Goal: Transaction & Acquisition: Obtain resource

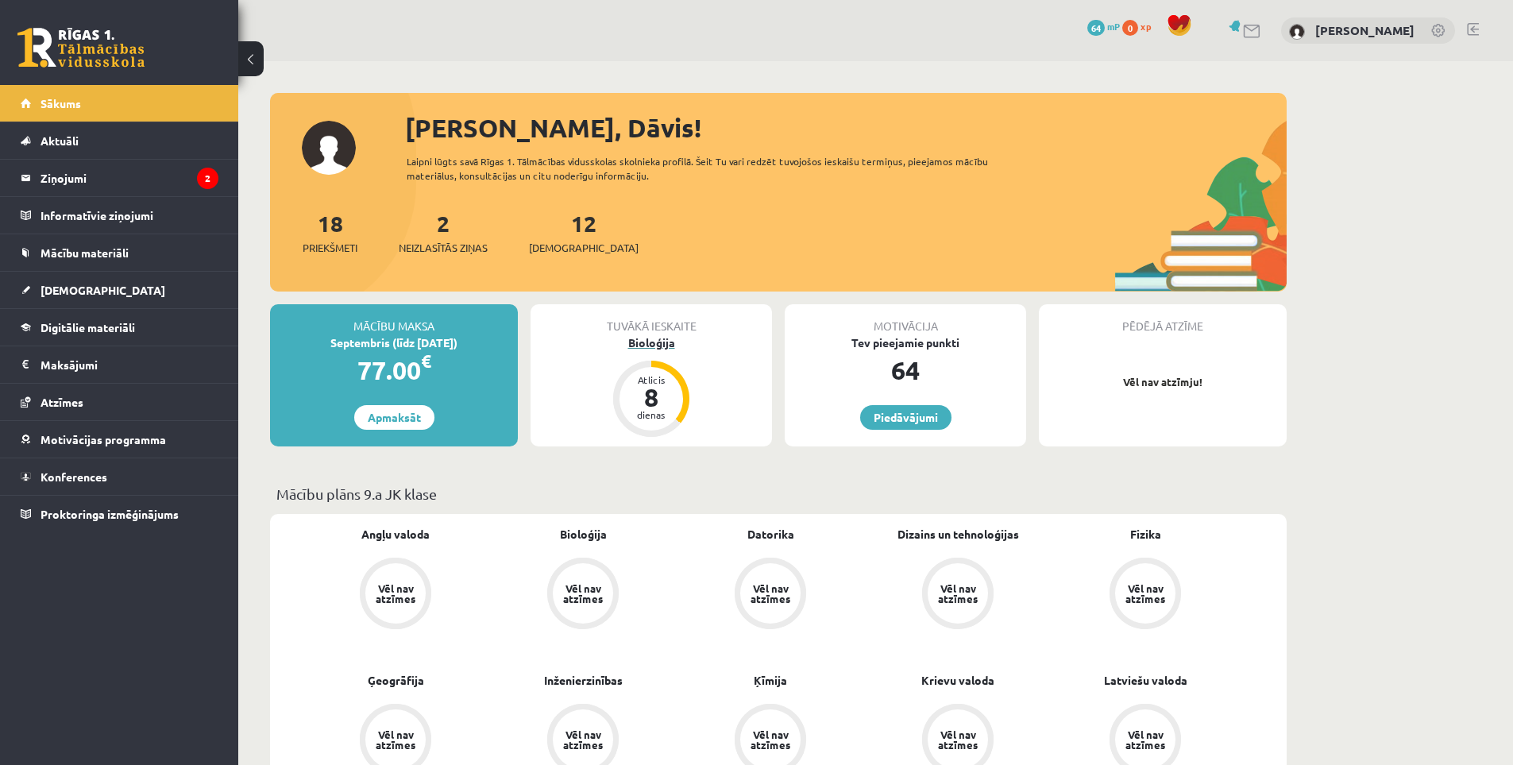
click at [660, 338] on div "Bioloģija" at bounding box center [651, 342] width 241 height 17
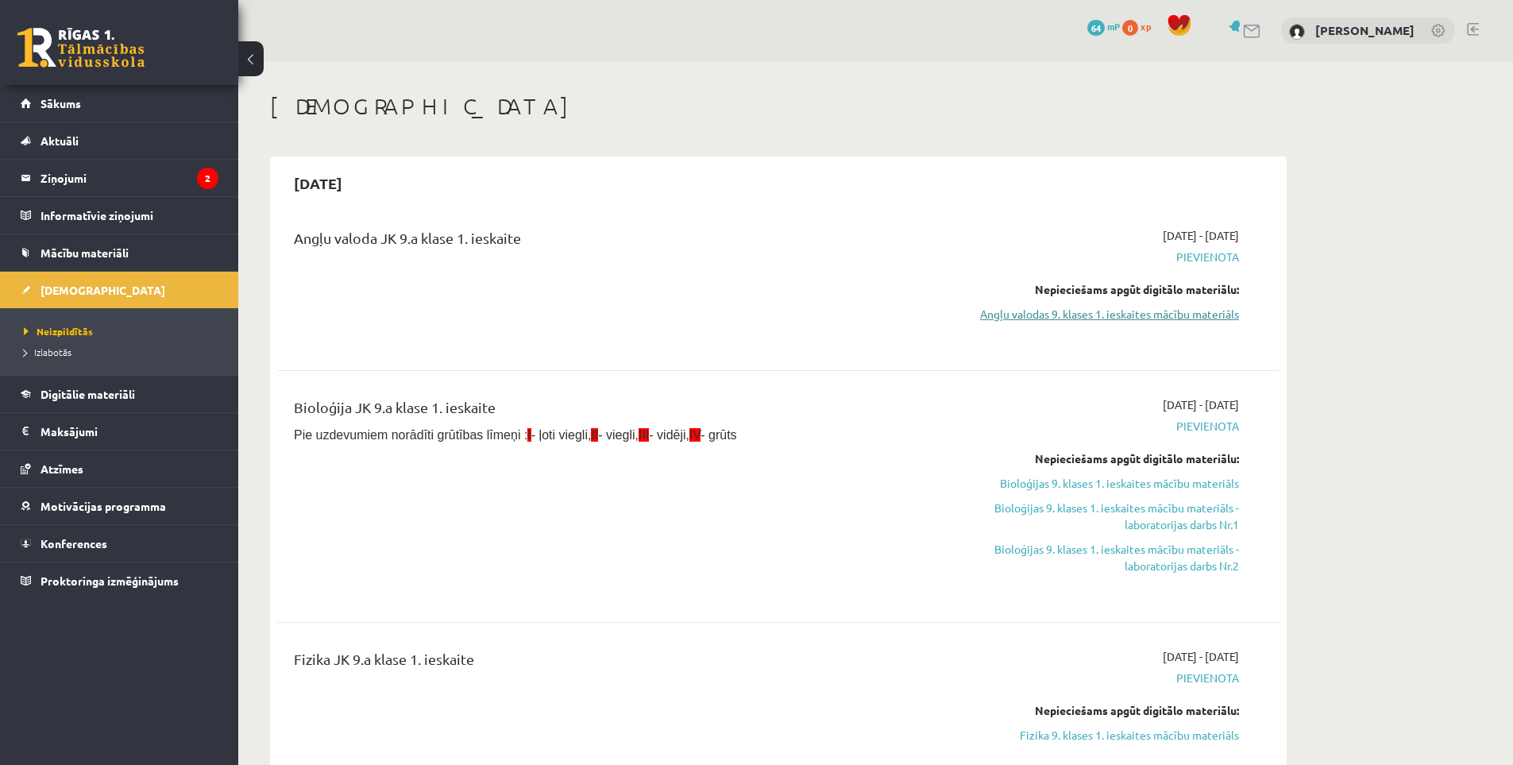
click at [1082, 316] on link "Angļu valodas 9. klases 1. ieskaites mācību materiāls" at bounding box center [1089, 314] width 299 height 17
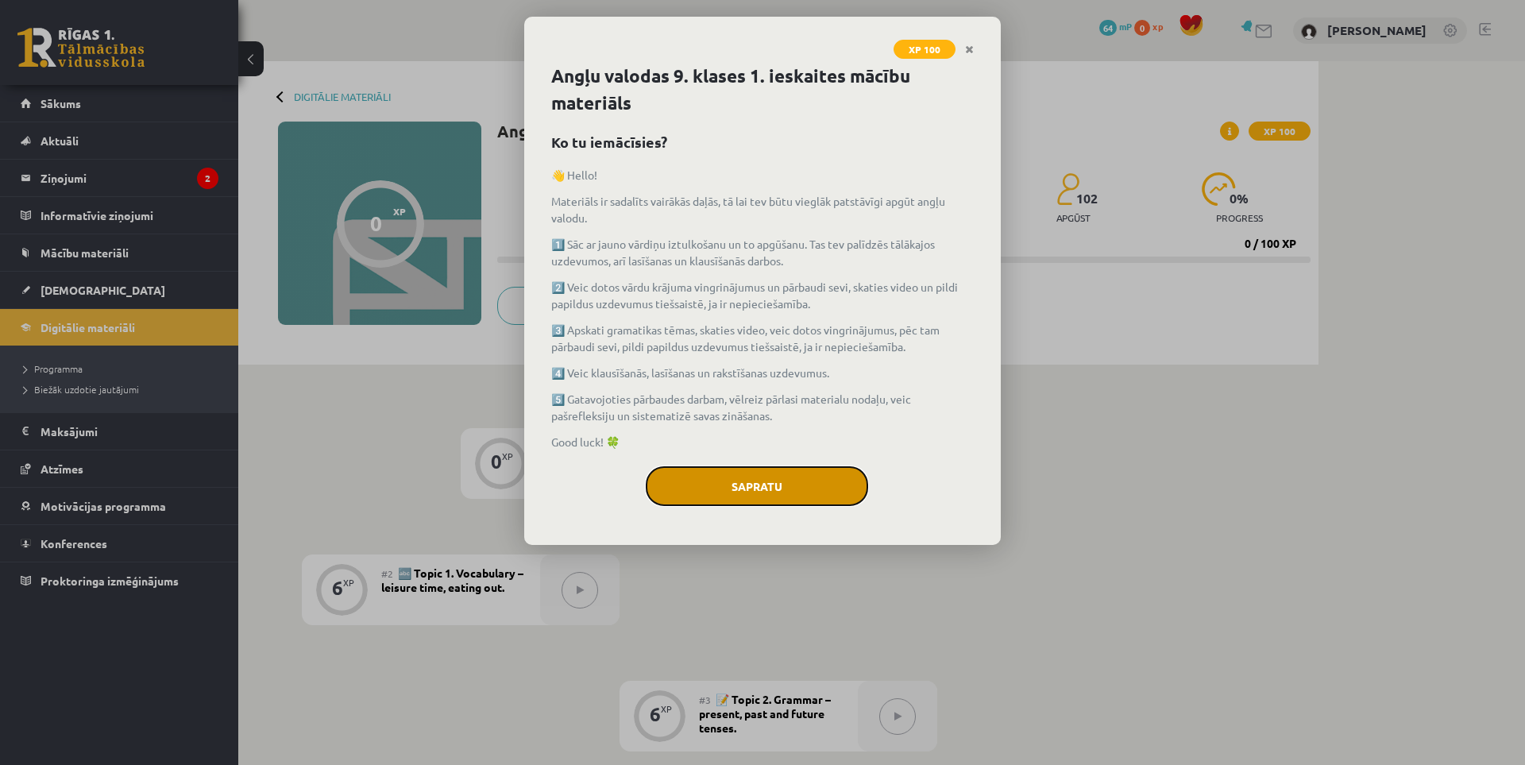
click at [807, 483] on button "Sapratu" at bounding box center [757, 486] width 222 height 40
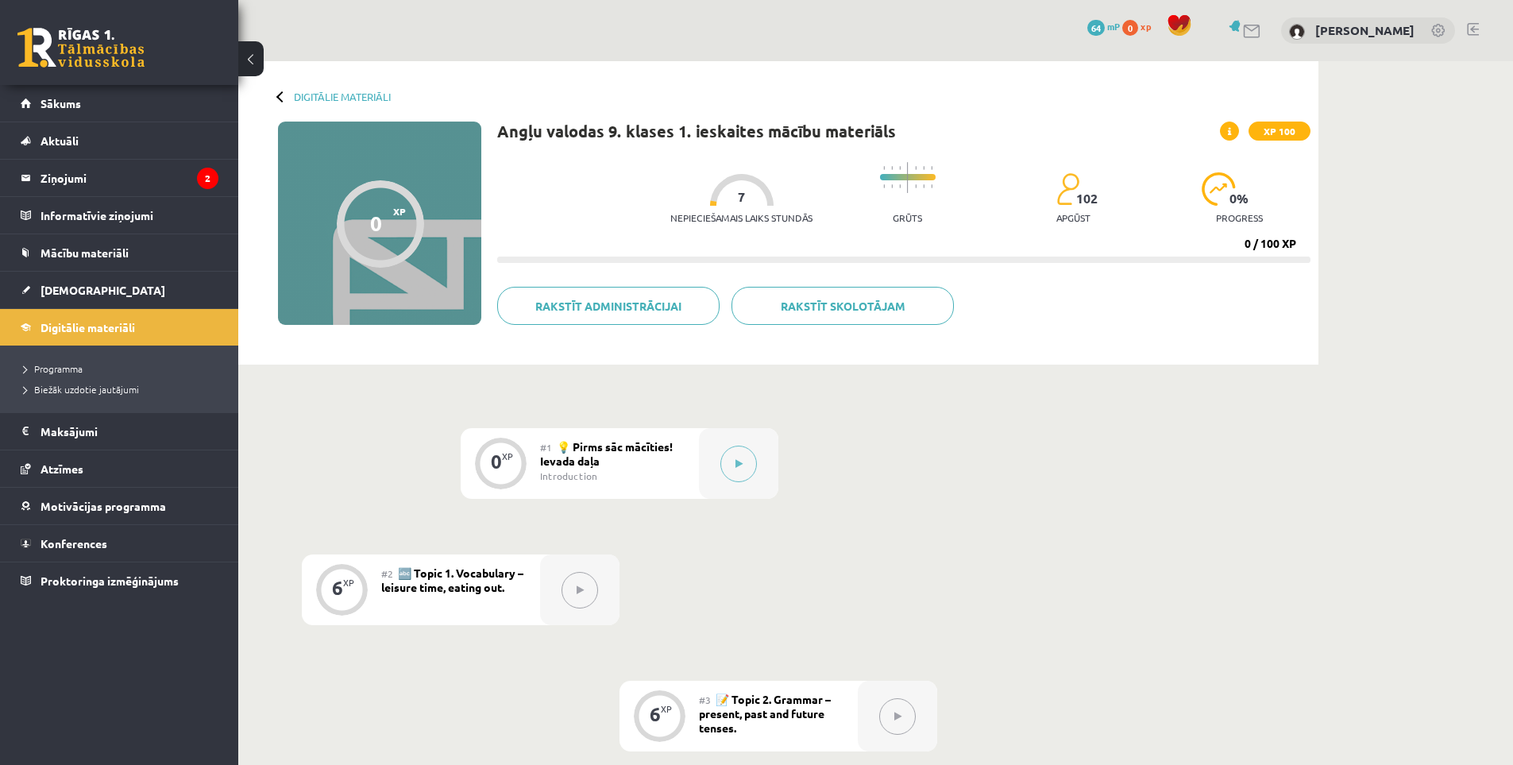
drag, startPoint x: 834, startPoint y: 416, endPoint x: 807, endPoint y: 269, distance: 149.4
click at [731, 470] on button at bounding box center [738, 464] width 37 height 37
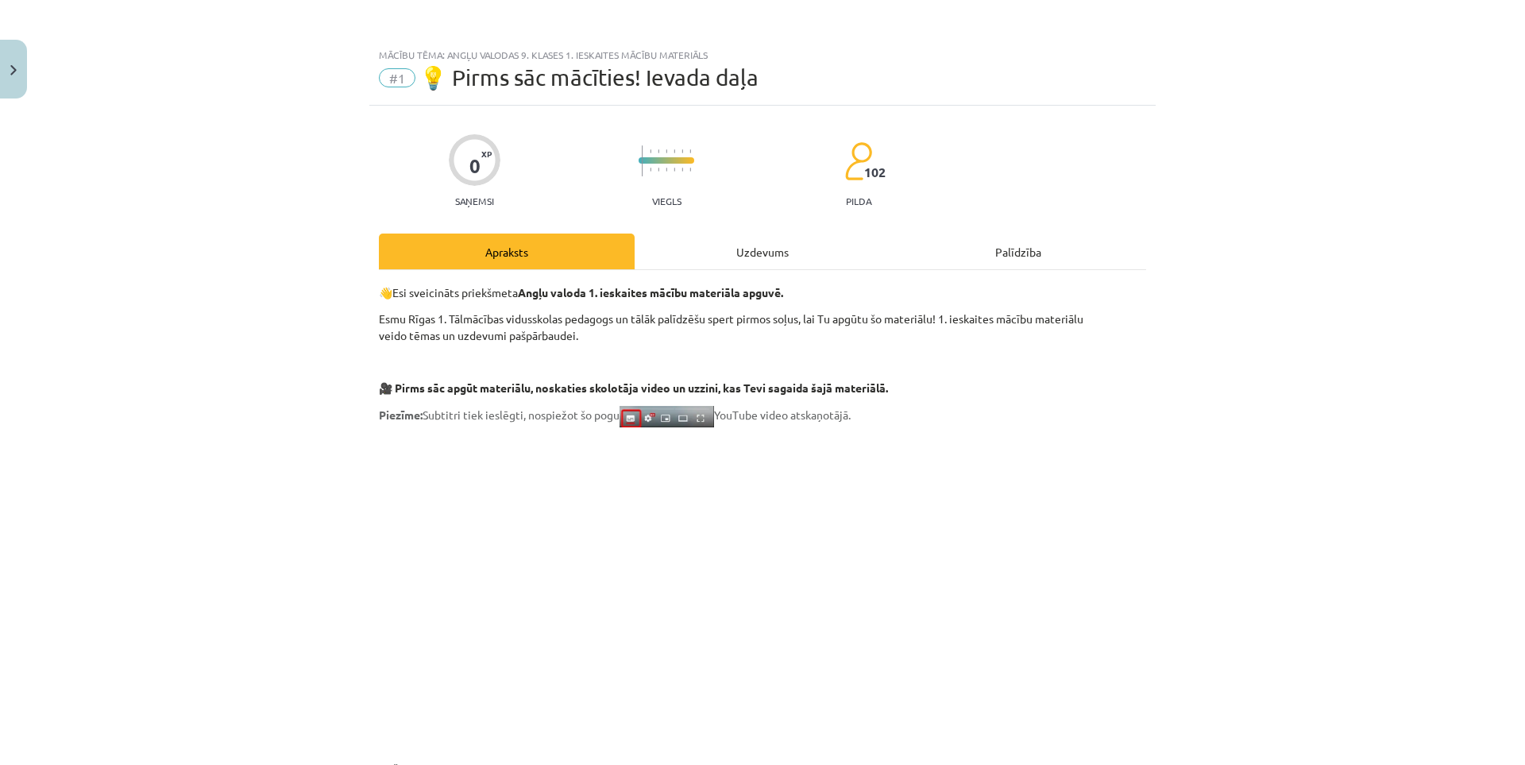
click at [785, 257] on div "Uzdevums" at bounding box center [763, 252] width 256 height 36
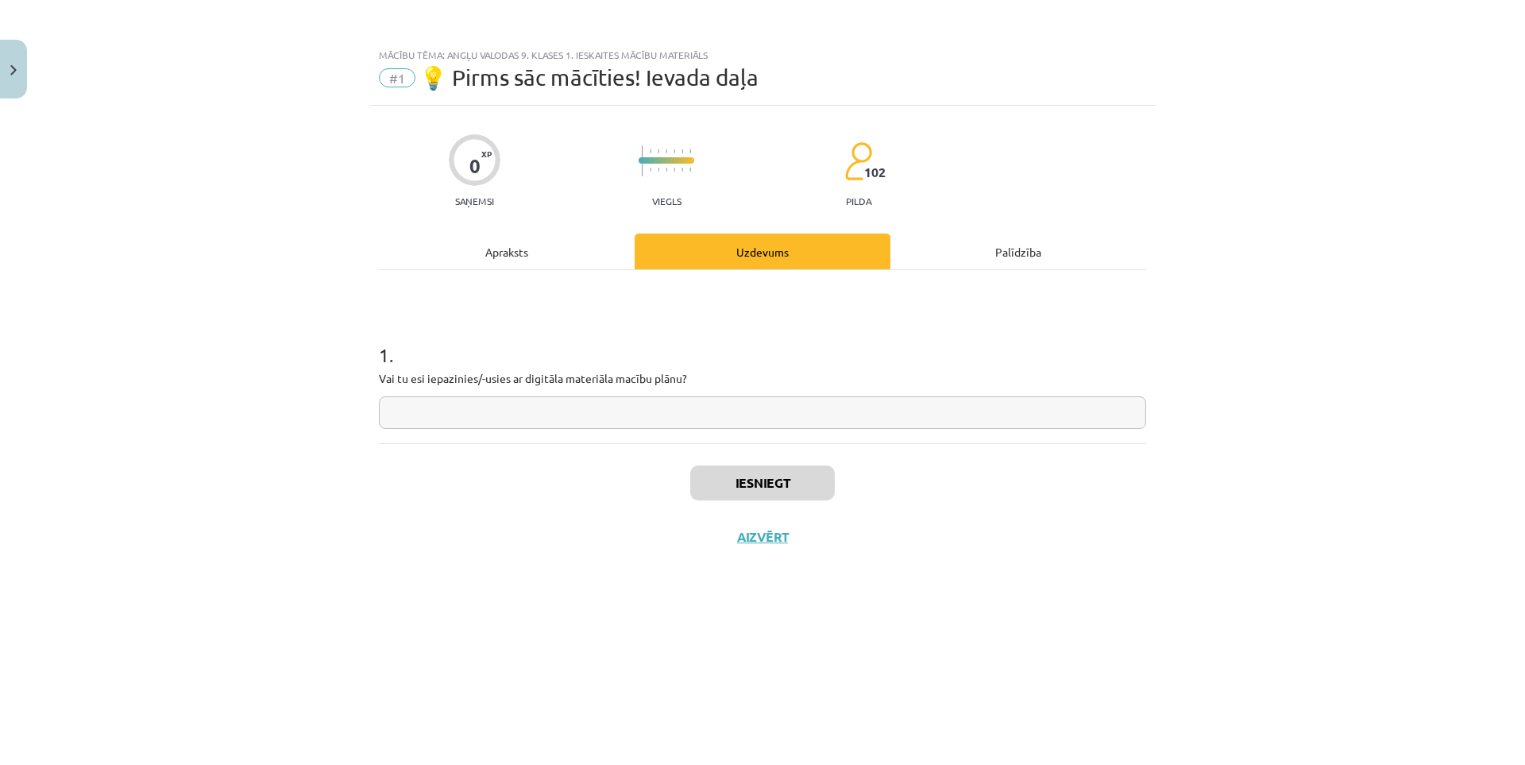
click at [974, 249] on div "Palīdzība" at bounding box center [1018, 252] width 256 height 36
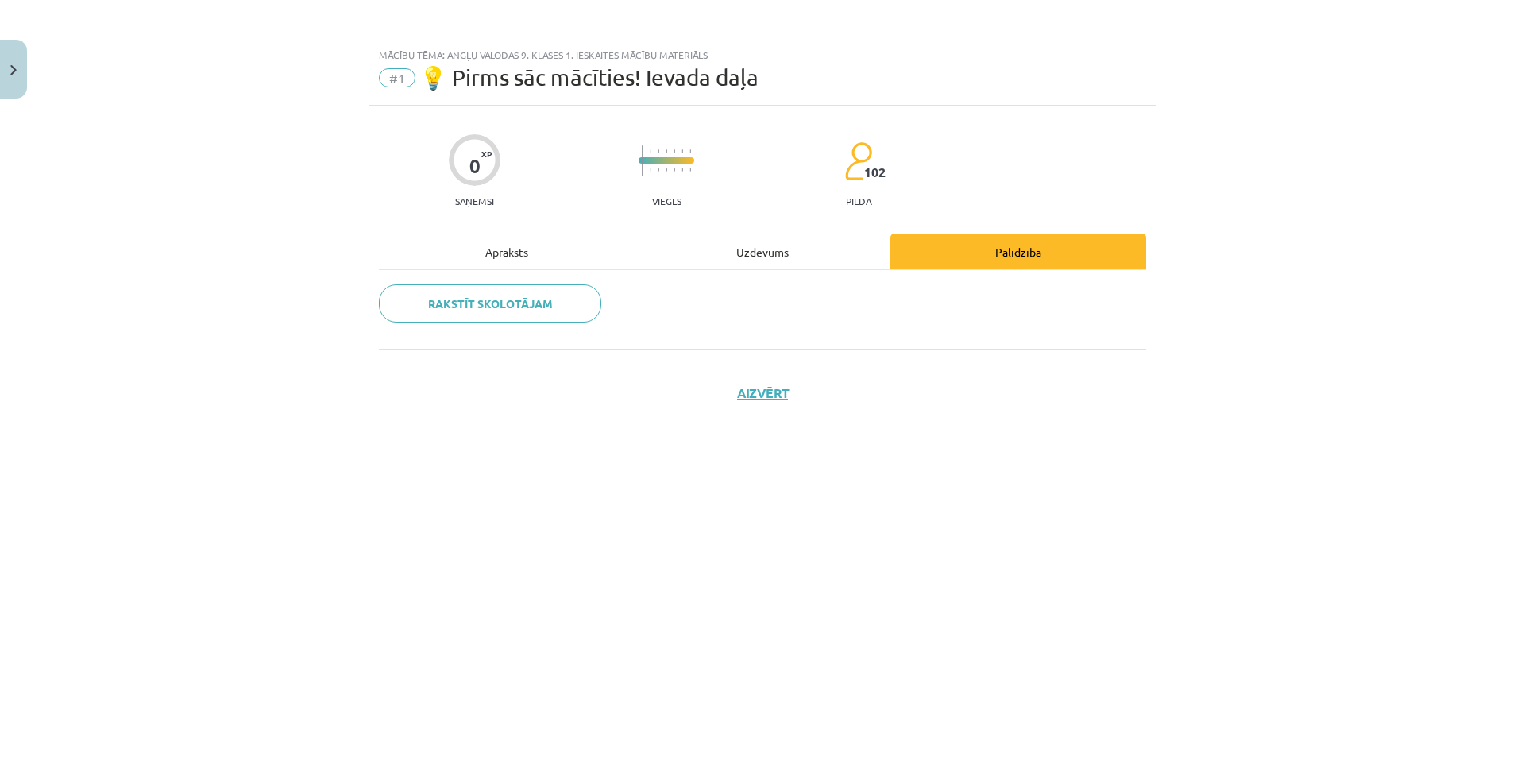
drag, startPoint x: 816, startPoint y: 237, endPoint x: 676, endPoint y: 235, distance: 139.8
click at [815, 237] on div "Uzdevums" at bounding box center [763, 252] width 256 height 36
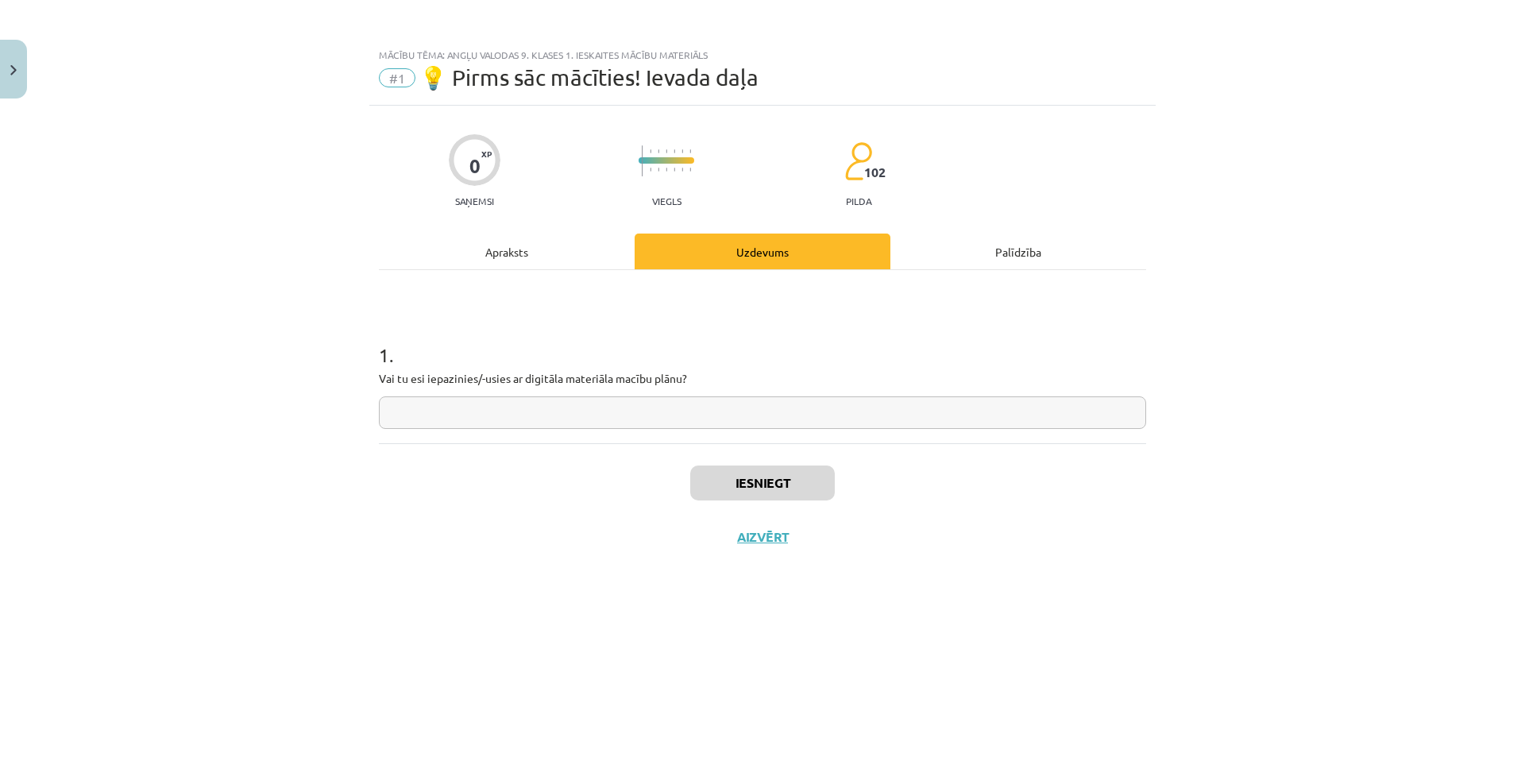
click at [528, 235] on div "Apraksts" at bounding box center [507, 252] width 256 height 36
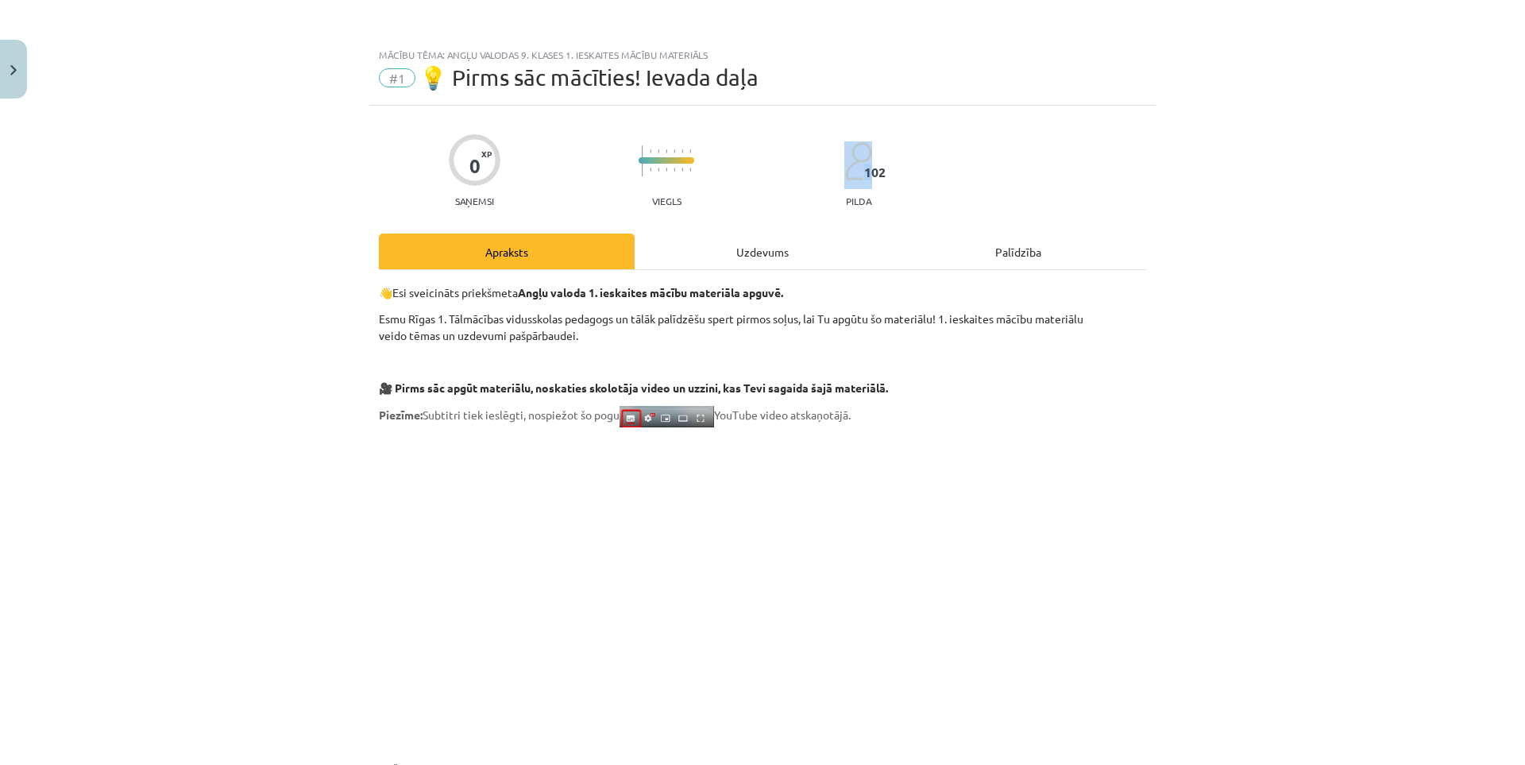
drag, startPoint x: 864, startPoint y: 170, endPoint x: 902, endPoint y: 176, distance: 38.7
click at [902, 176] on div "0 XP Saņemsi Viegls 102 pilda" at bounding box center [762, 166] width 767 height 82
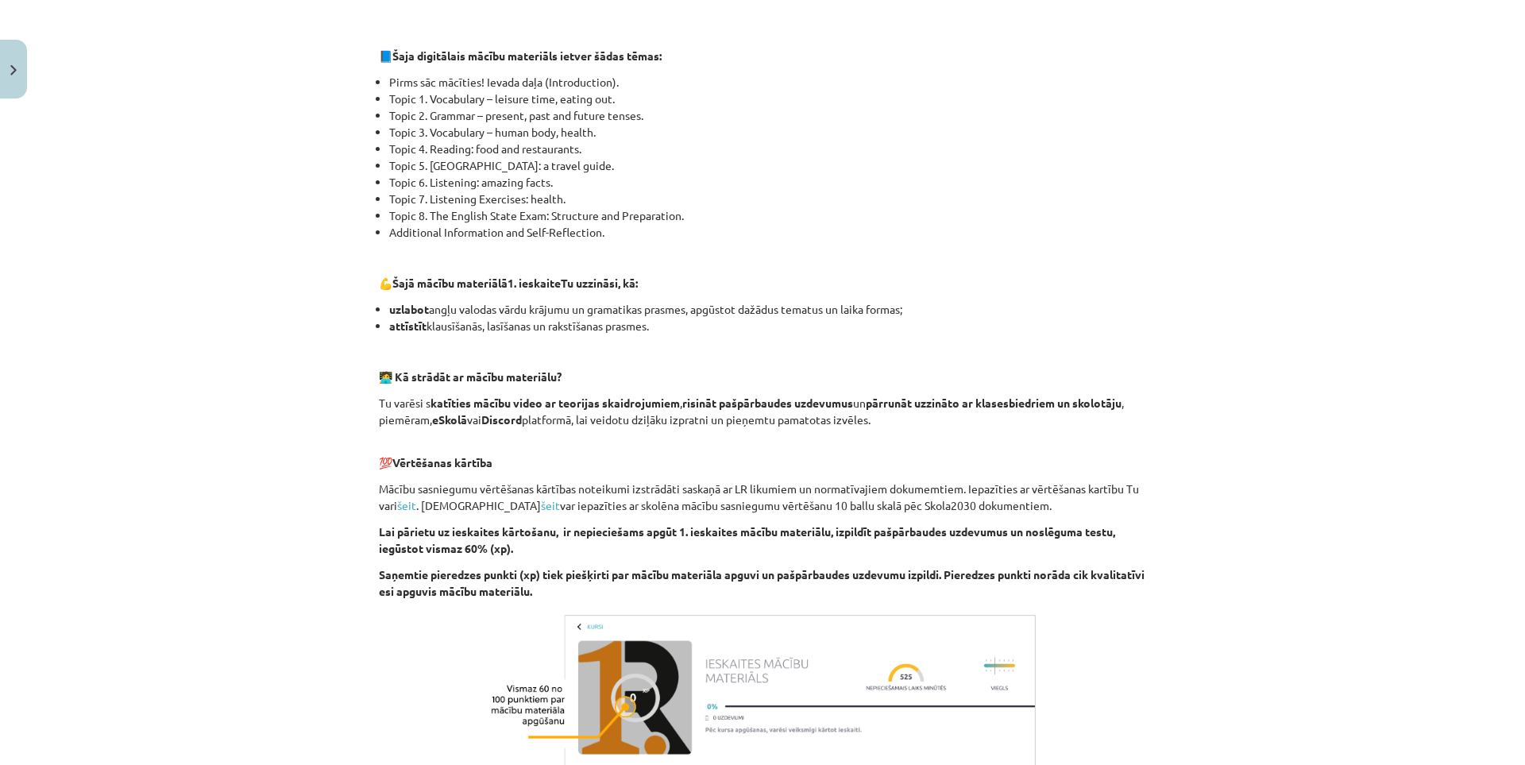
scroll to position [918, 0]
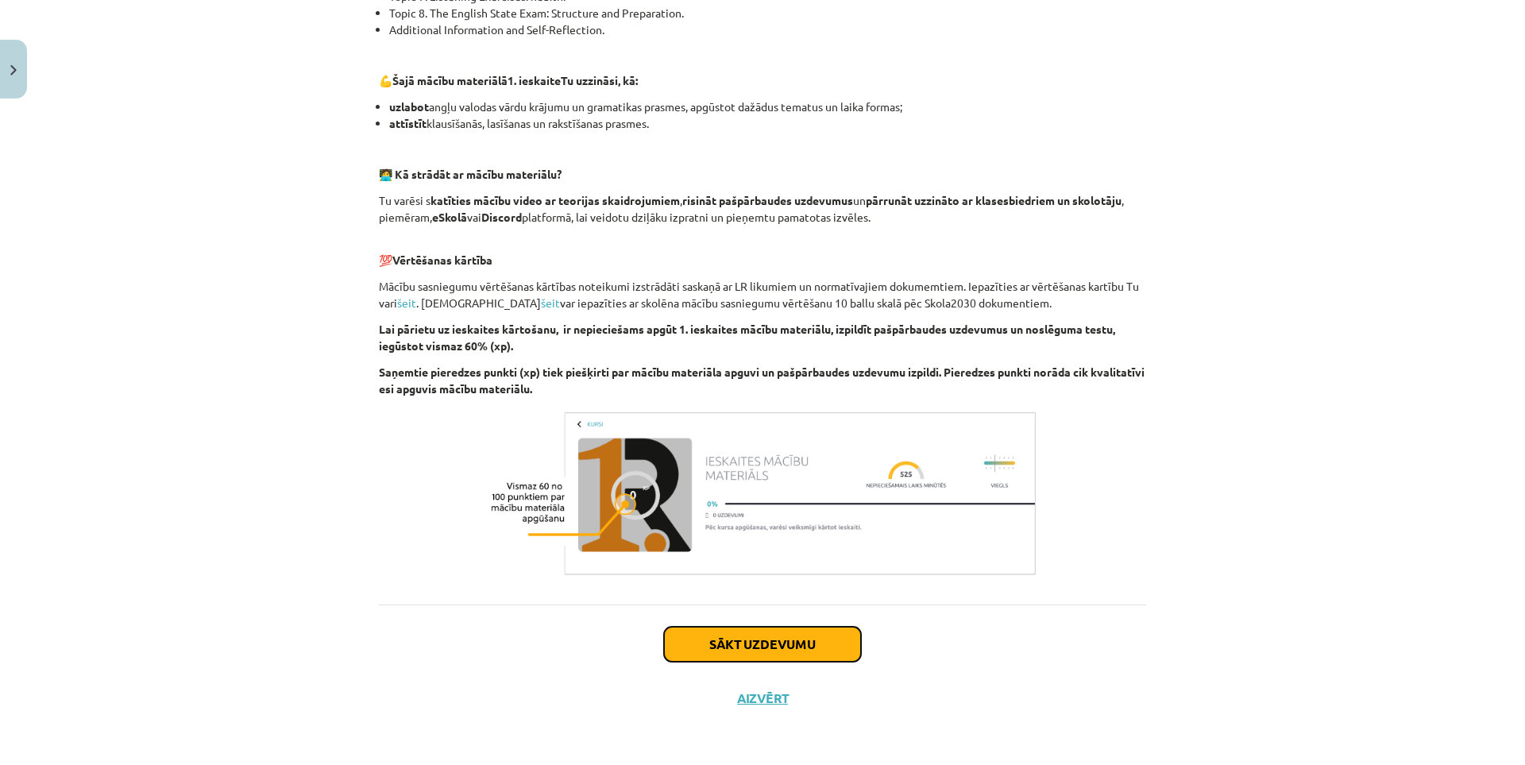
click at [827, 629] on button "Sākt uzdevumu" at bounding box center [762, 644] width 197 height 35
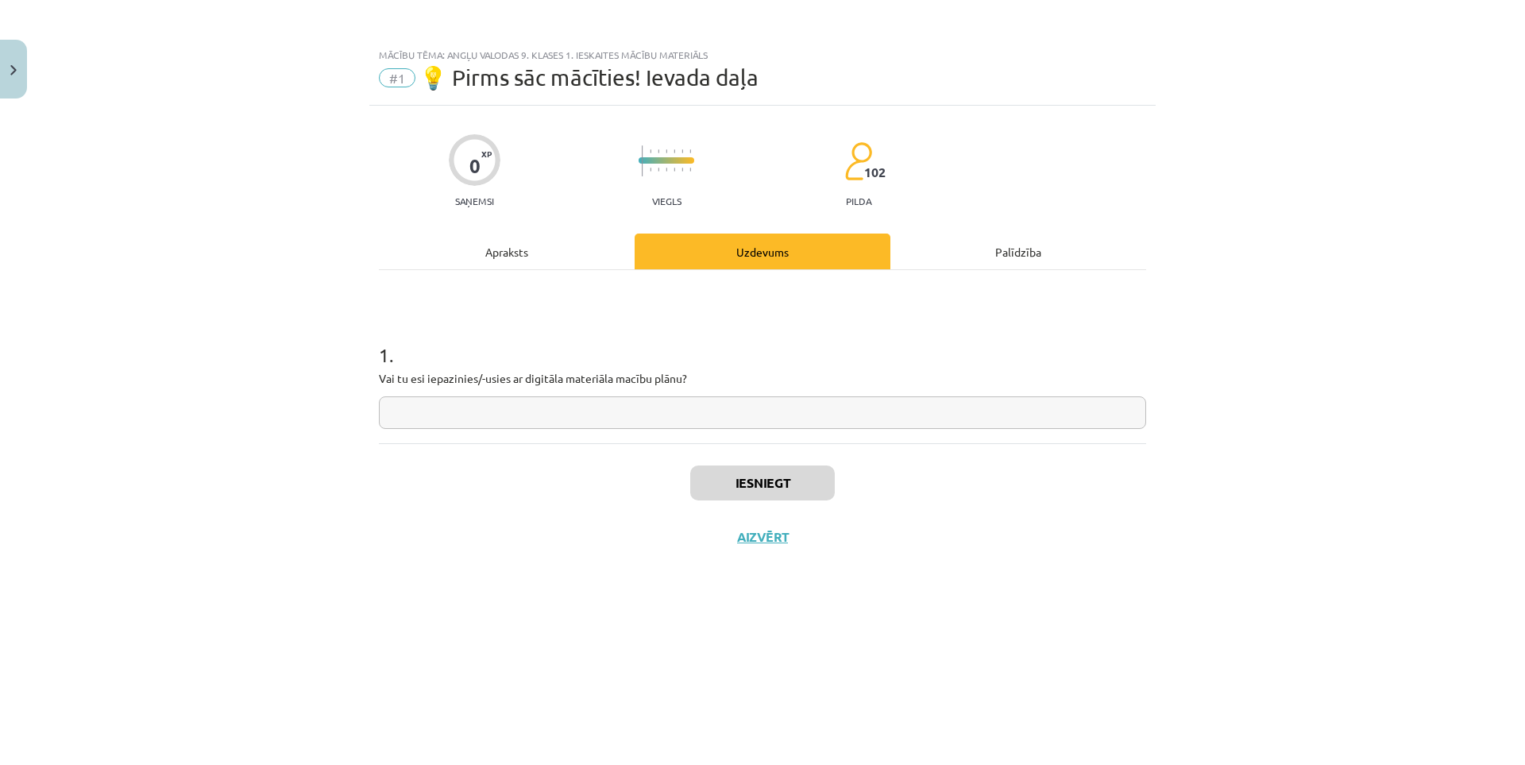
click at [611, 415] on input "text" at bounding box center [762, 412] width 767 height 33
type input "**"
click at [759, 479] on button "Iesniegt" at bounding box center [762, 482] width 145 height 35
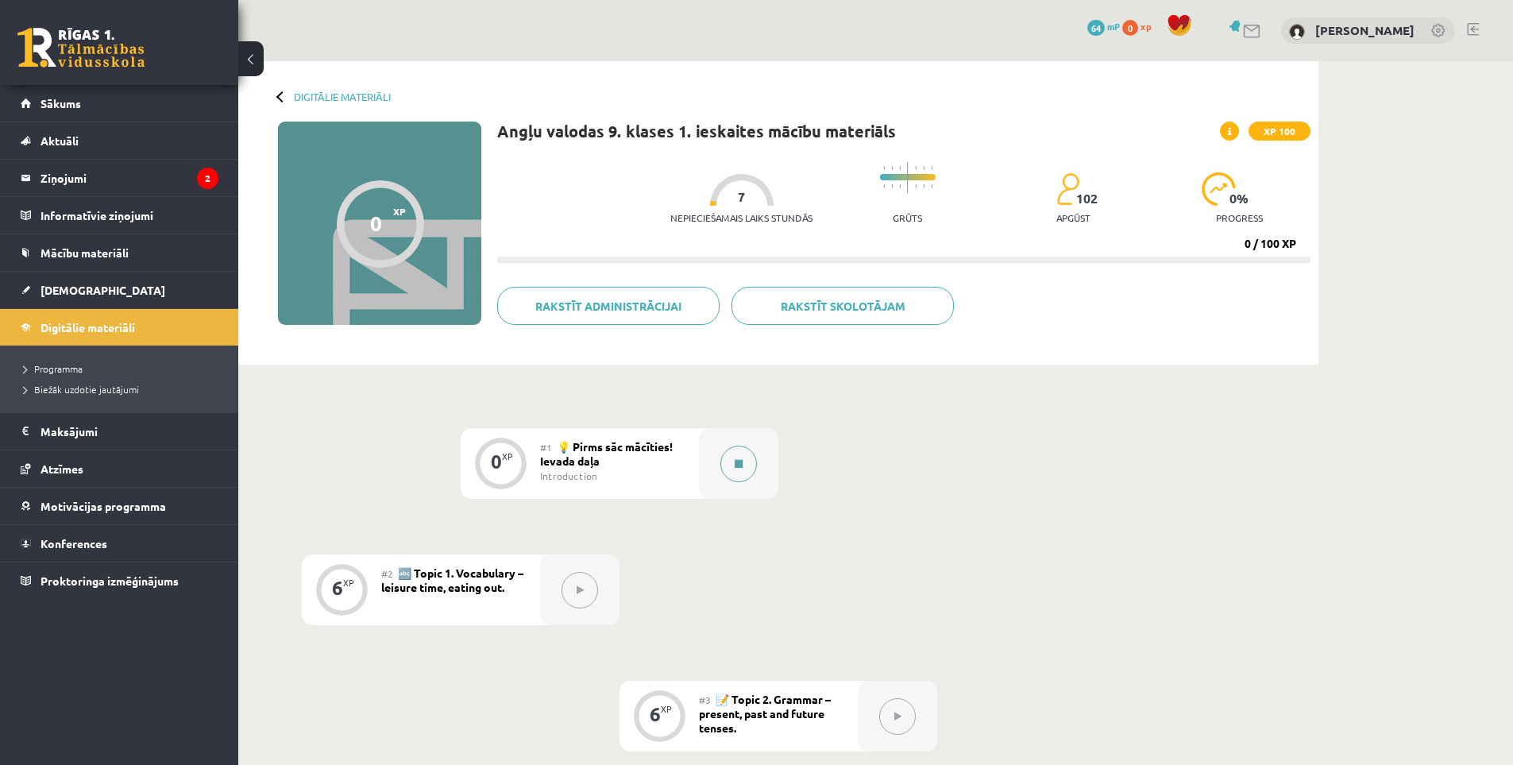
click at [733, 469] on button at bounding box center [738, 464] width 37 height 37
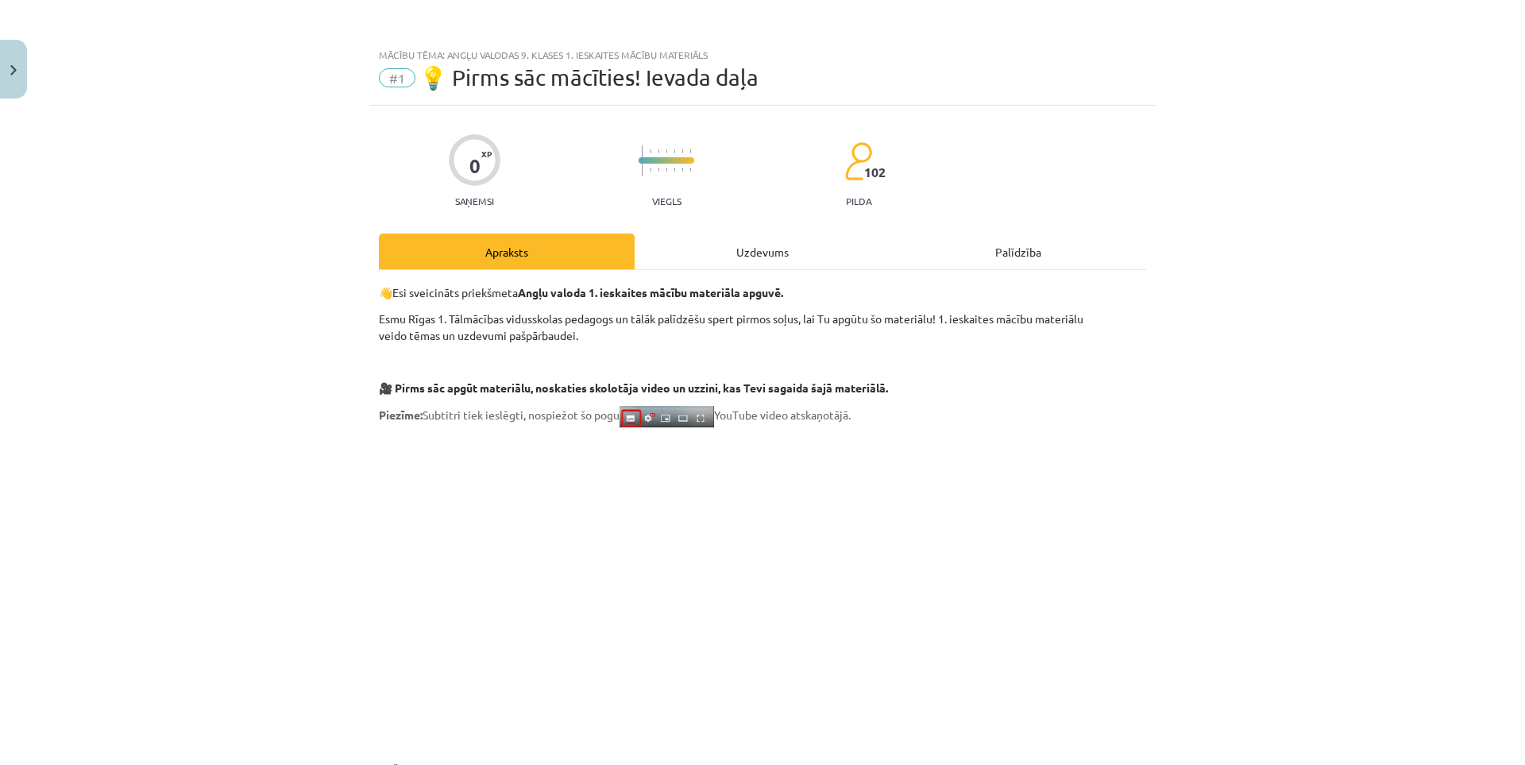
click at [689, 245] on div "Uzdevums" at bounding box center [763, 252] width 256 height 36
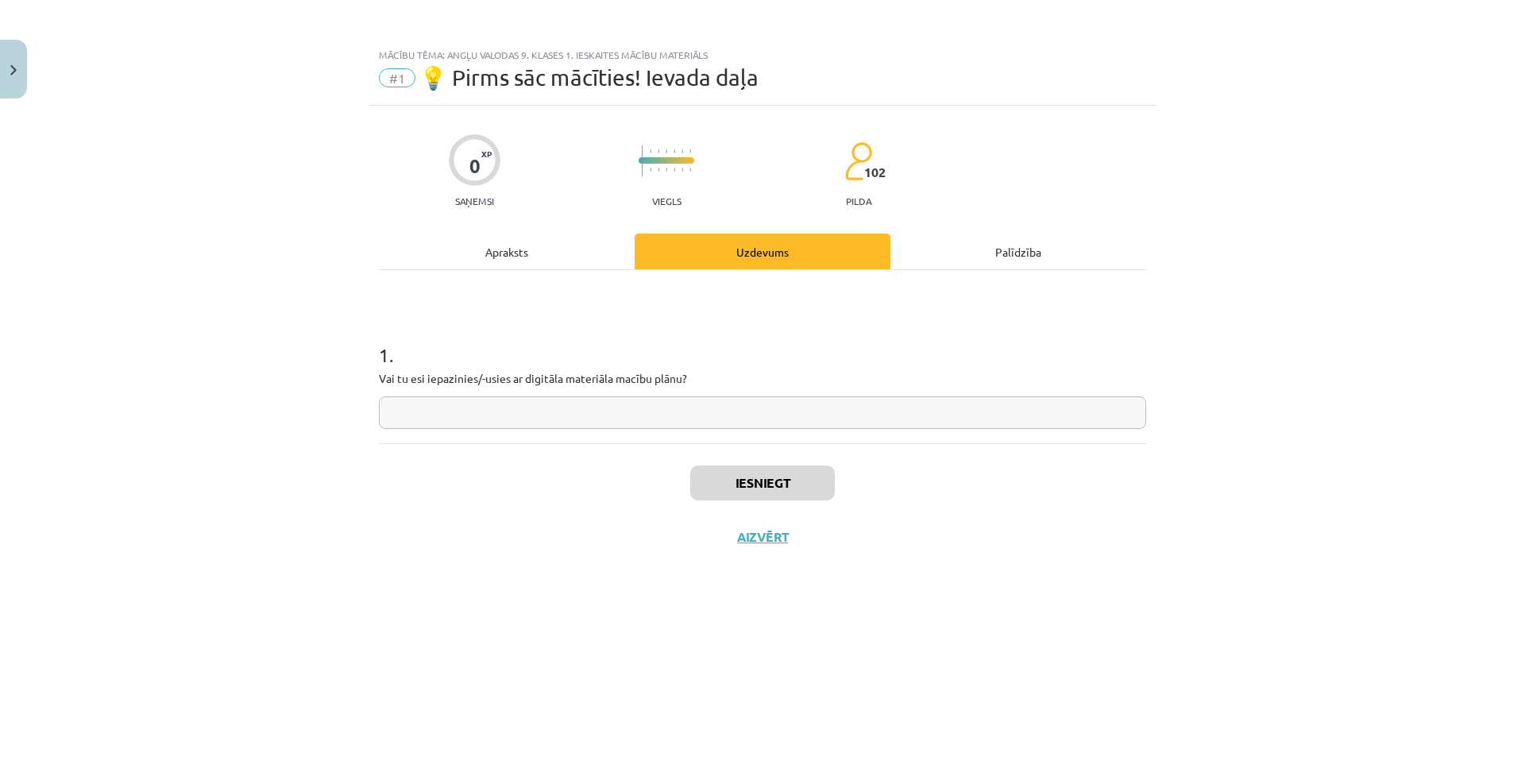
click at [700, 429] on div "1 . Vai tu esi iepazinies/-usies ar digitāla materiāla macību plānu?" at bounding box center [762, 356] width 767 height 173
click at [696, 420] on input "text" at bounding box center [762, 412] width 767 height 33
type input "*"
click at [755, 538] on button "Aizvērt" at bounding box center [762, 537] width 60 height 16
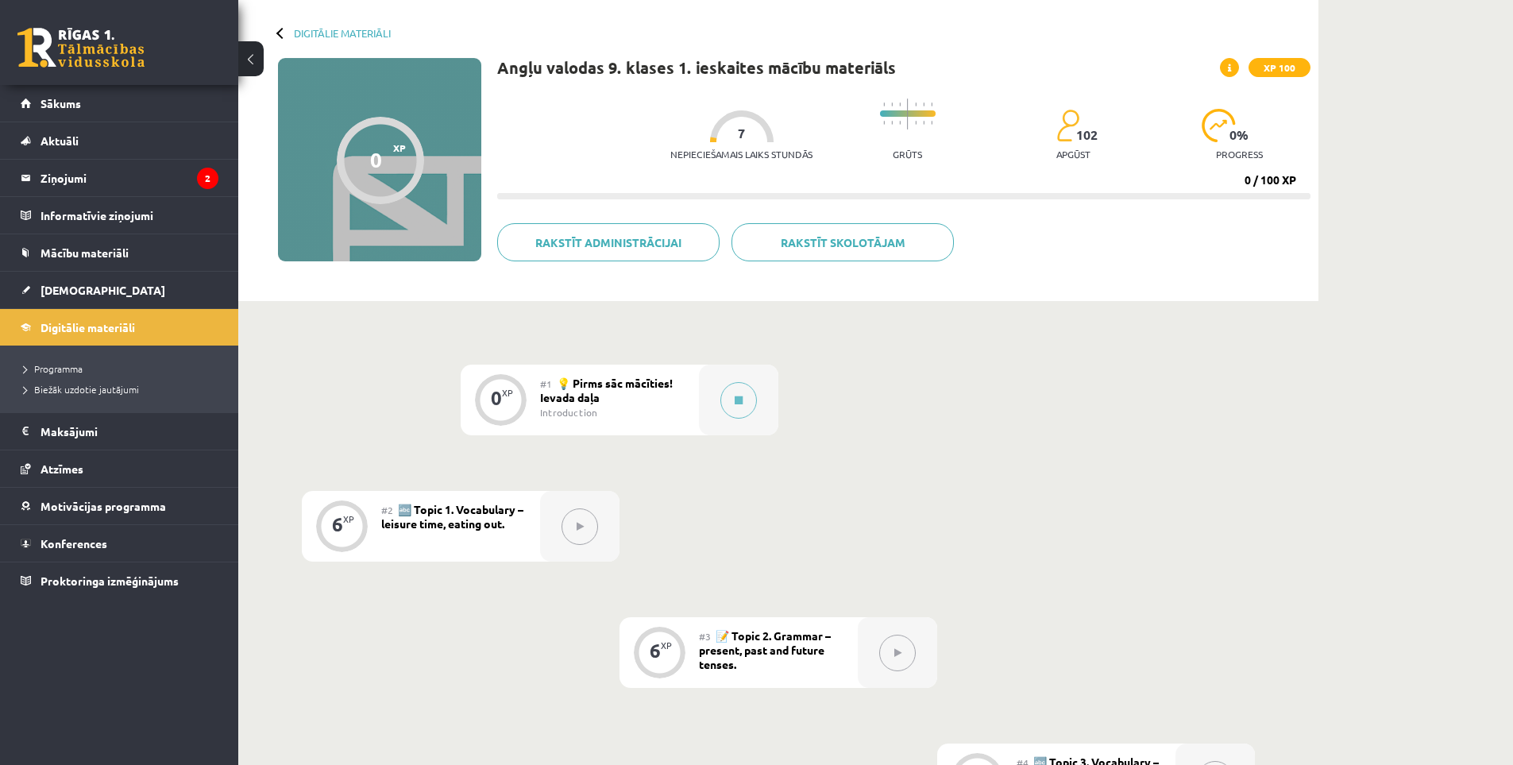
scroll to position [238, 0]
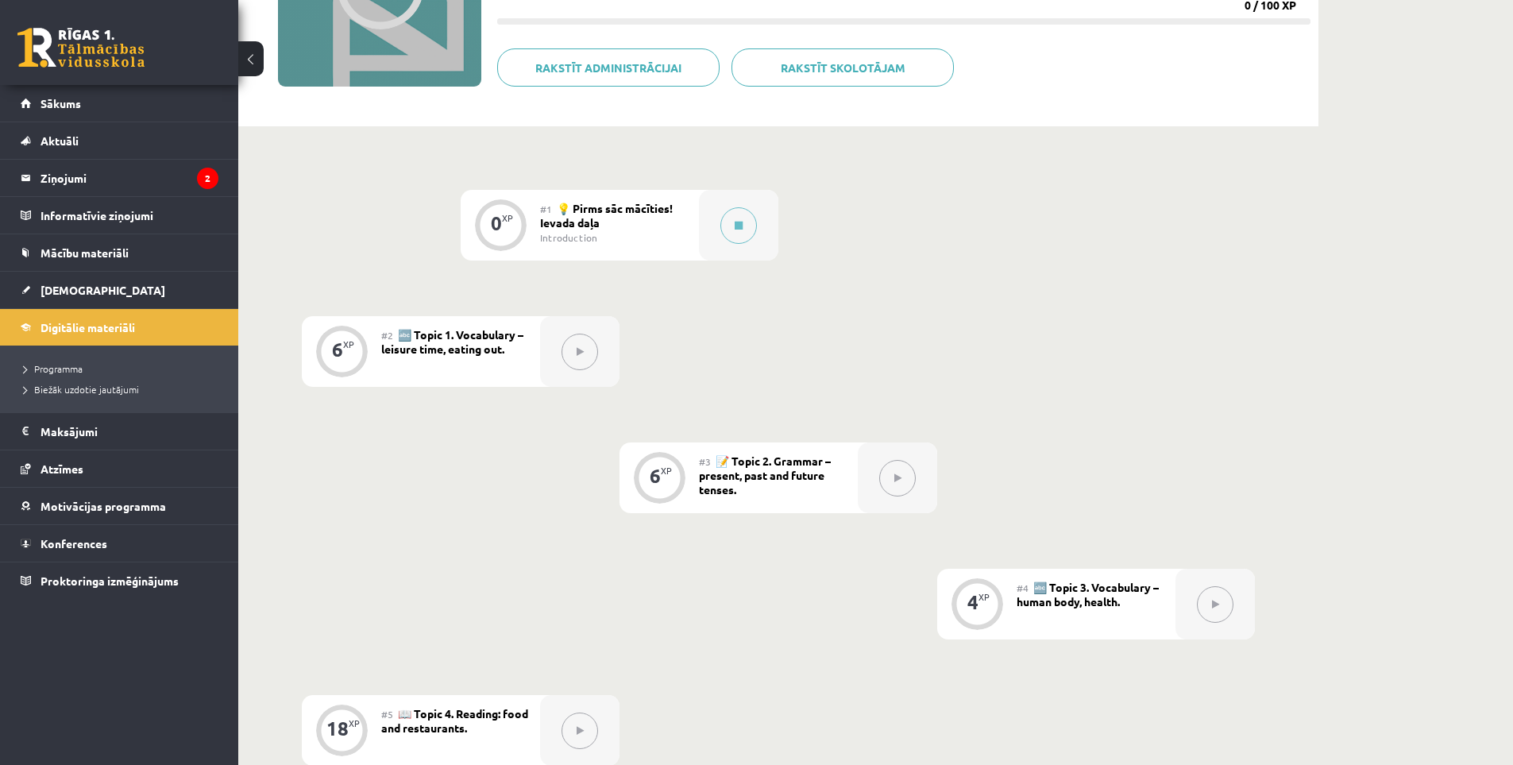
click at [574, 344] on button at bounding box center [580, 352] width 37 height 37
click at [372, 355] on div "6 XP" at bounding box center [341, 351] width 79 height 71
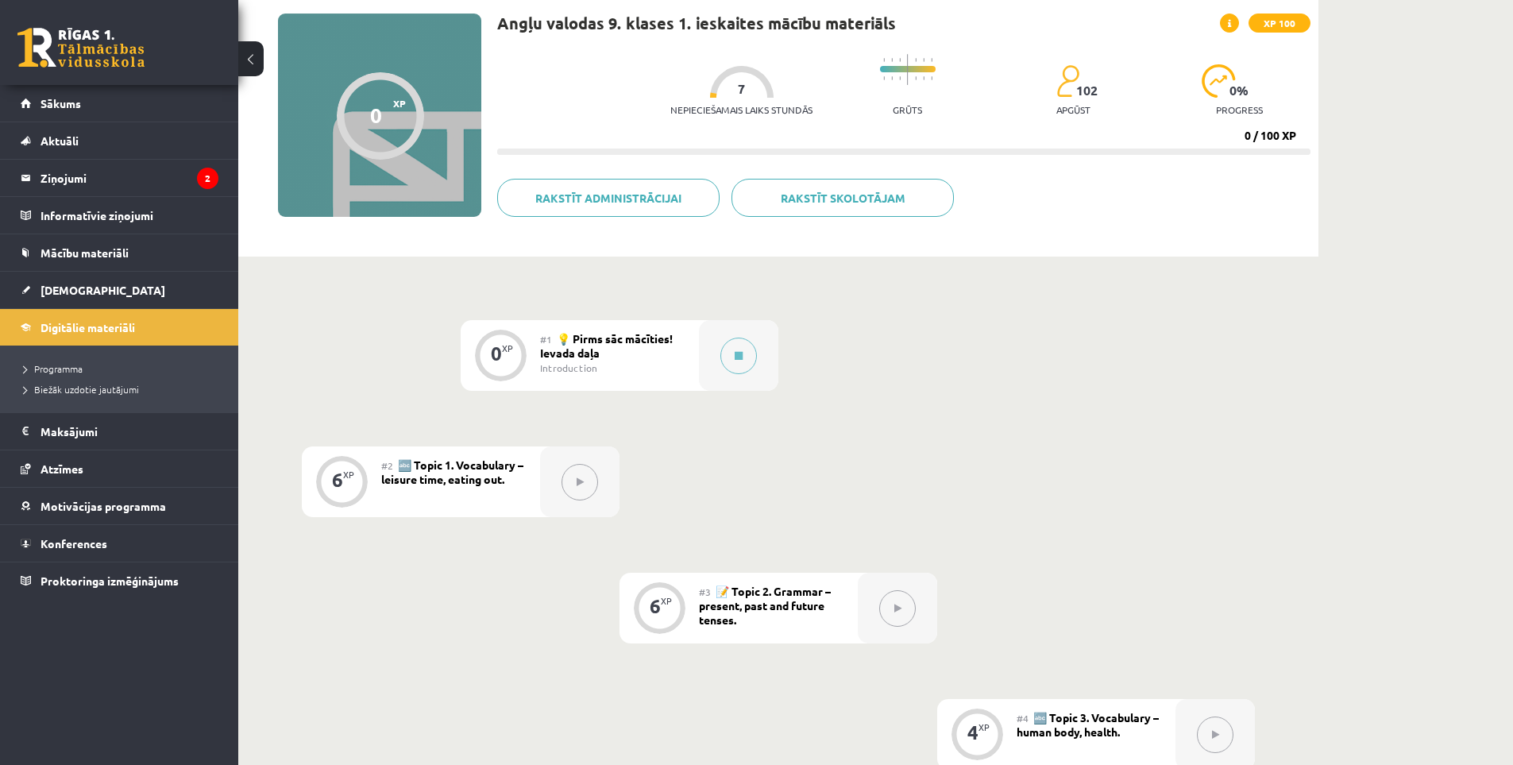
scroll to position [79, 0]
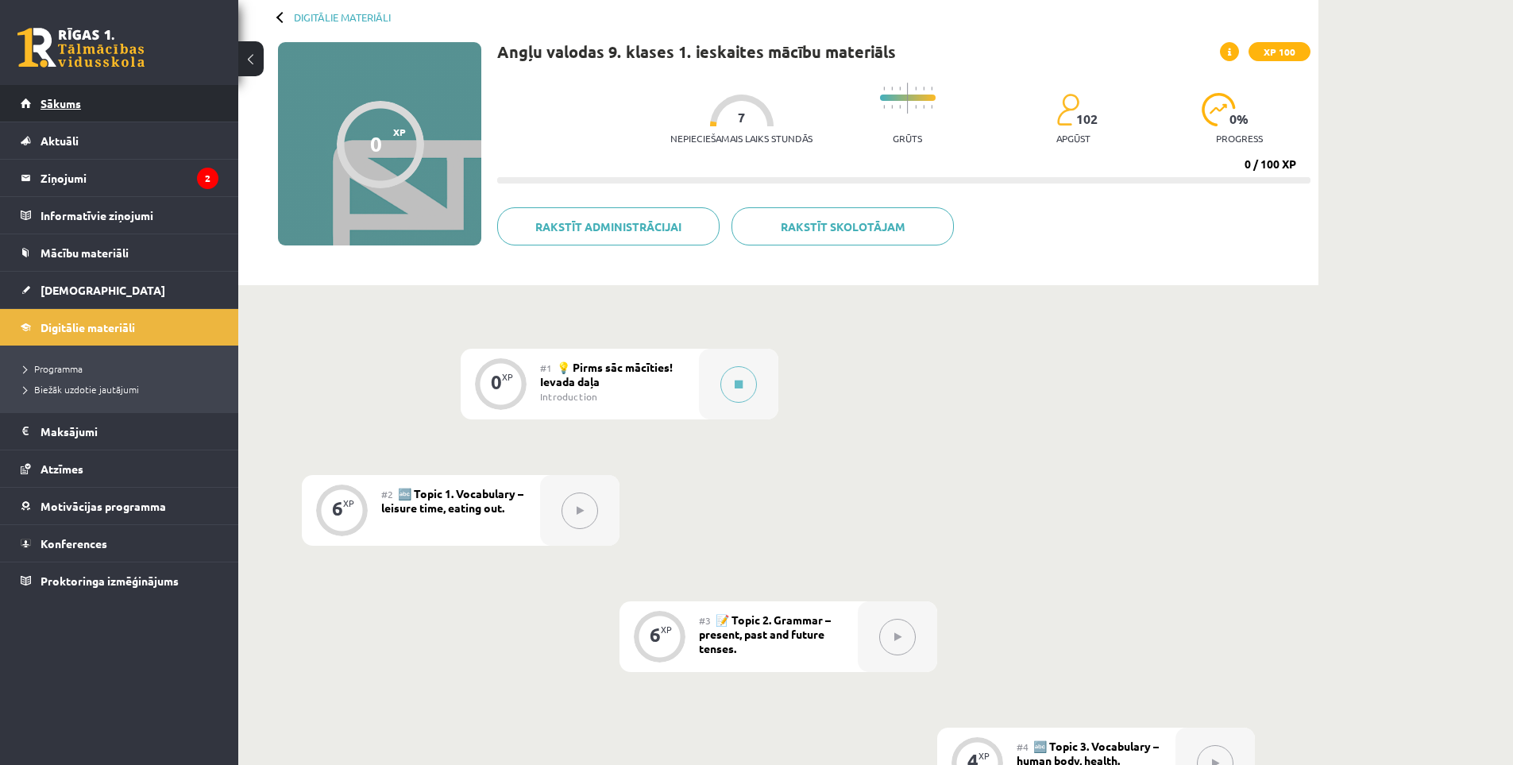
click at [74, 107] on span "Sākums" at bounding box center [61, 103] width 41 height 14
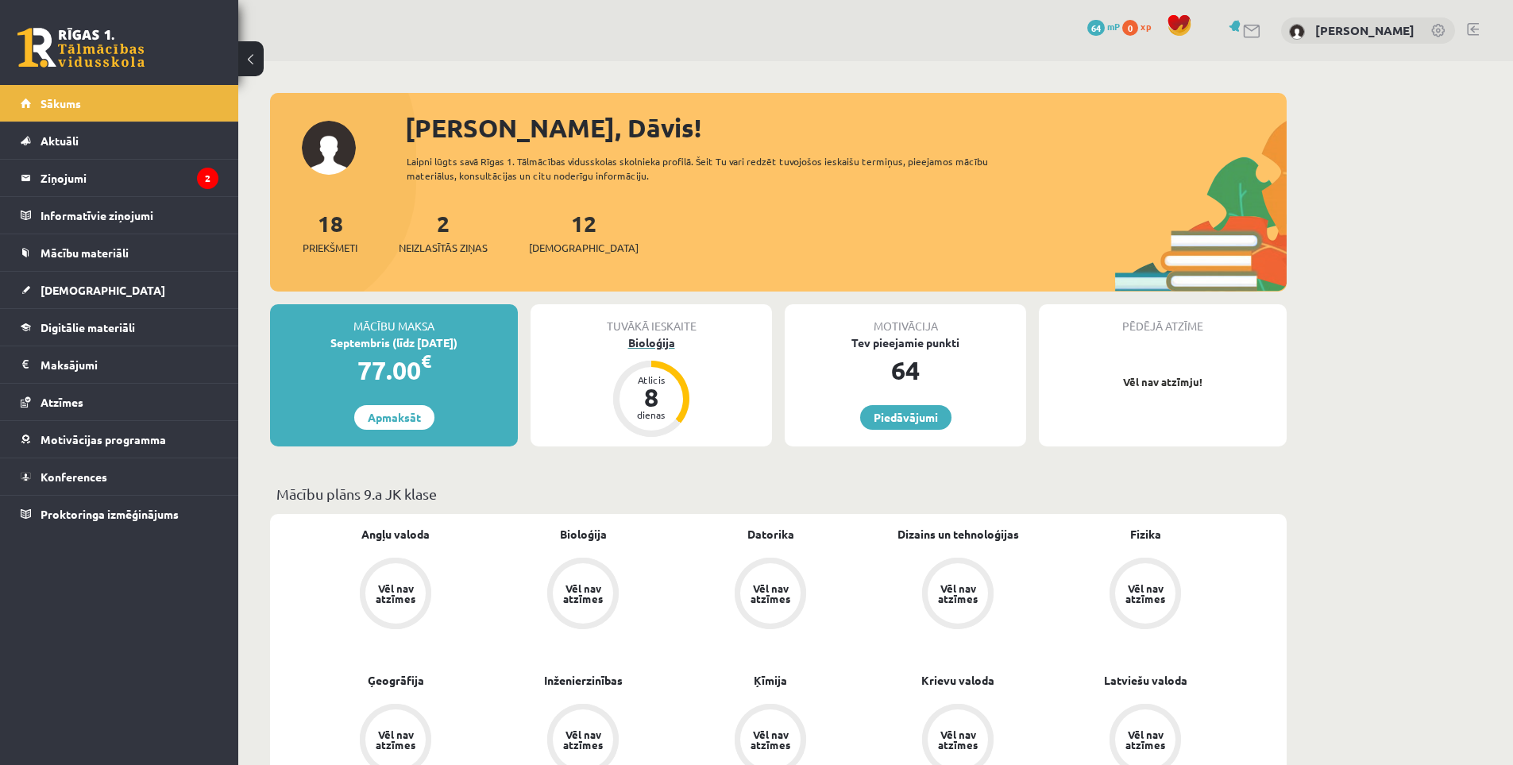
click at [647, 339] on div "Bioloģija" at bounding box center [651, 342] width 241 height 17
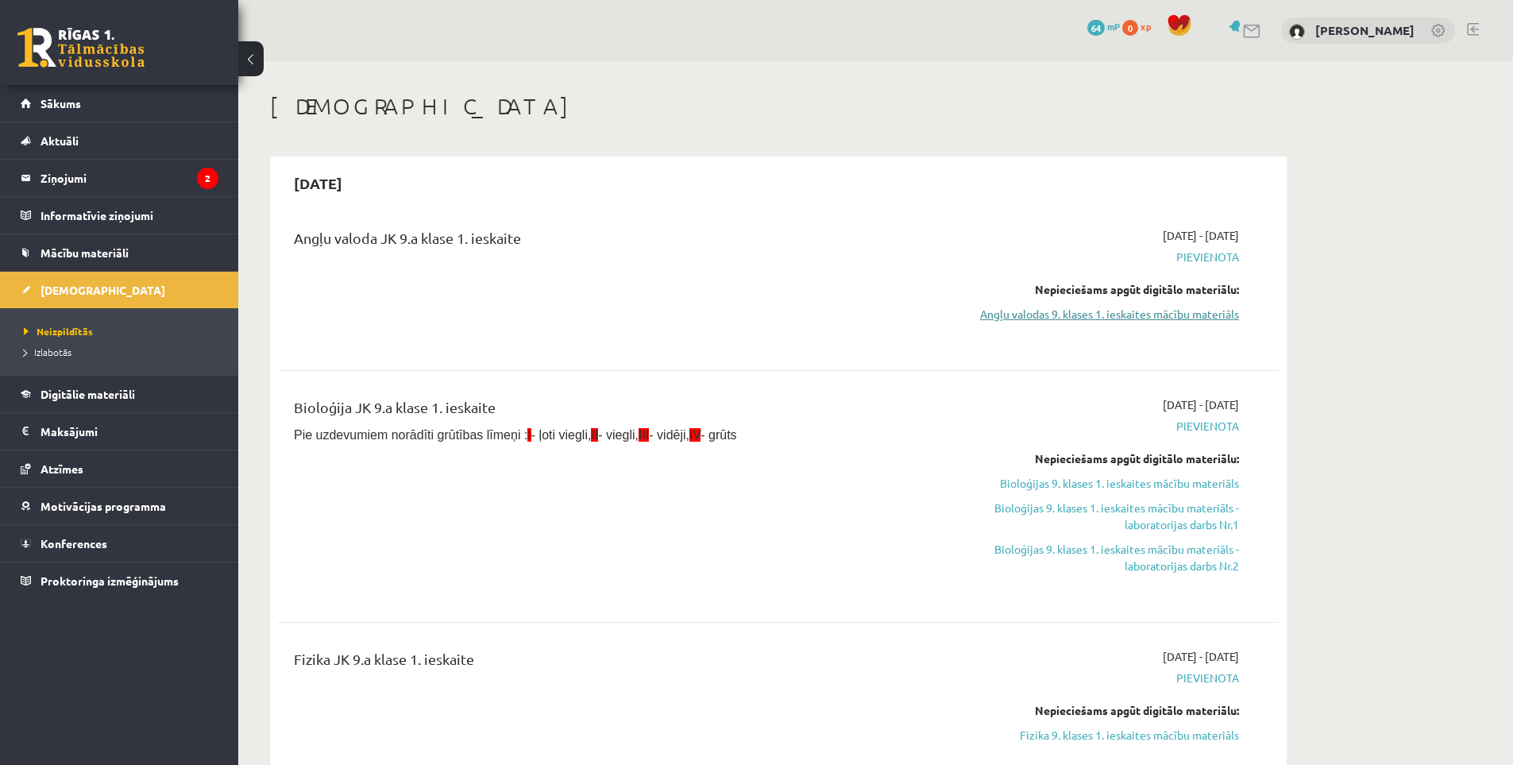
click at [1077, 314] on link "Angļu valodas 9. klases 1. ieskaites mācību materiāls" at bounding box center [1089, 314] width 299 height 17
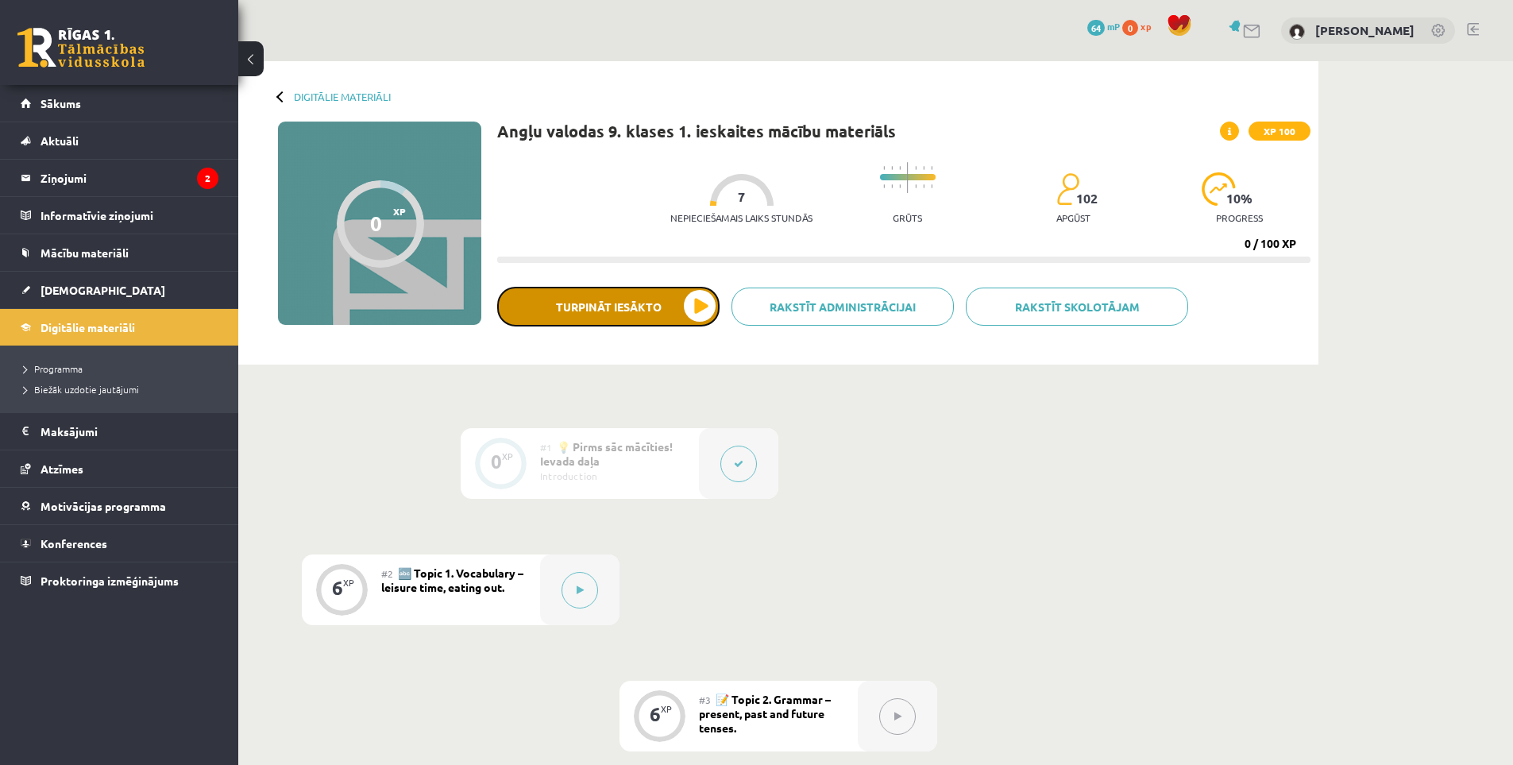
click at [709, 298] on button "Turpināt iesākto" at bounding box center [608, 307] width 222 height 40
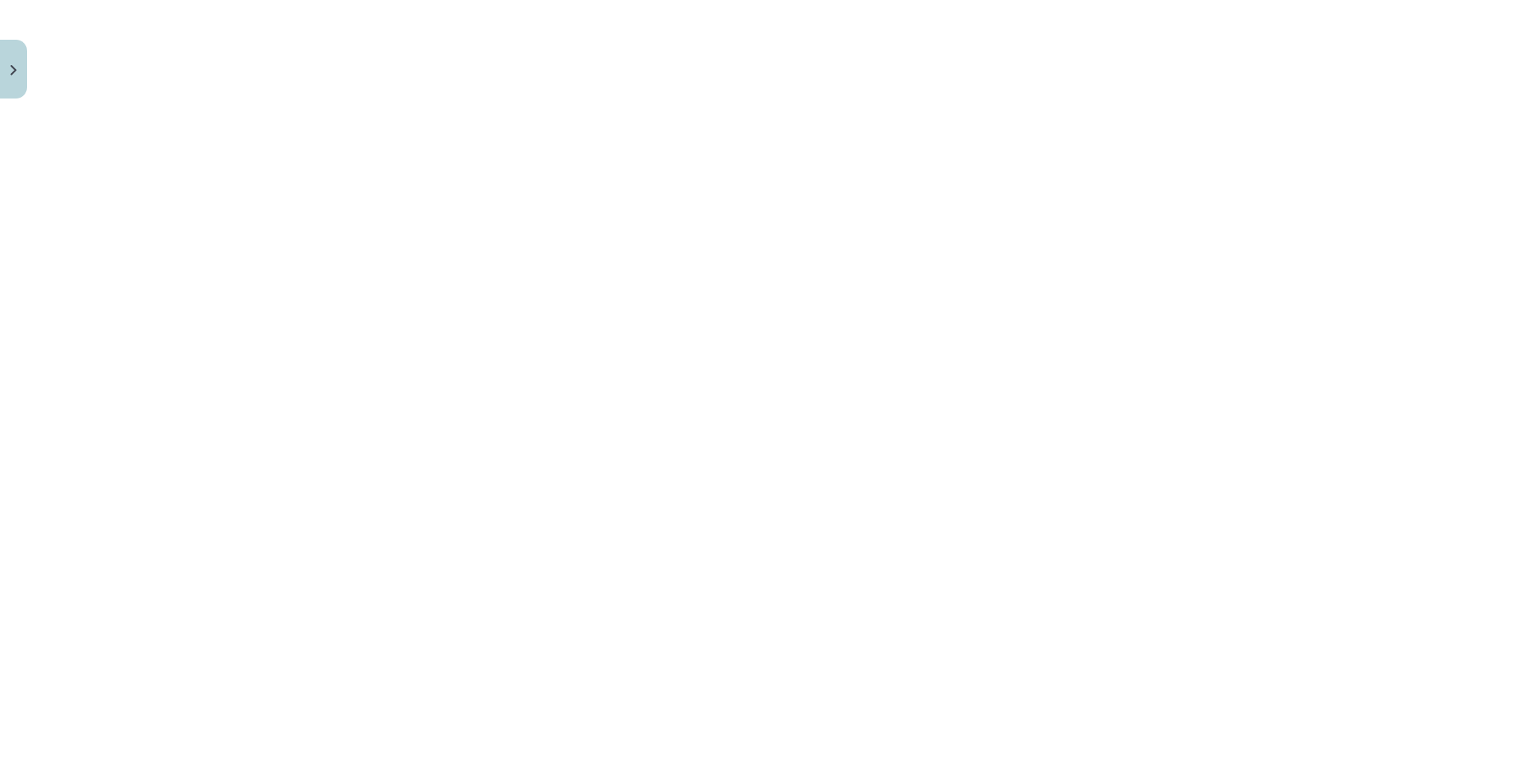
scroll to position [1071, 0]
click at [1241, 405] on div "Mācību tēma: Angļu valodas 9. klases 1. ieskaites mācību materiāls #2 🔤 Topic 1…" at bounding box center [762, 382] width 1525 height 765
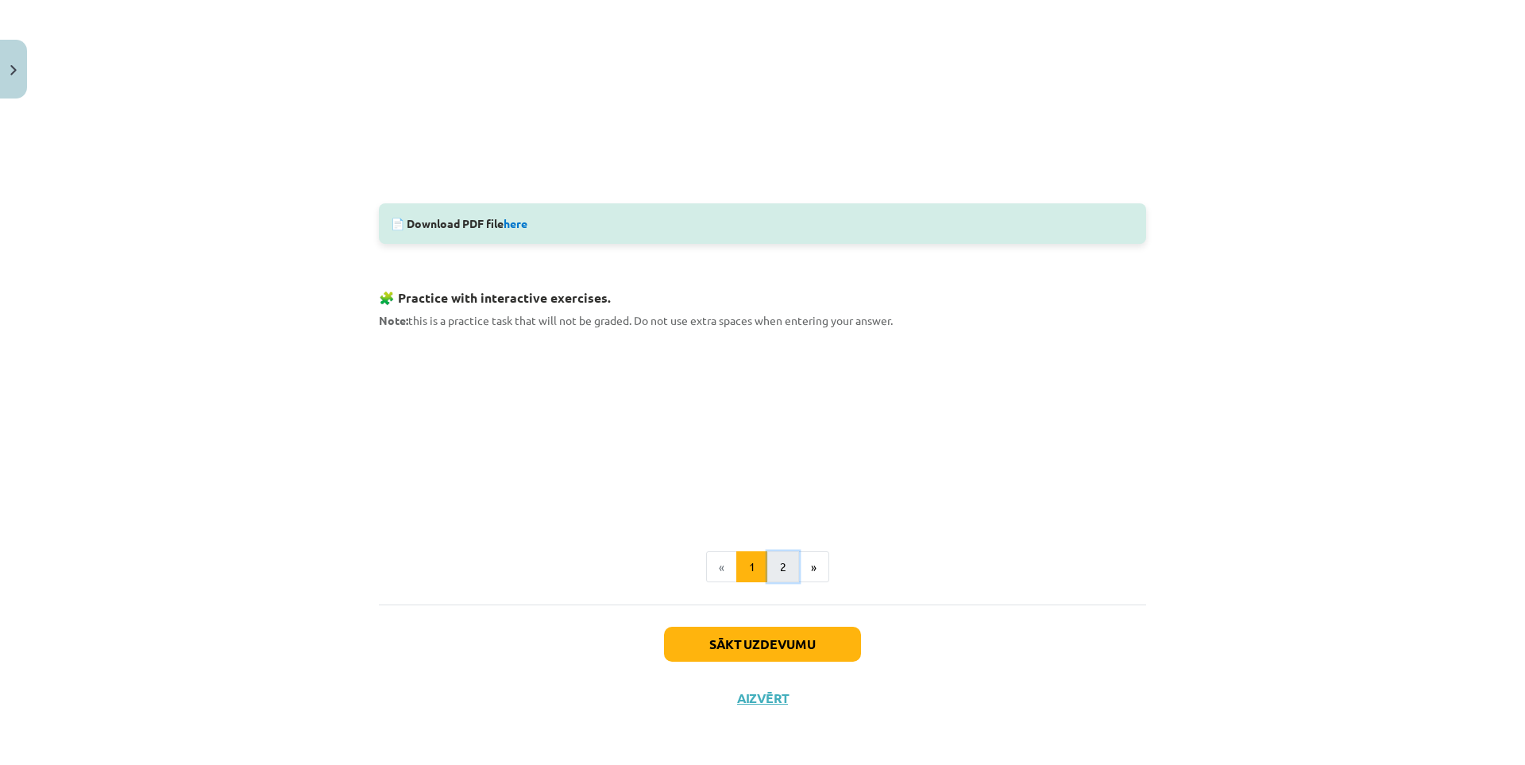
click at [782, 568] on button "2" at bounding box center [783, 567] width 32 height 32
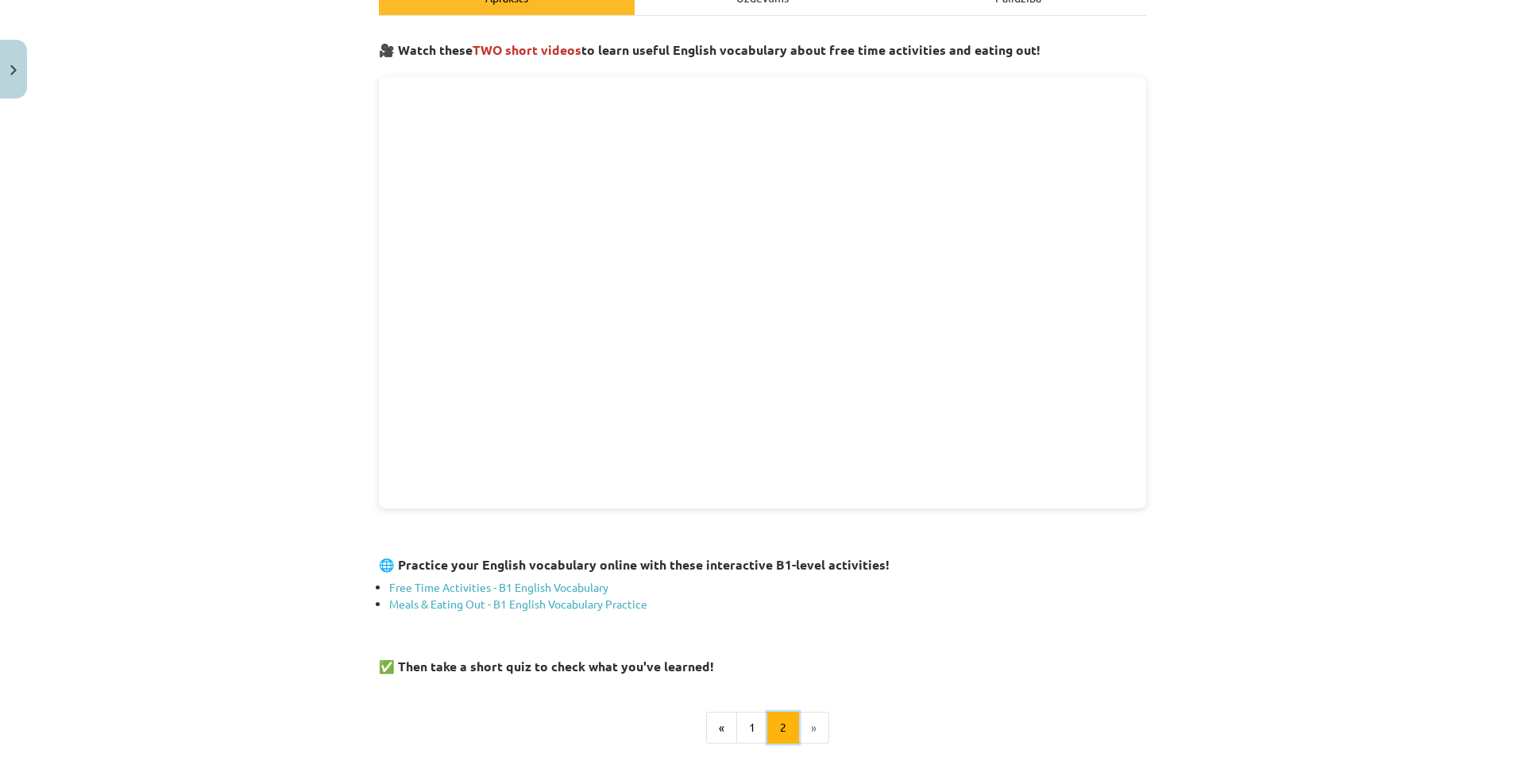
scroll to position [175, 0]
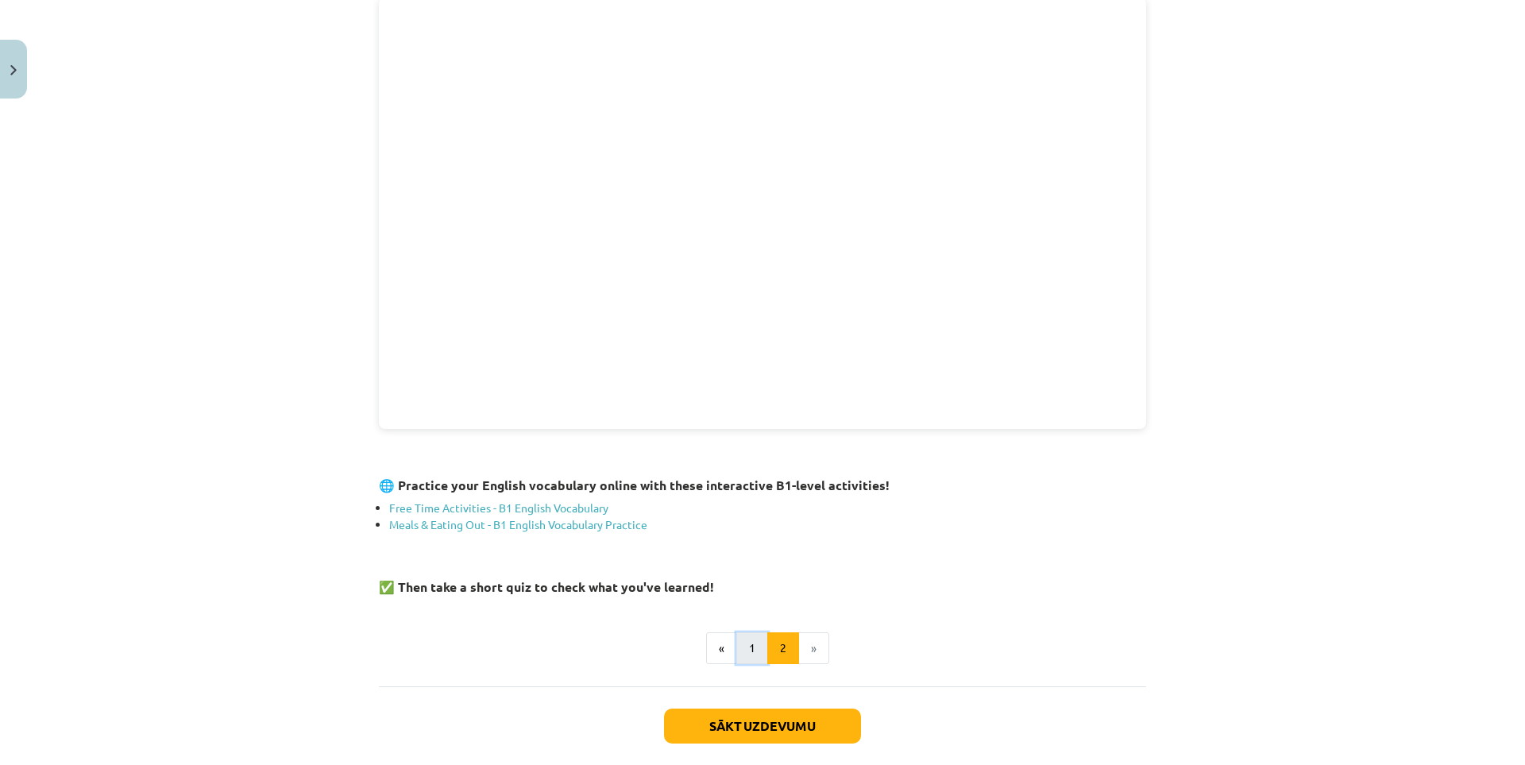
click at [743, 645] on button "1" at bounding box center [752, 648] width 32 height 32
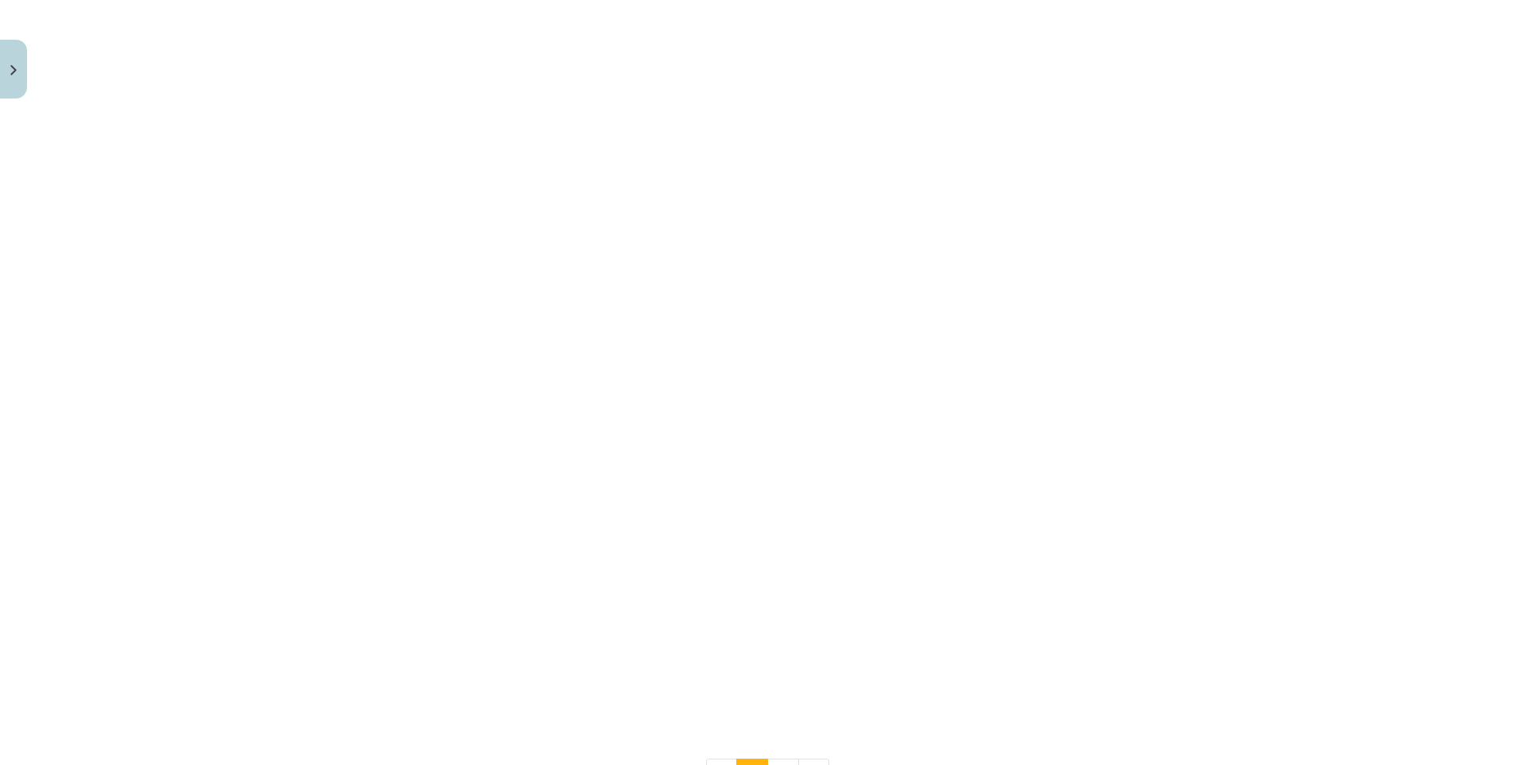
scroll to position [1079, 0]
click at [774, 751] on button "2" at bounding box center [783, 759] width 32 height 32
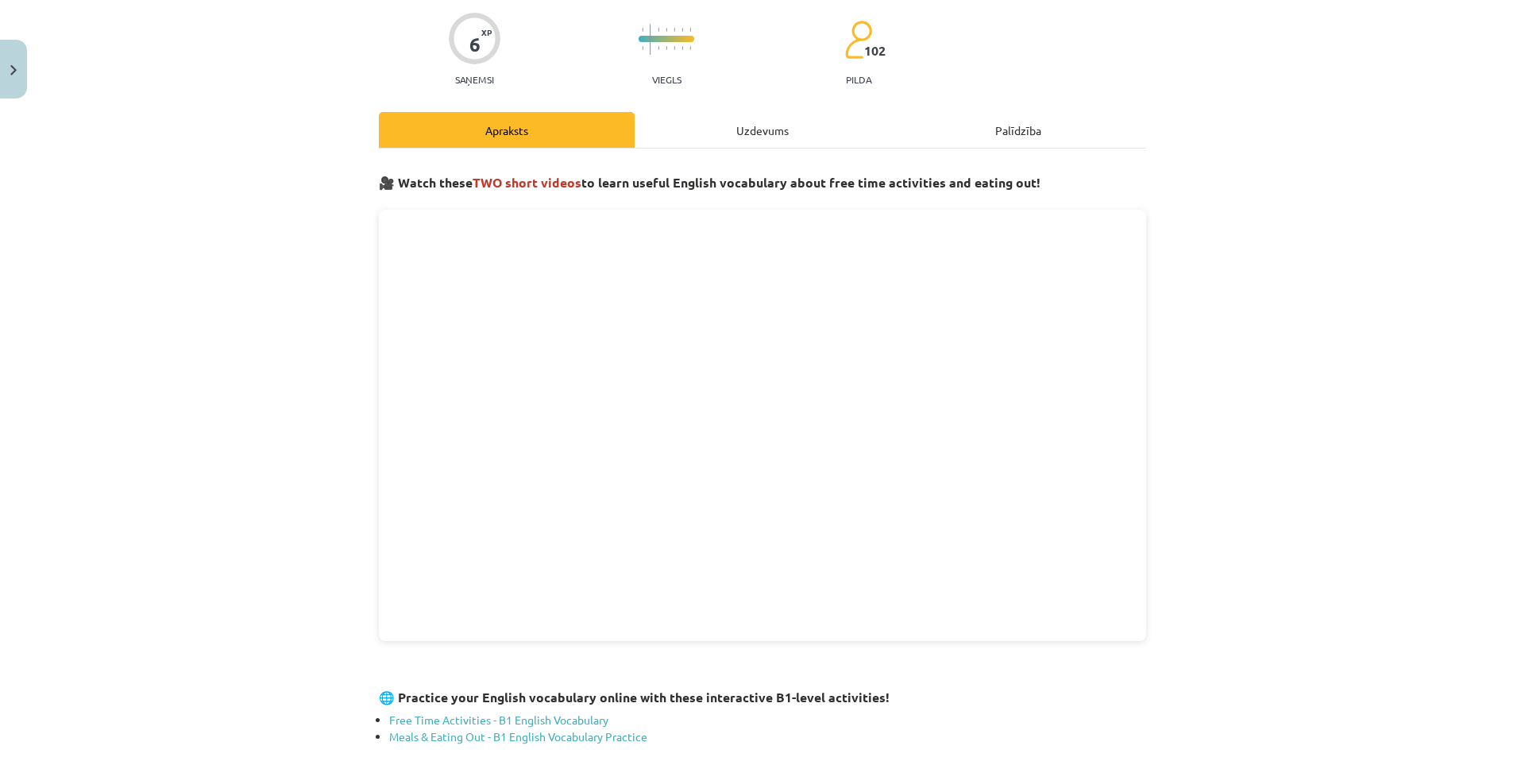
scroll to position [254, 0]
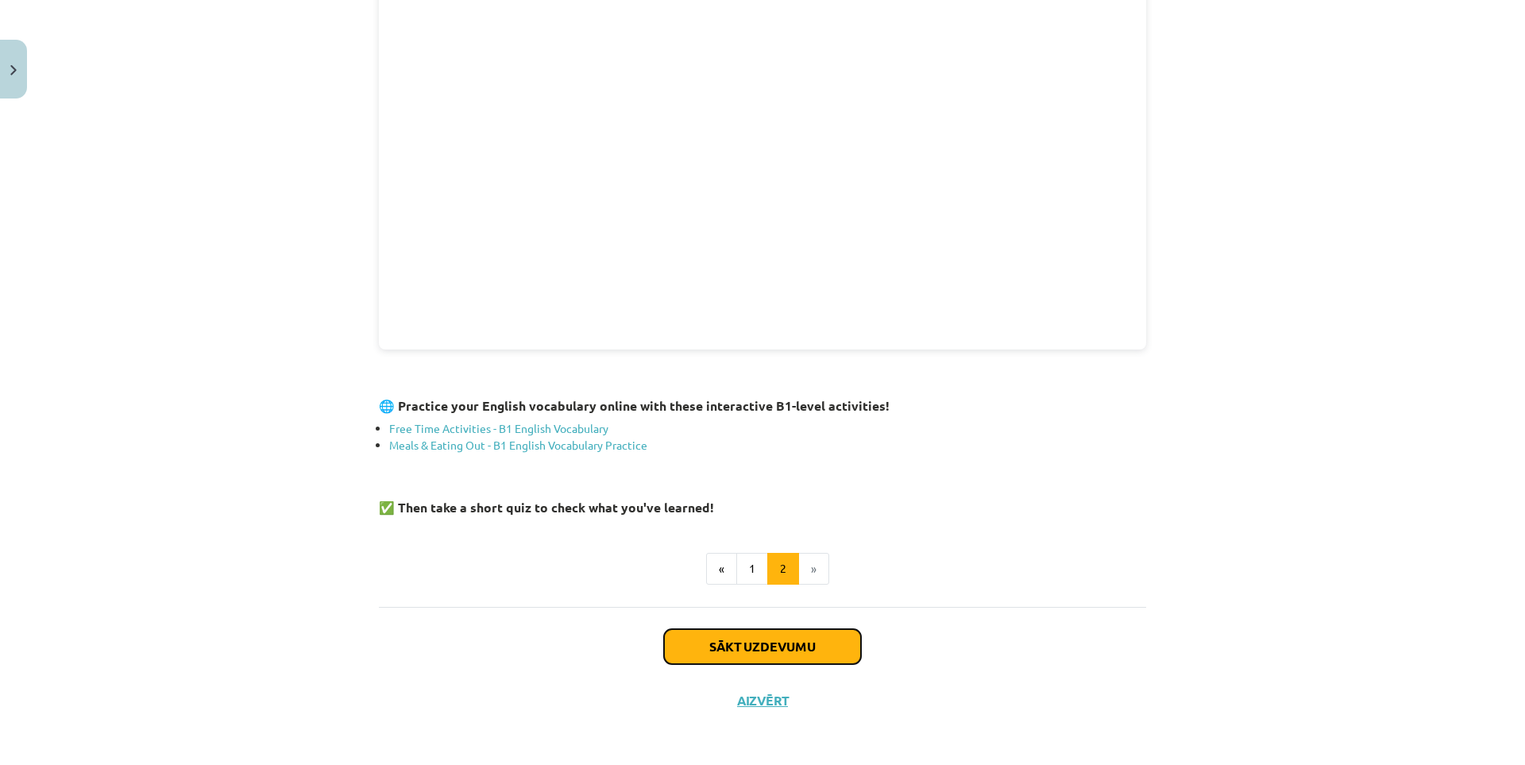
click at [791, 658] on button "Sākt uzdevumu" at bounding box center [762, 646] width 197 height 35
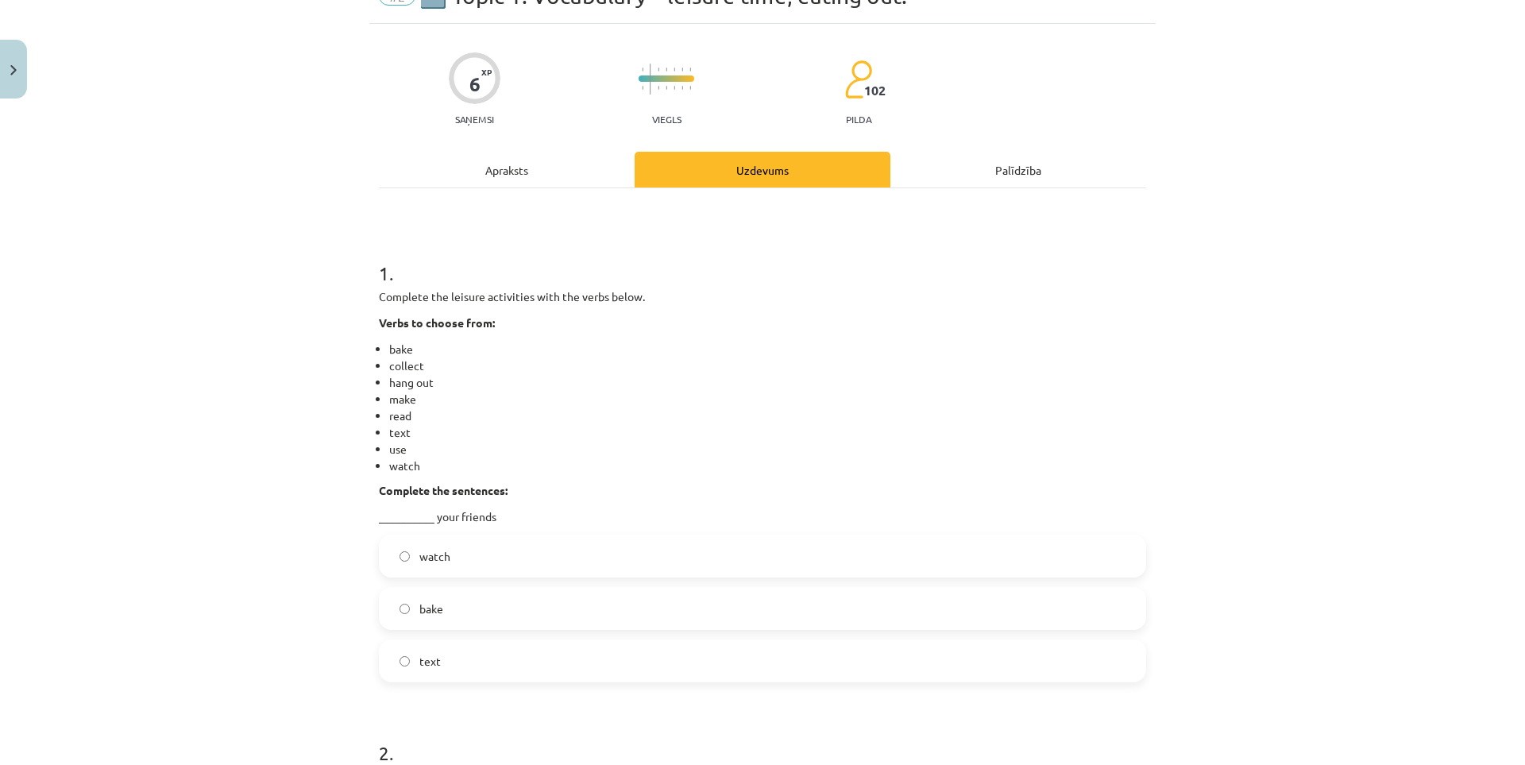
scroll to position [119, 0]
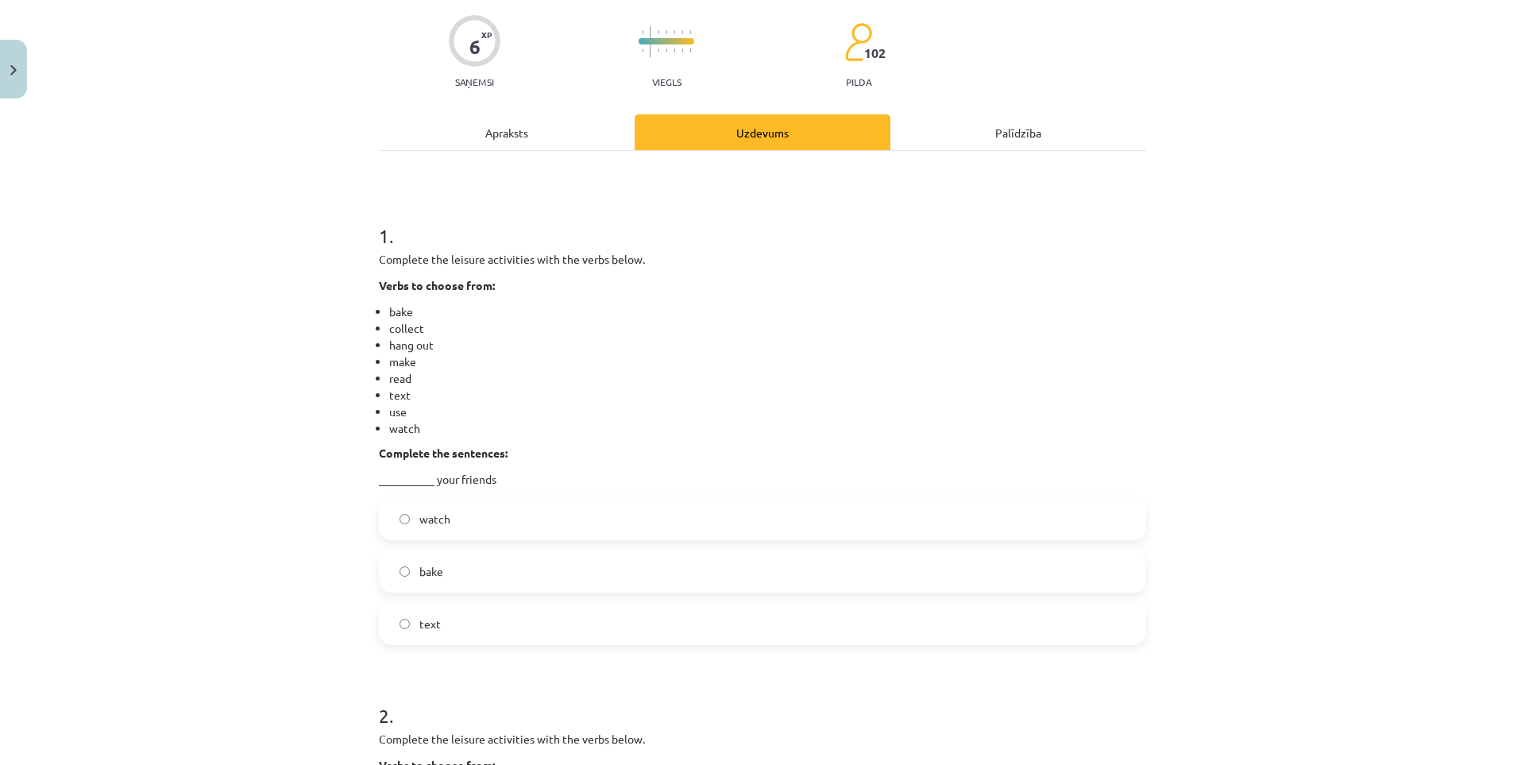
click at [392, 518] on label "watch" at bounding box center [762, 519] width 764 height 40
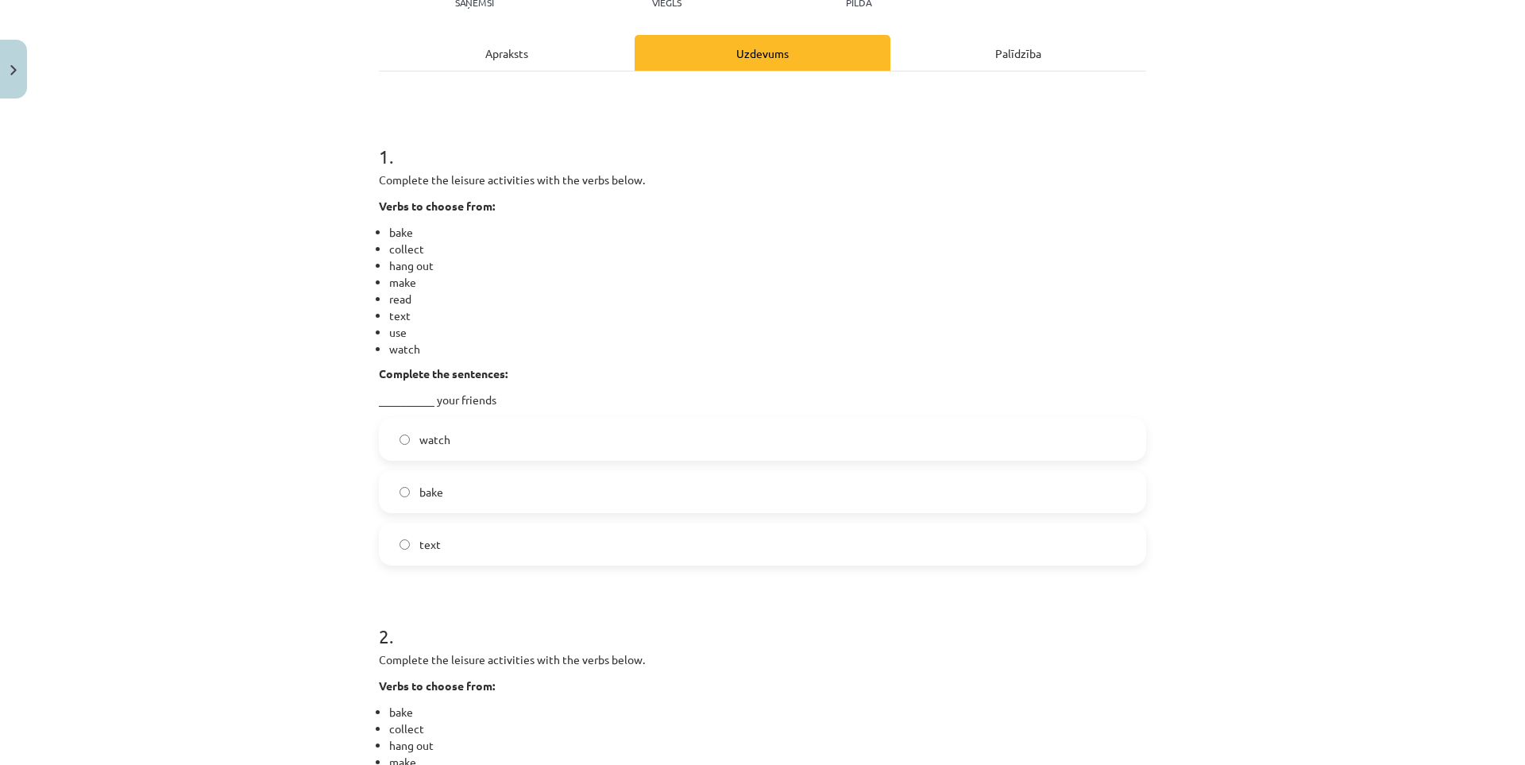
click at [392, 491] on label "bake" at bounding box center [762, 492] width 764 height 40
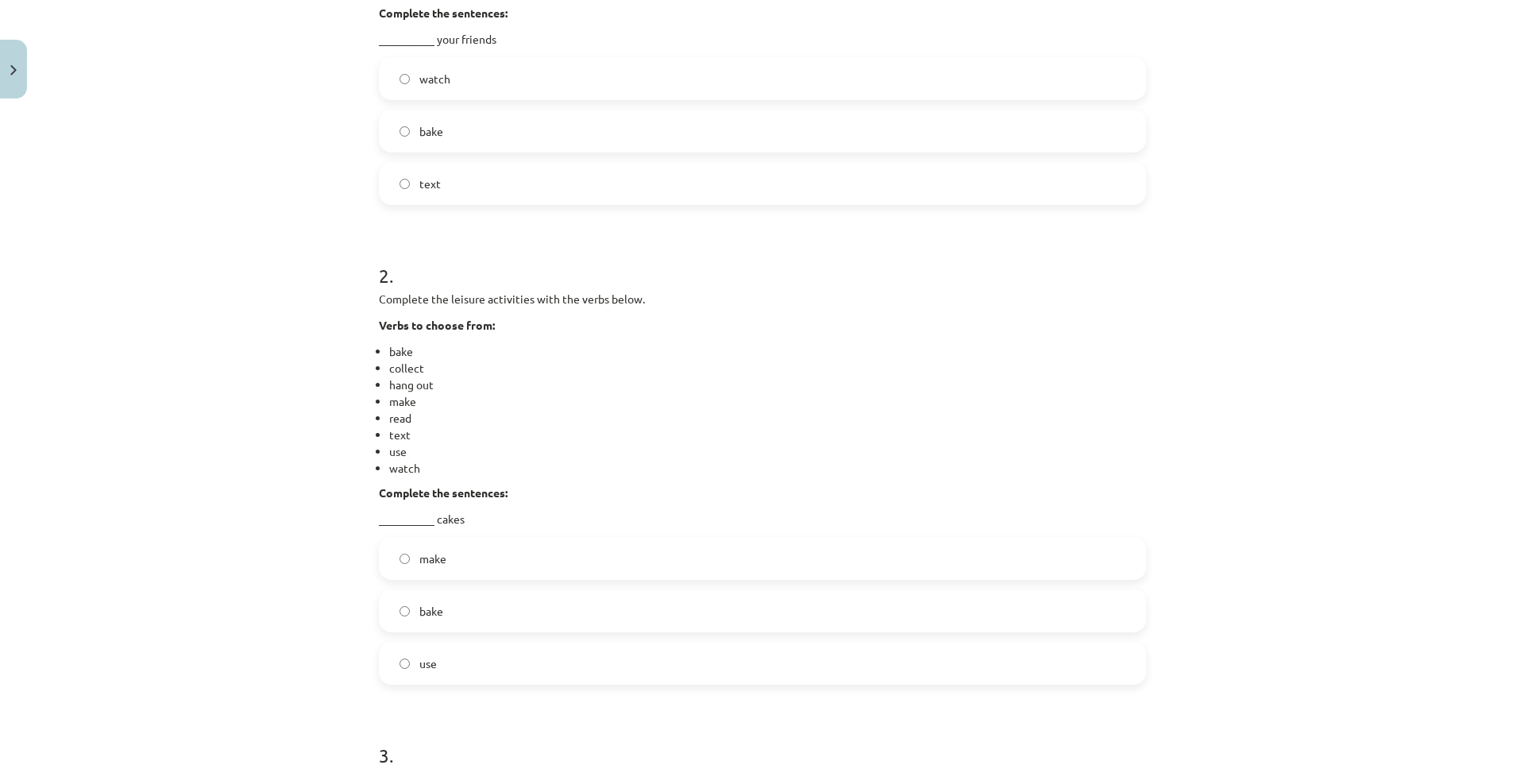
scroll to position [596, 0]
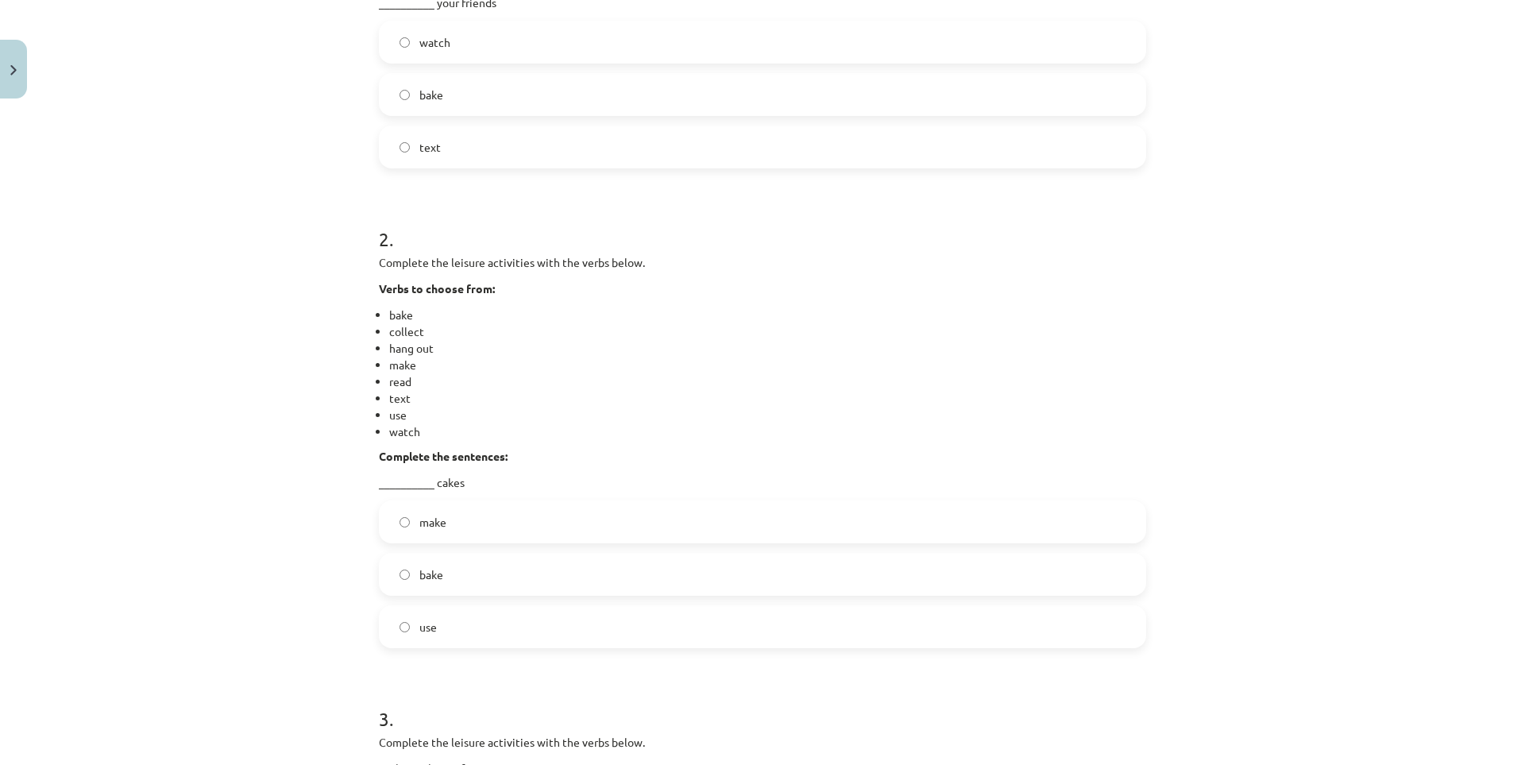
click at [396, 528] on label "make" at bounding box center [762, 522] width 764 height 40
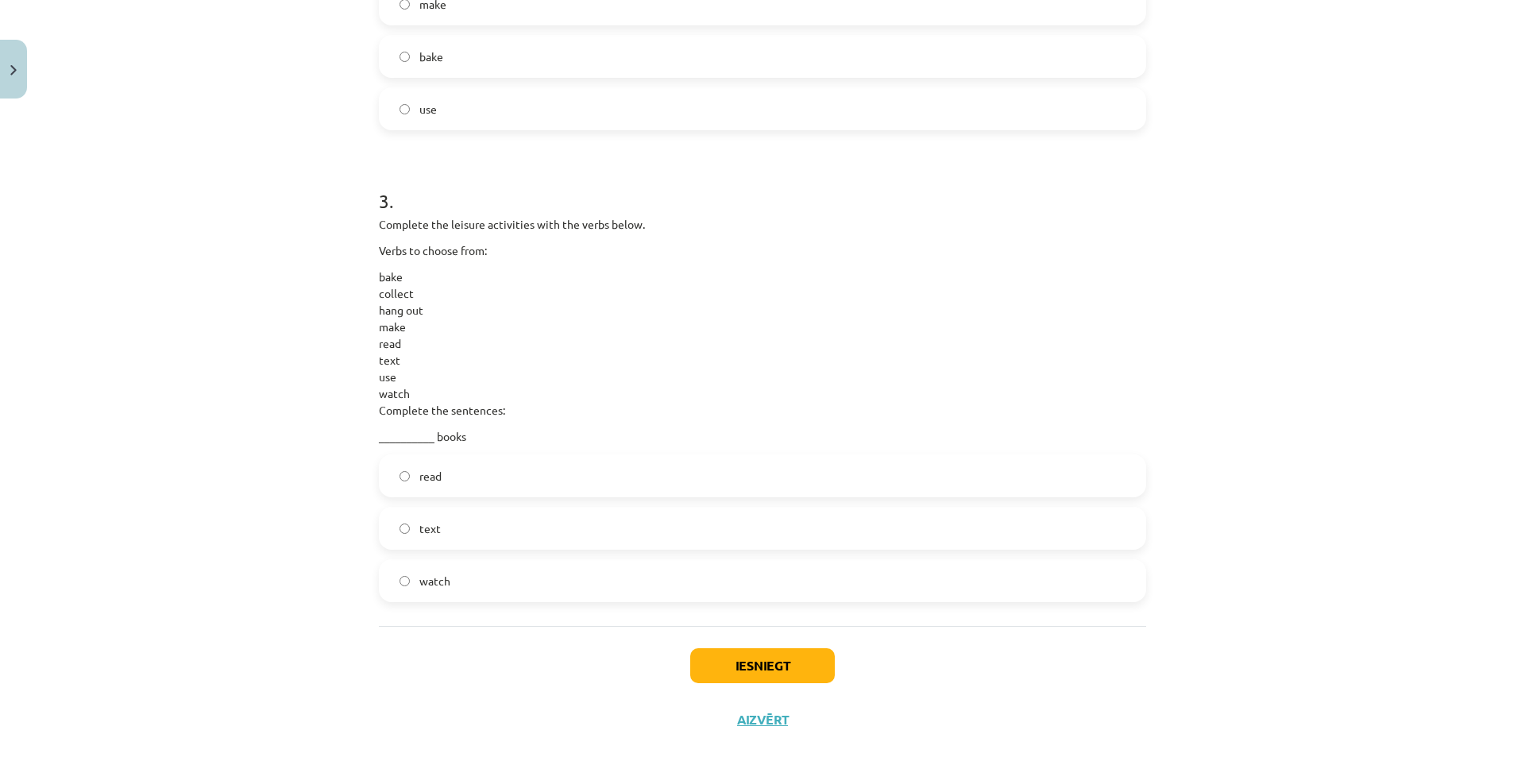
scroll to position [1135, 0]
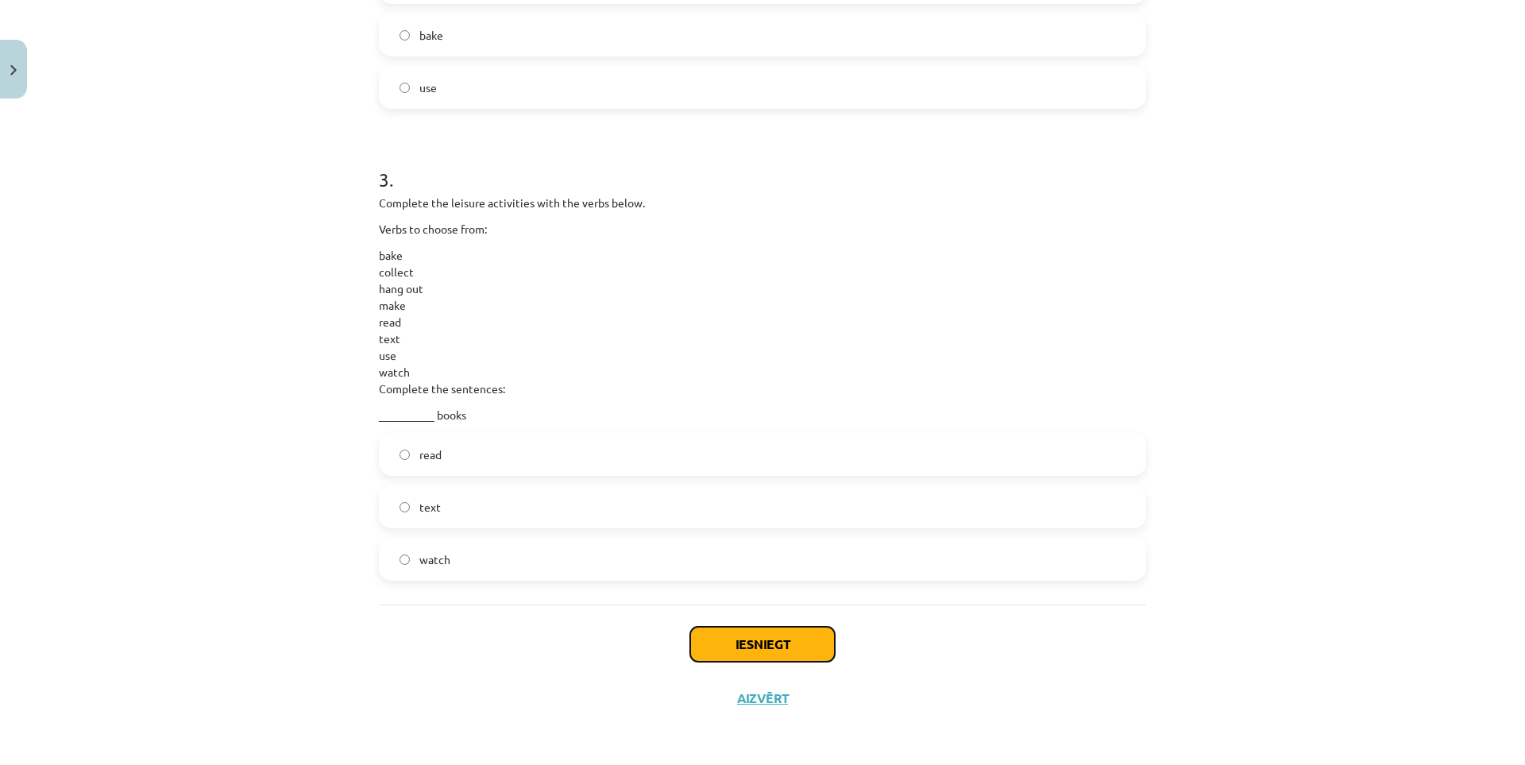
click at [723, 648] on button "Iesniegt" at bounding box center [762, 644] width 145 height 35
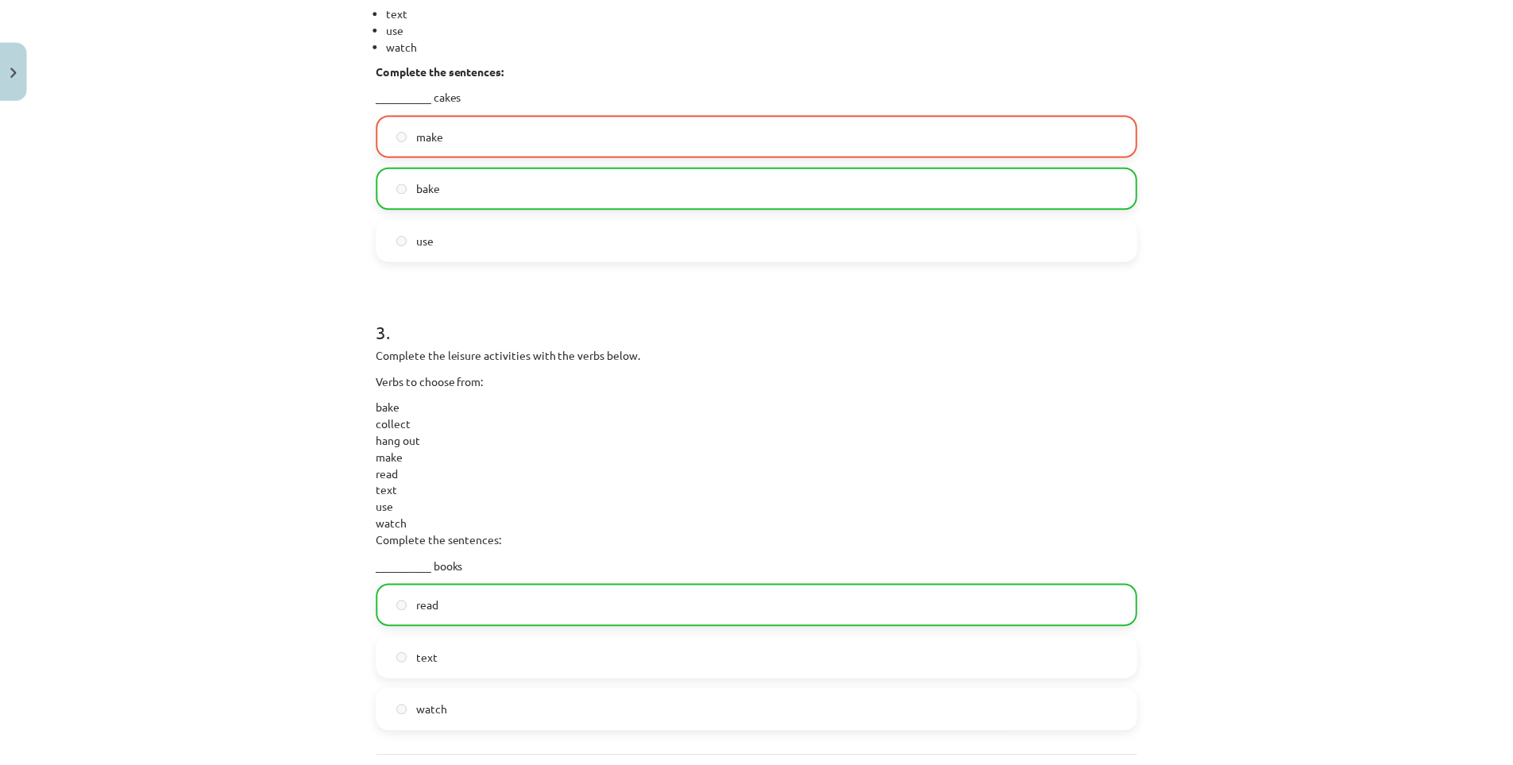
scroll to position [1186, 0]
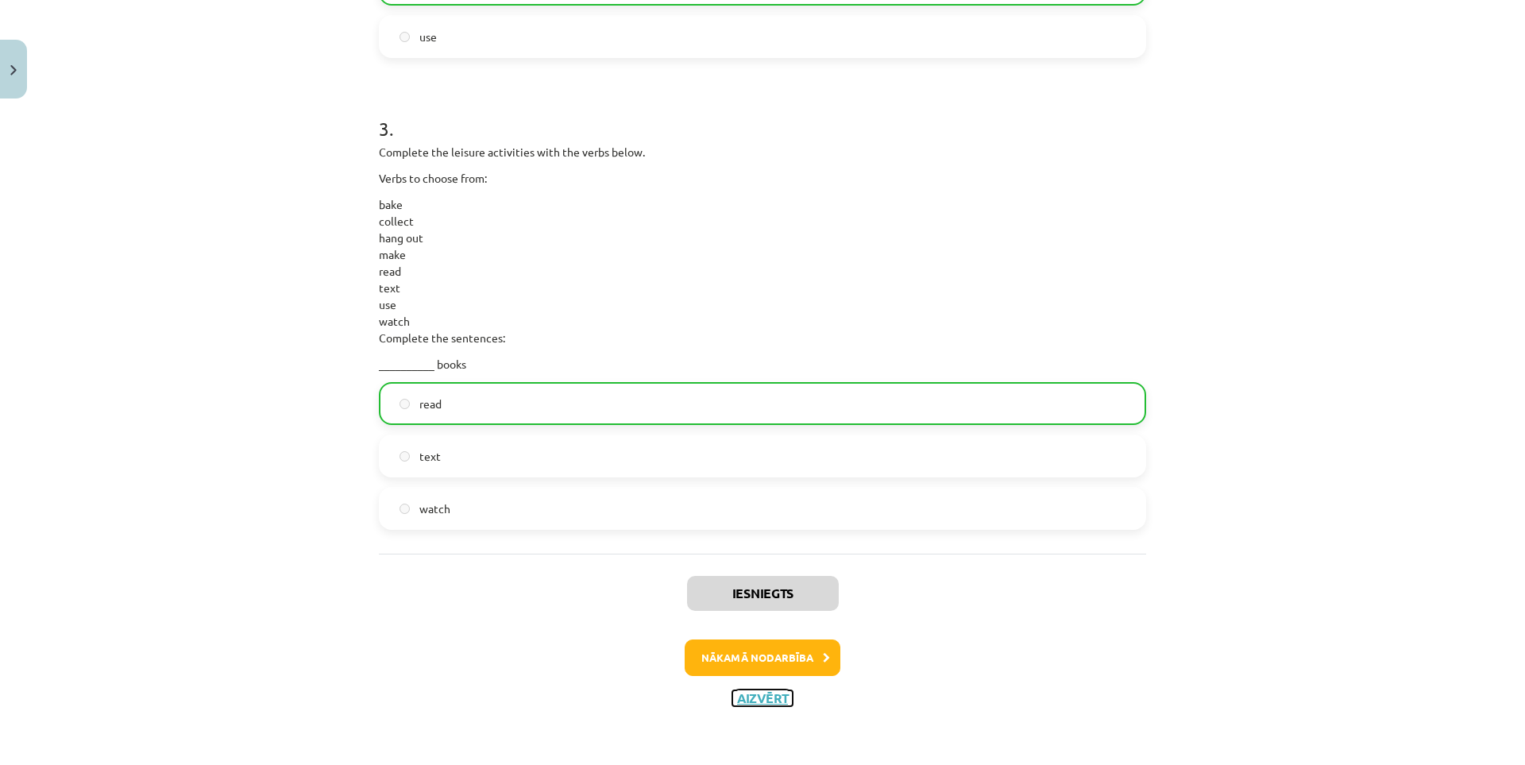
click at [764, 698] on button "Aizvērt" at bounding box center [762, 698] width 60 height 16
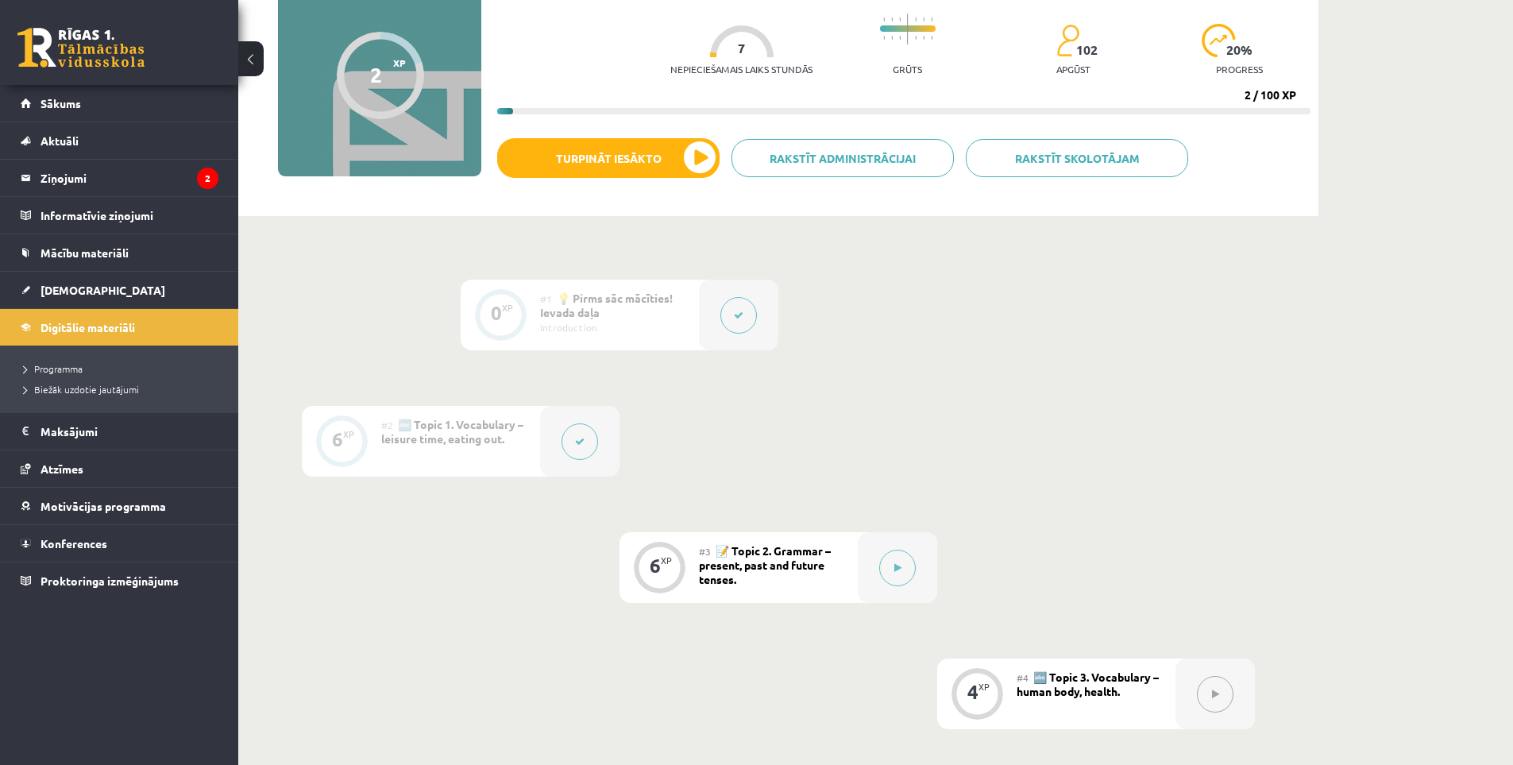
drag, startPoint x: 964, startPoint y: 547, endPoint x: 961, endPoint y: 421, distance: 126.3
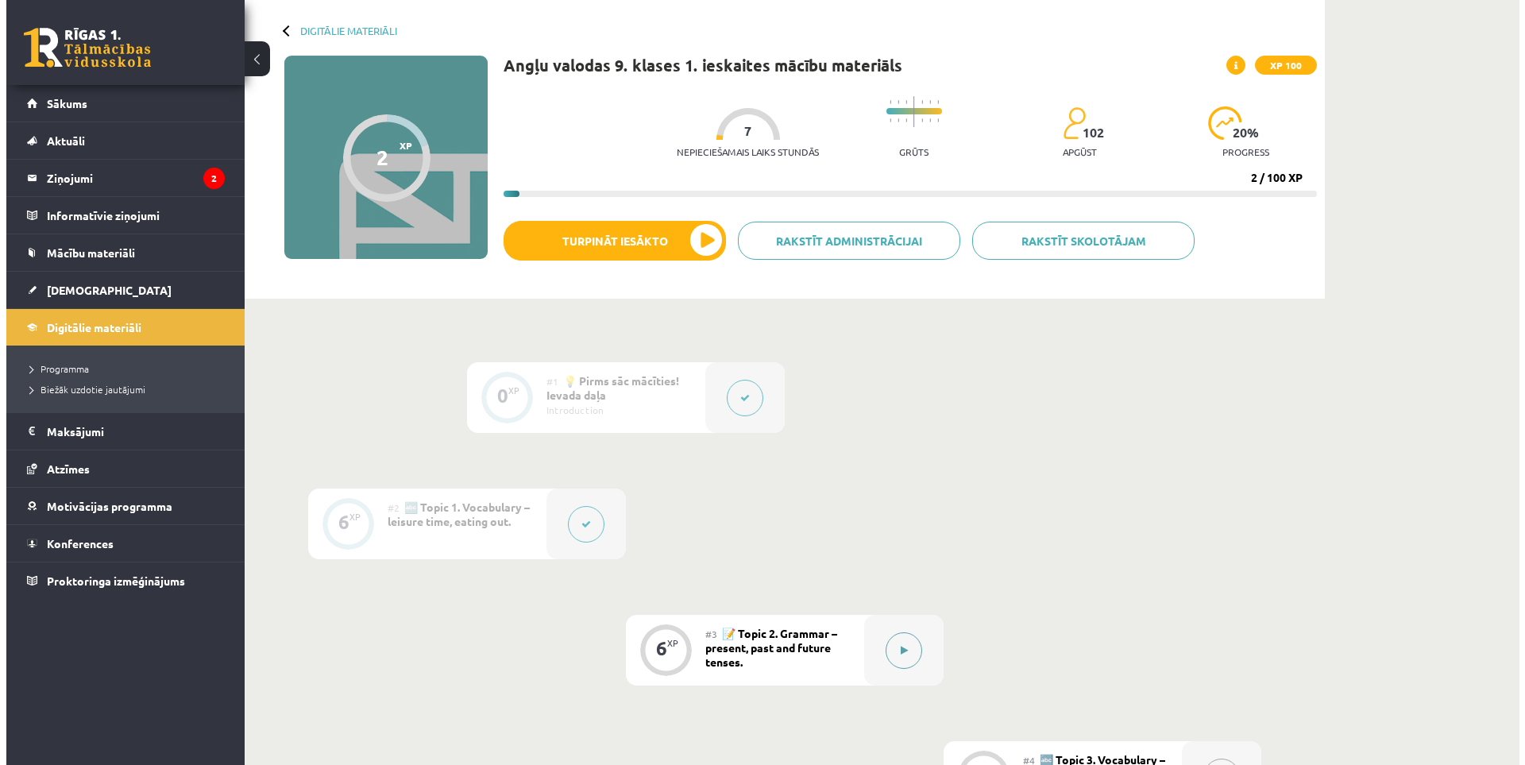
scroll to position [238, 0]
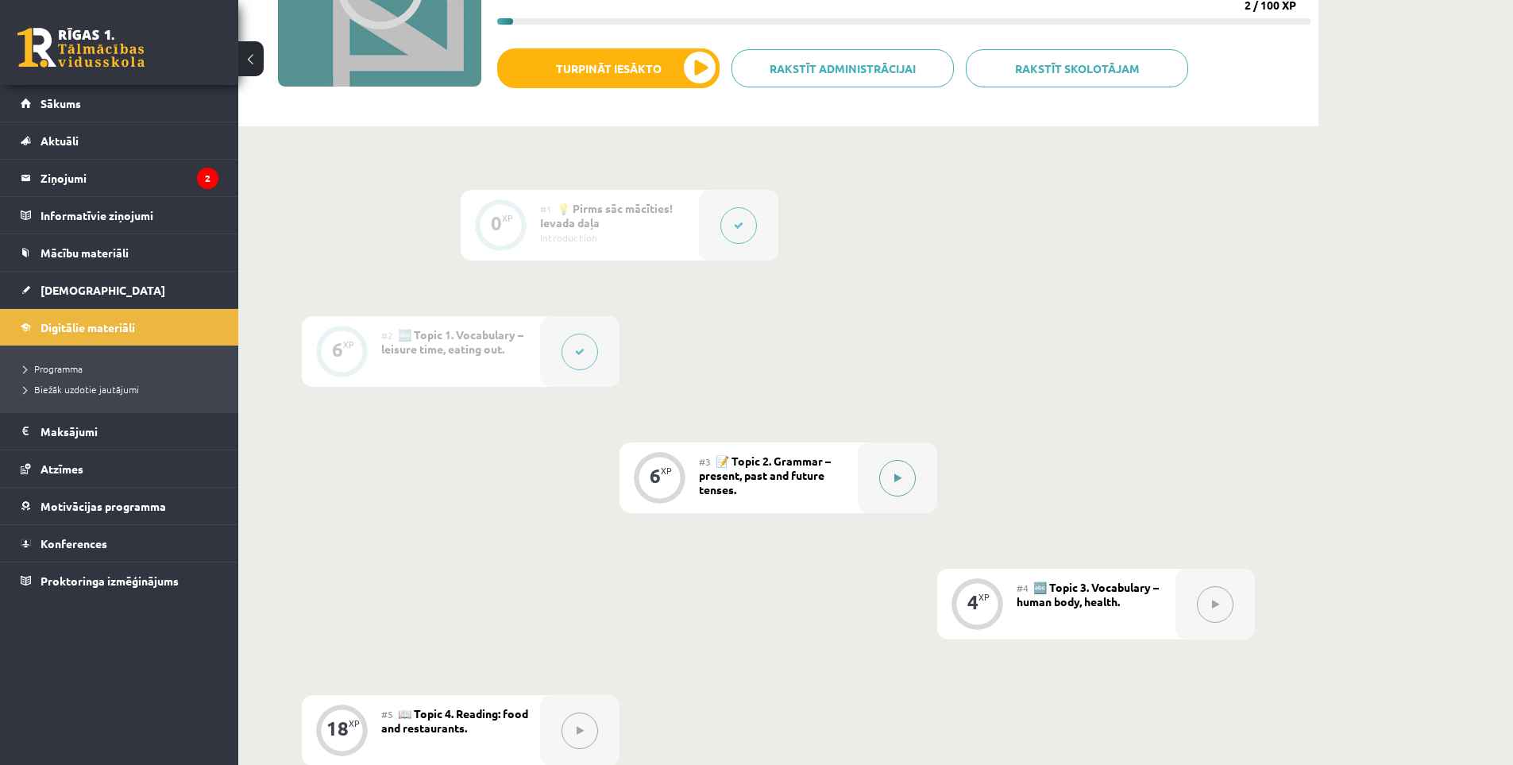
click at [889, 473] on button at bounding box center [897, 478] width 37 height 37
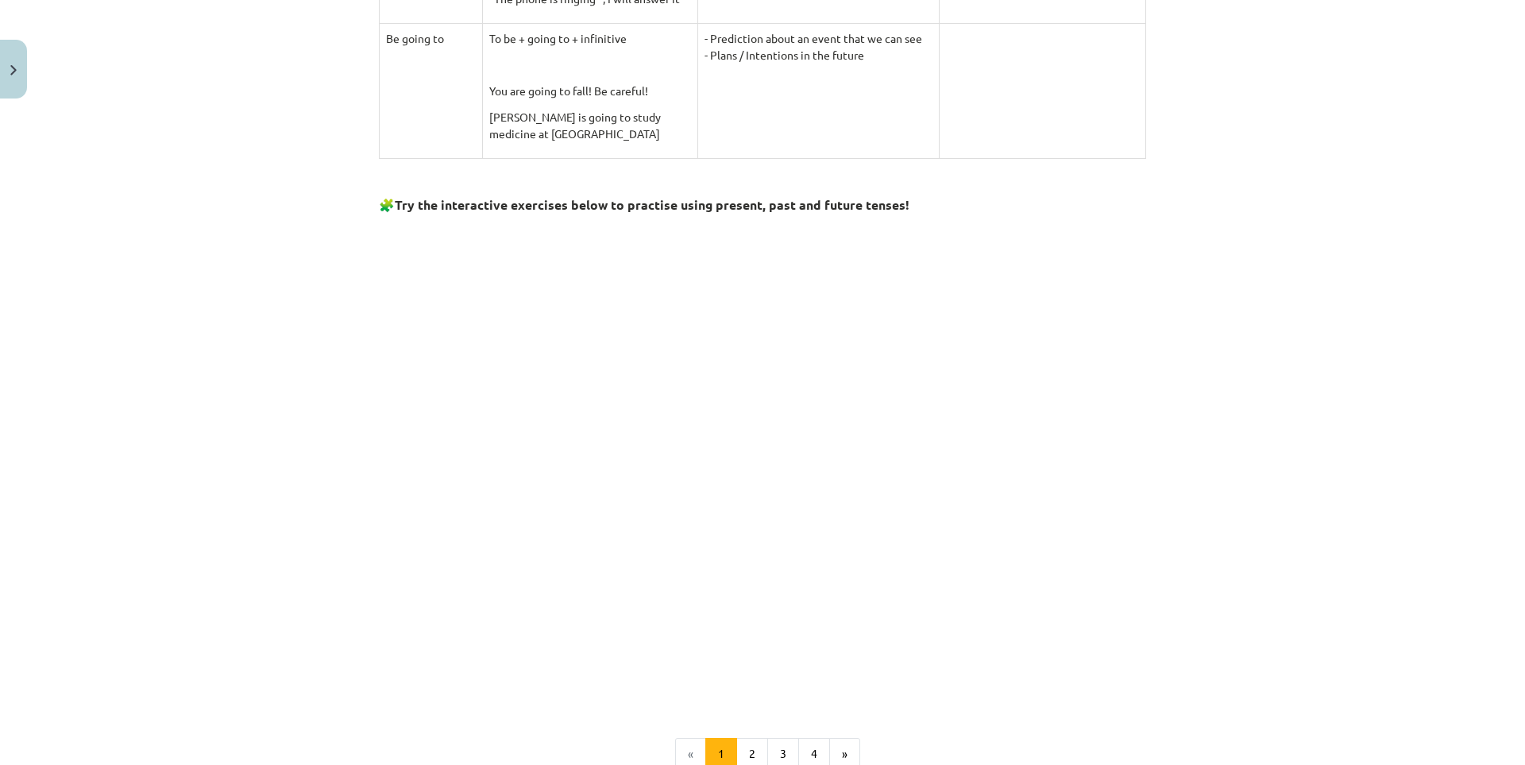
scroll to position [1213, 0]
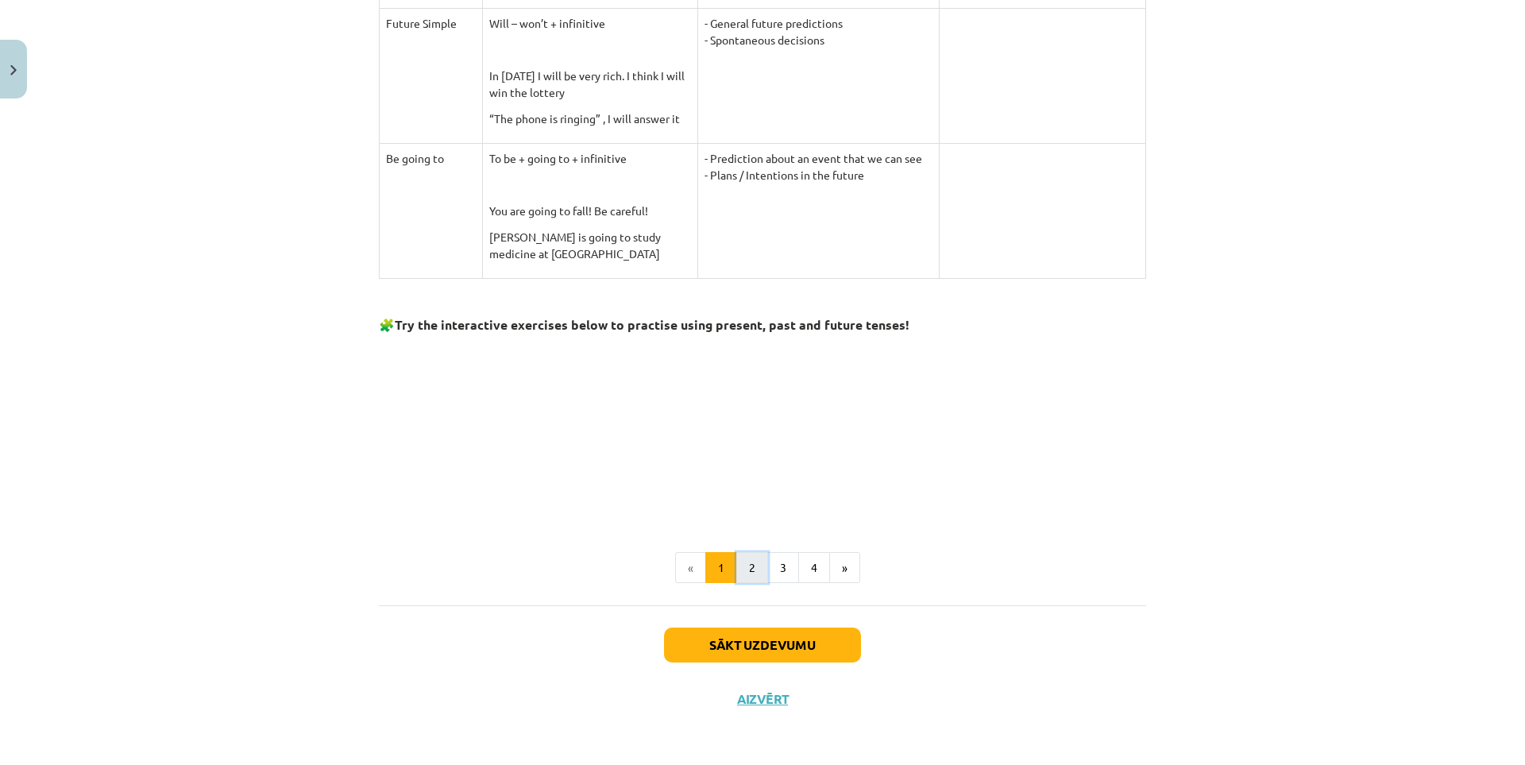
click at [747, 570] on button "2" at bounding box center [752, 568] width 32 height 32
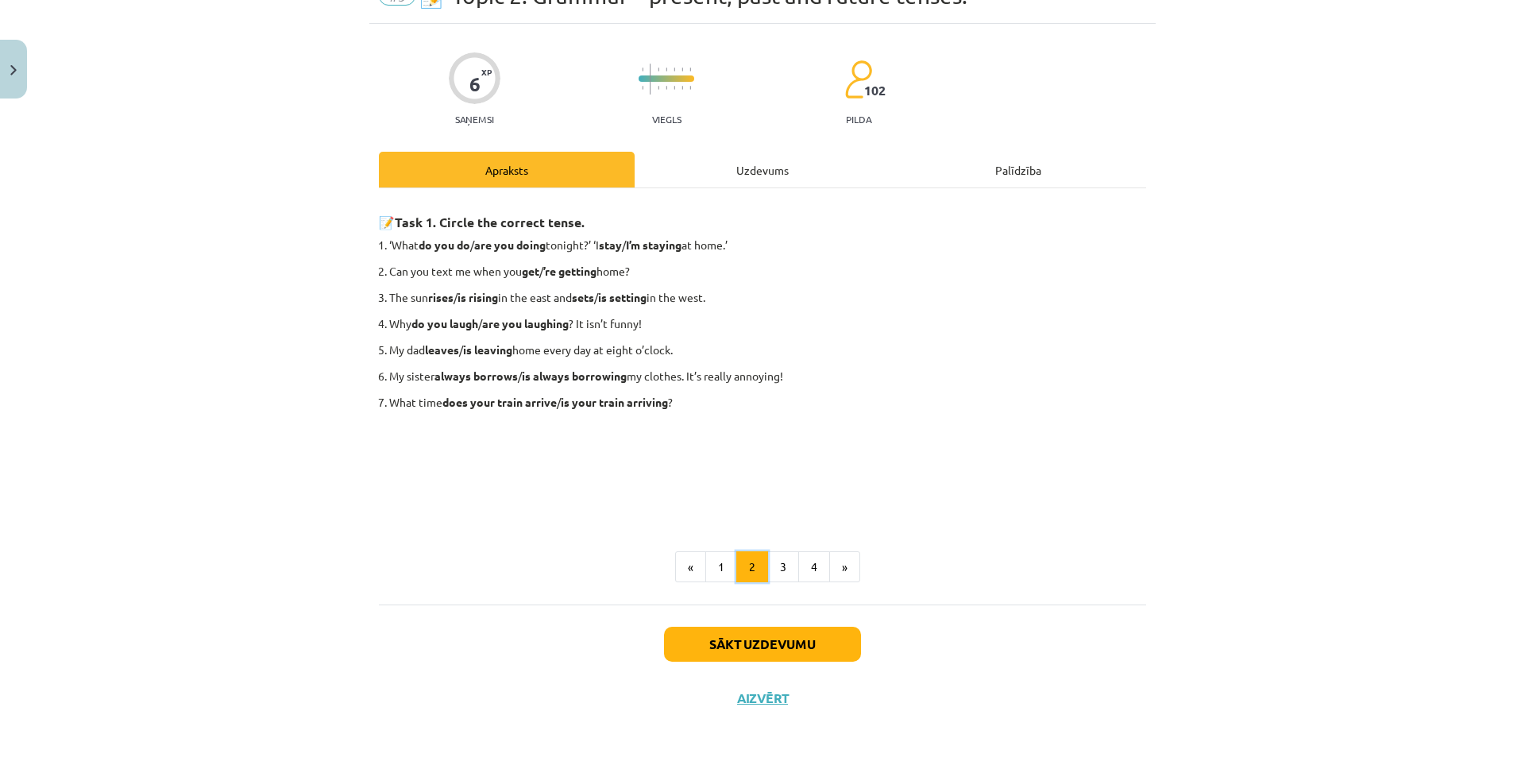
scroll to position [2, 0]
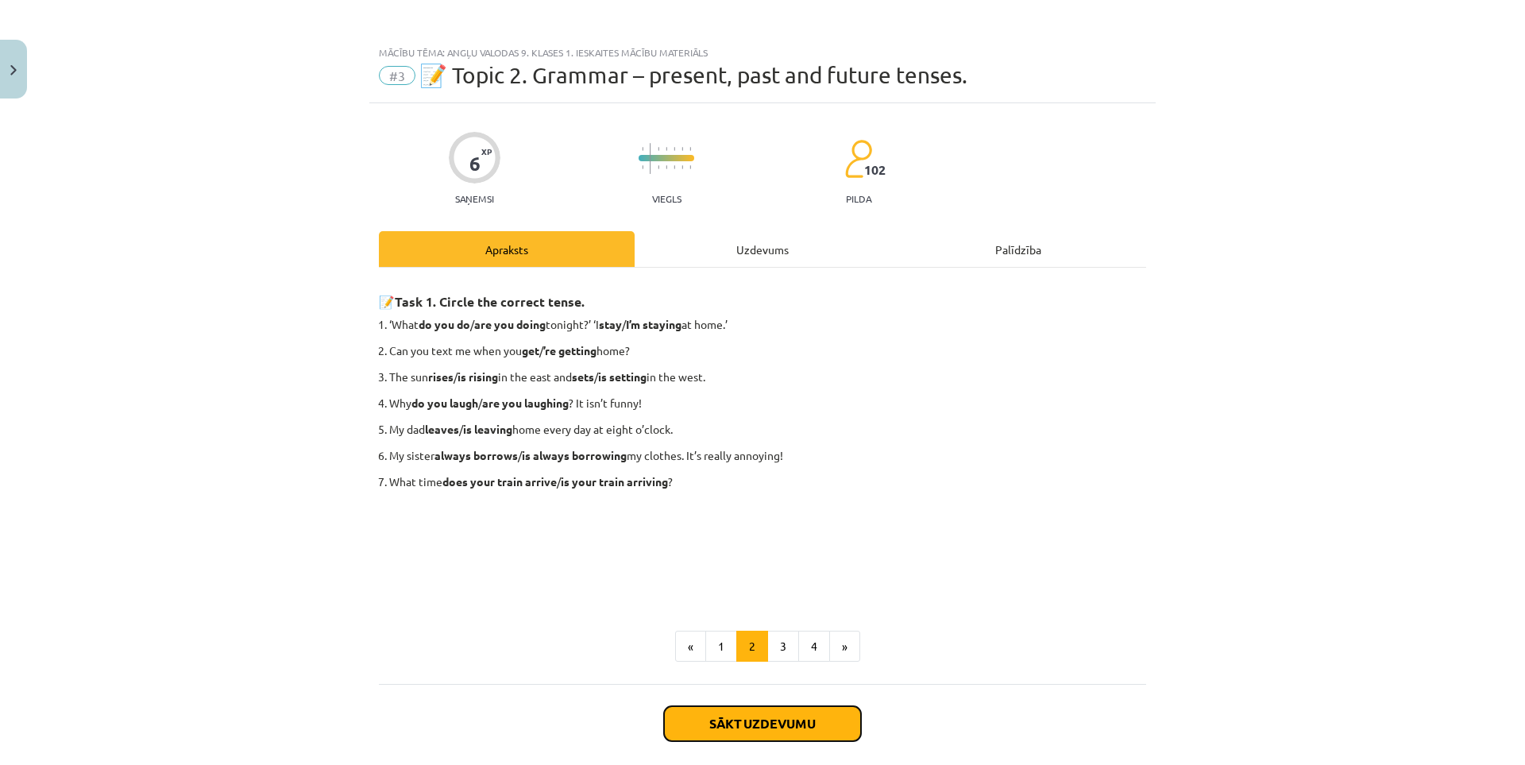
click at [801, 724] on button "Sākt uzdevumu" at bounding box center [762, 723] width 197 height 35
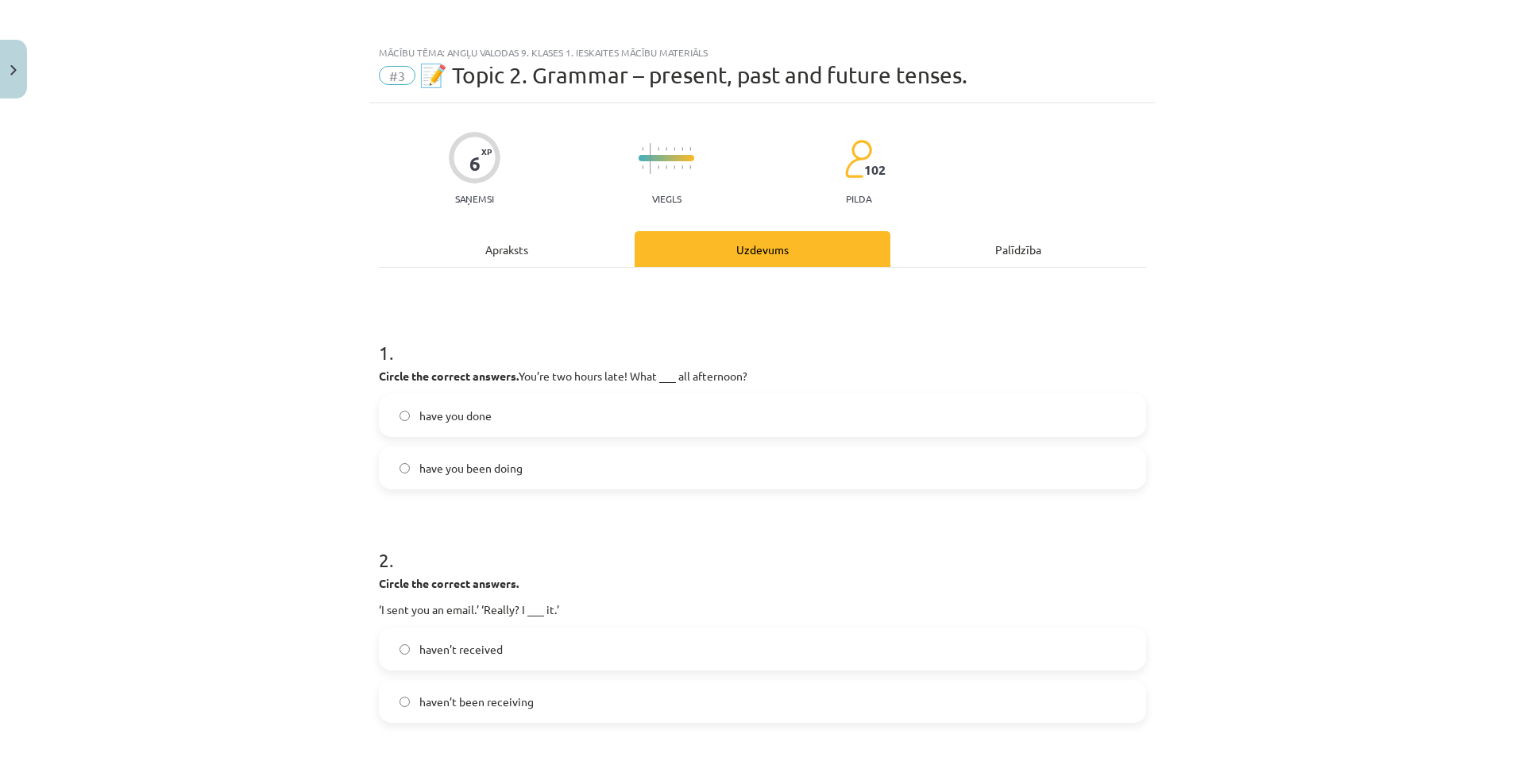
scroll to position [40, 0]
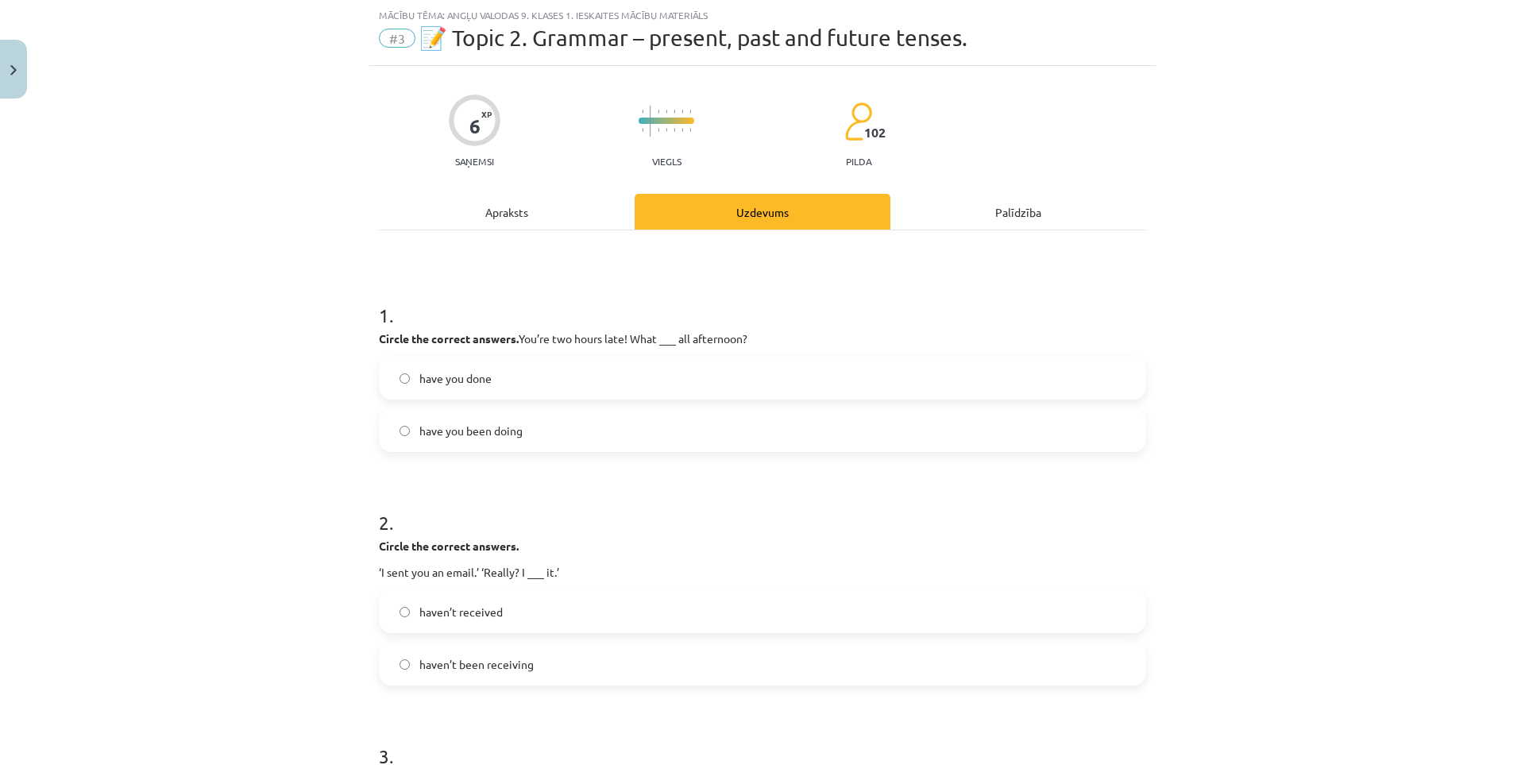
click at [574, 386] on label "have you done" at bounding box center [762, 378] width 764 height 40
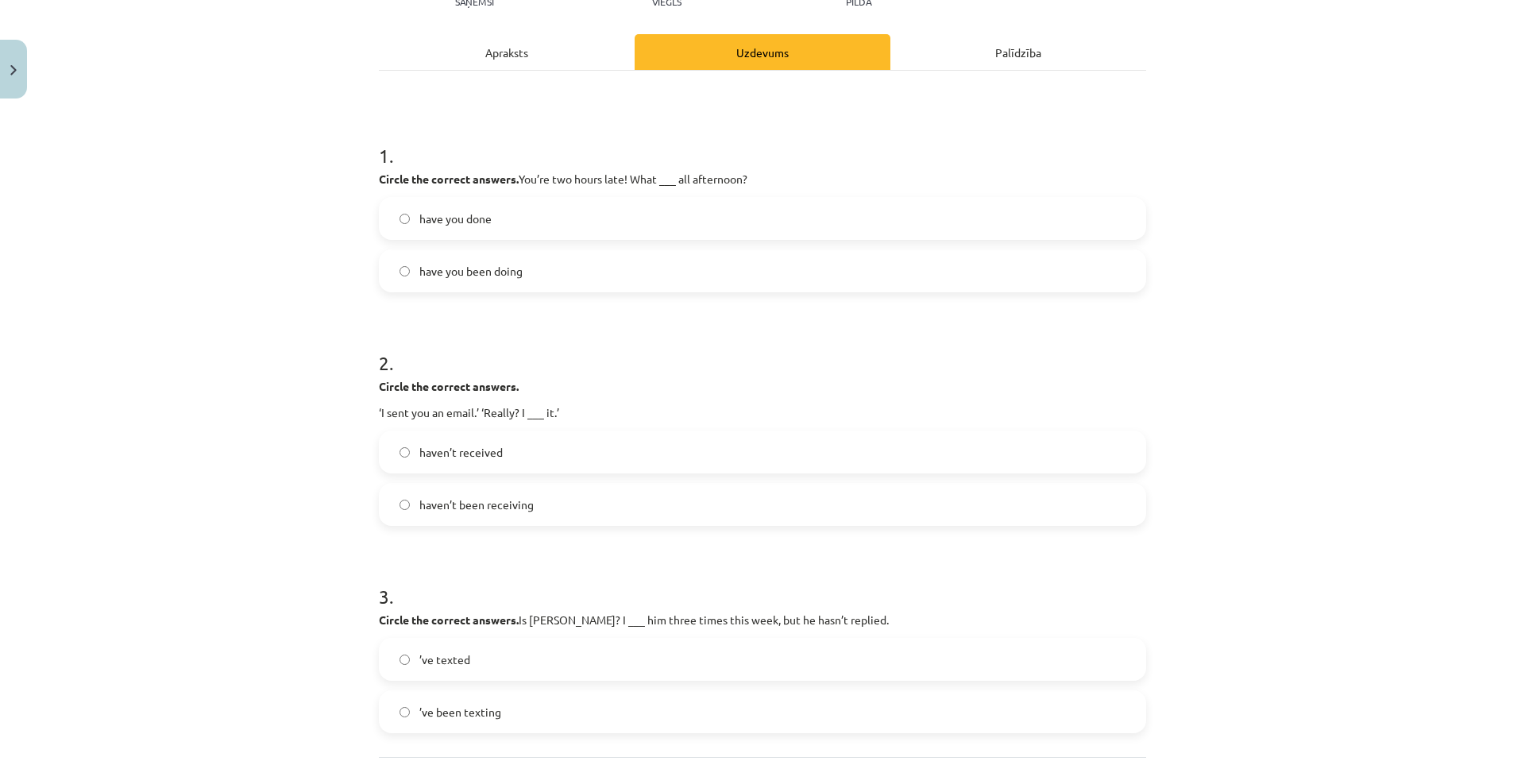
scroll to position [193, 0]
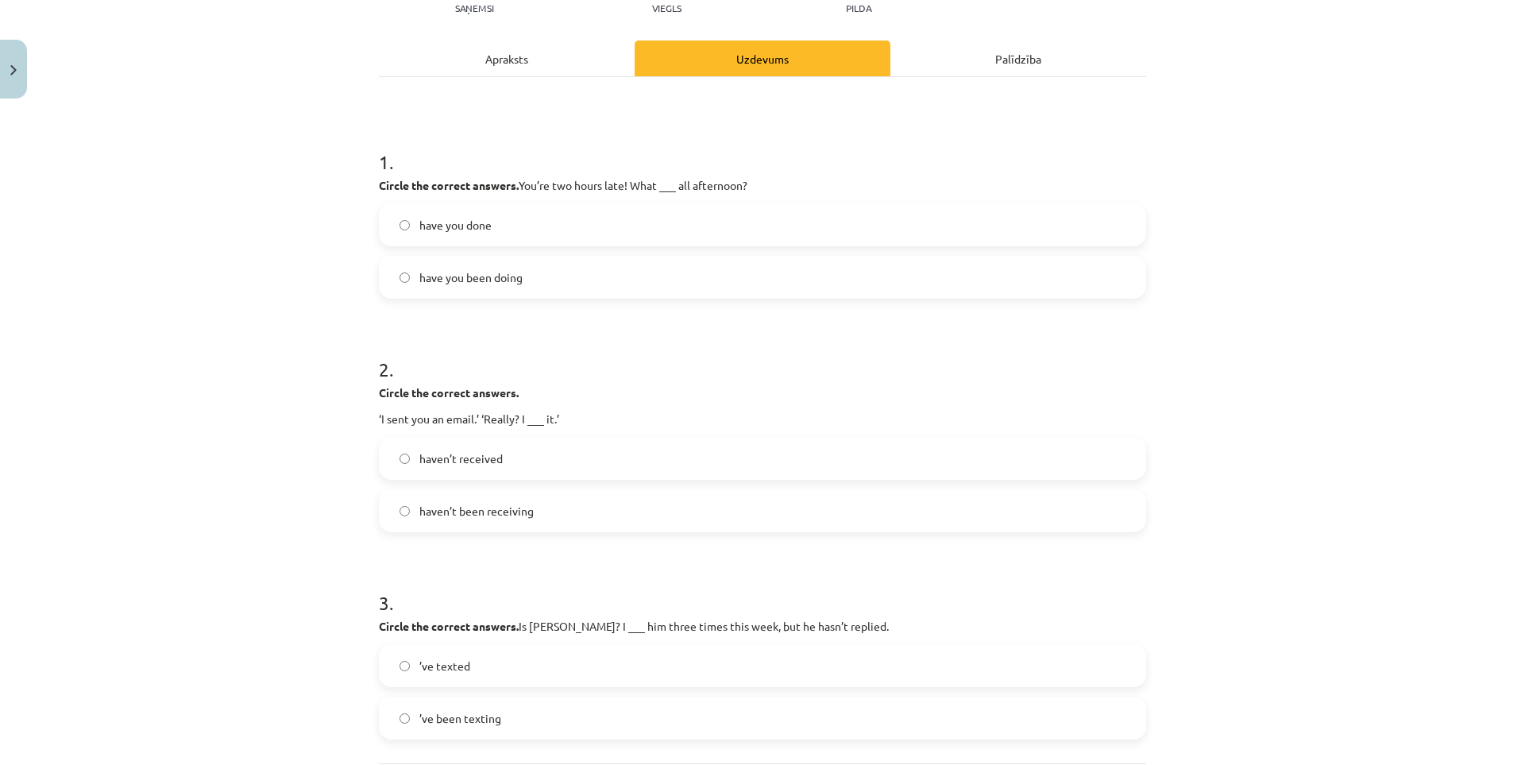
click at [550, 515] on label "haven’t been receiving" at bounding box center [762, 511] width 764 height 40
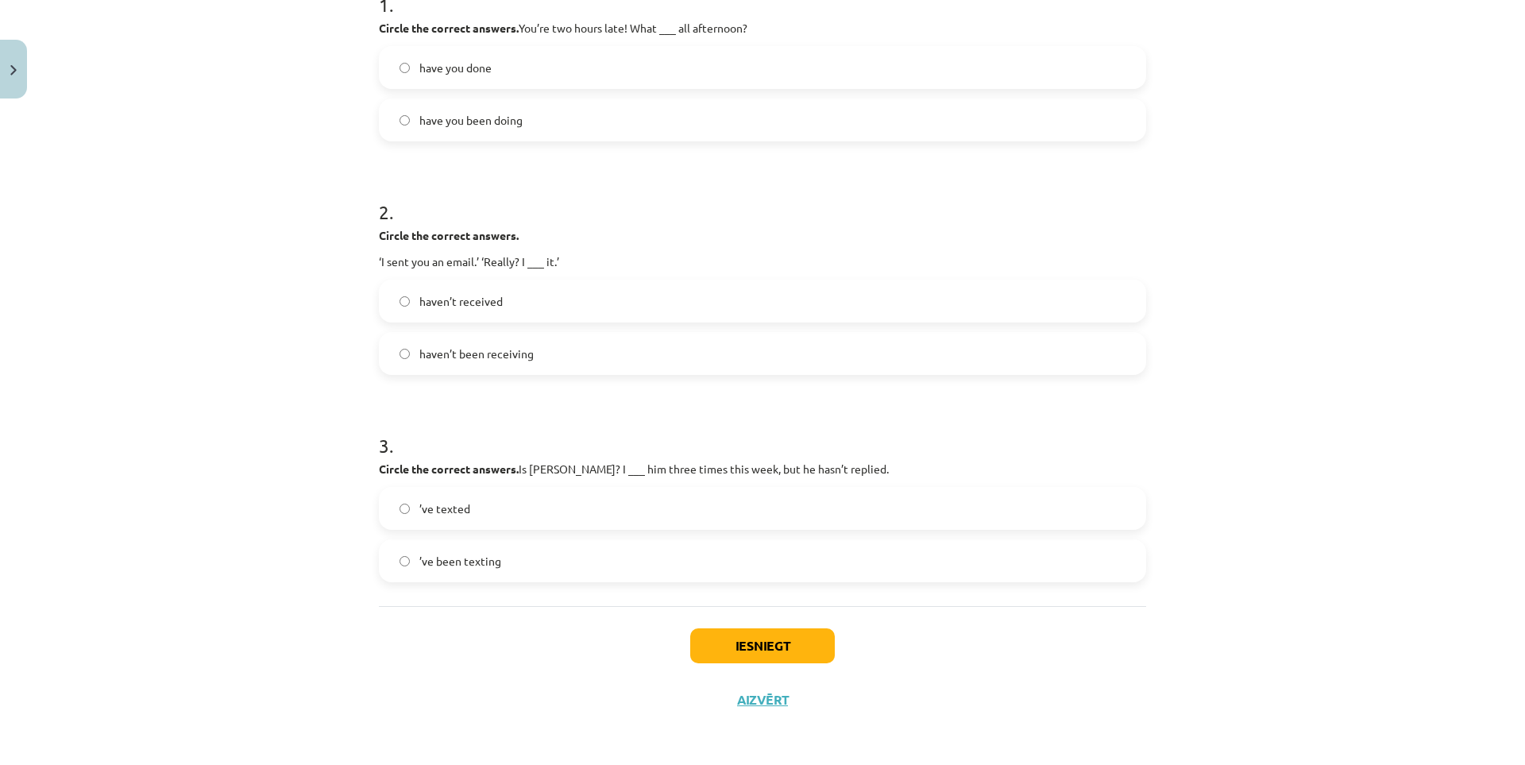
scroll to position [352, 0]
click at [525, 511] on label "’ve texted" at bounding box center [762, 507] width 764 height 40
click at [513, 558] on label "’ve been texting" at bounding box center [762, 559] width 764 height 40
click at [699, 636] on button "Iesniegt" at bounding box center [762, 644] width 145 height 35
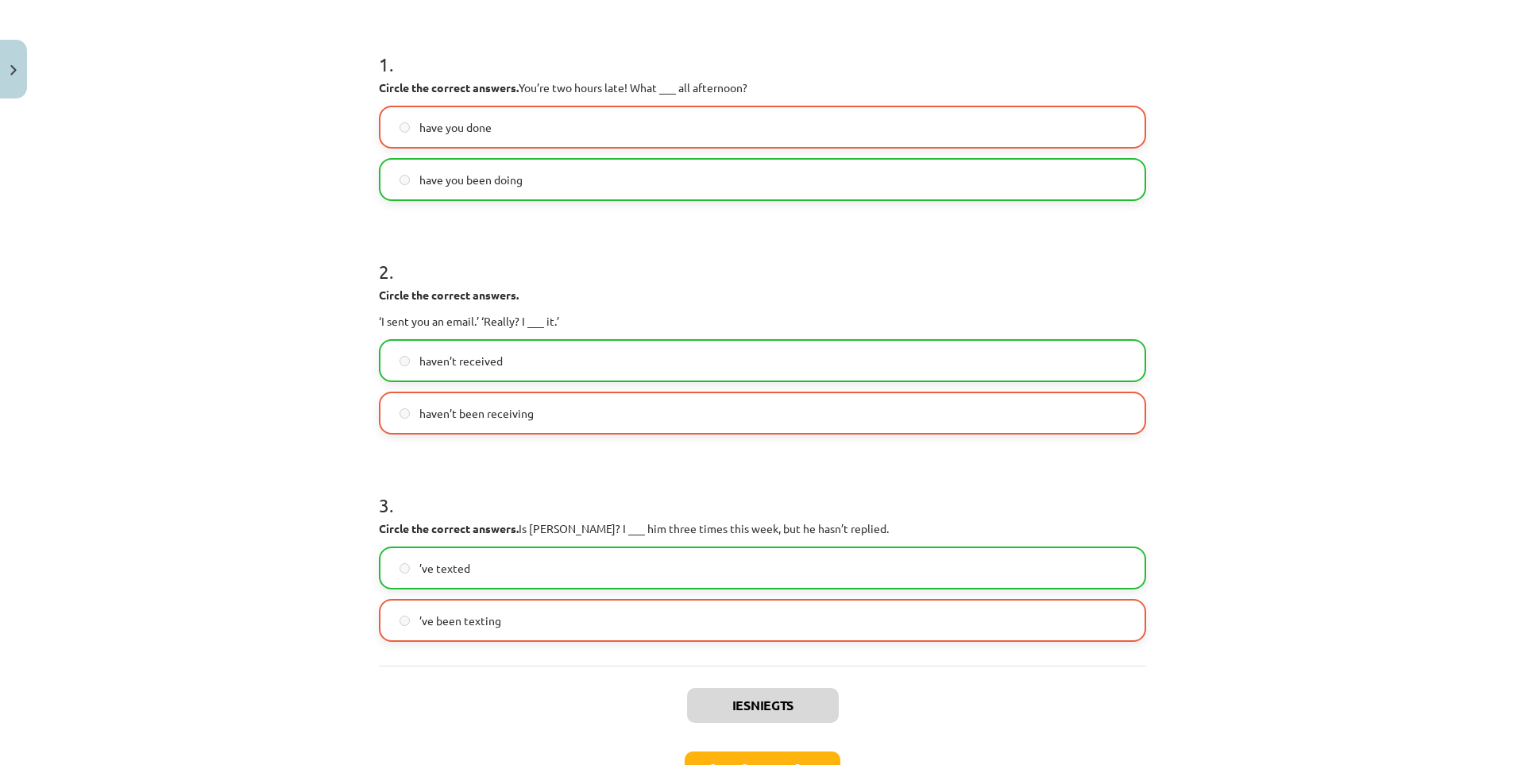
scroll to position [403, 0]
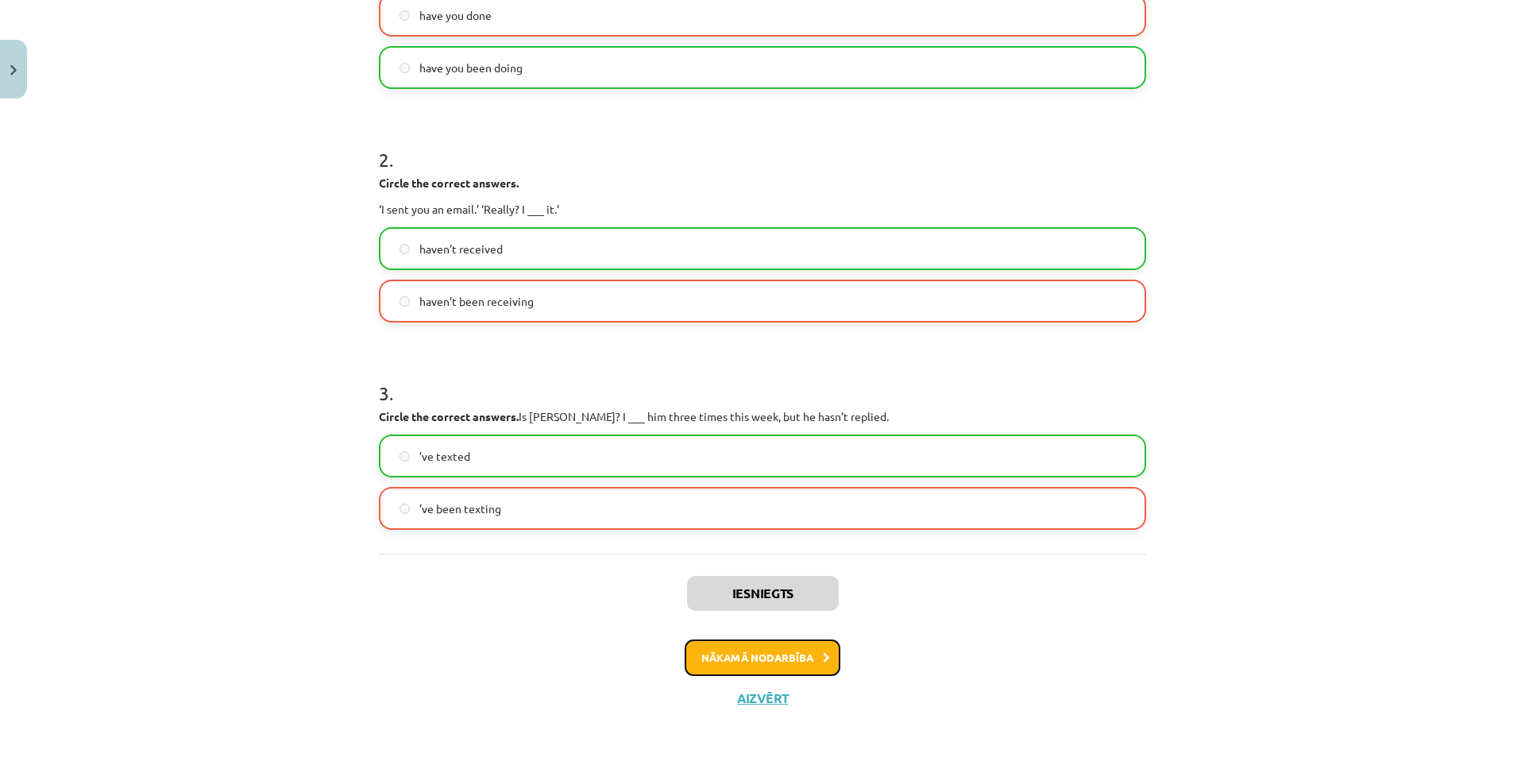
click at [801, 664] on button "Nākamā nodarbība" at bounding box center [763, 657] width 156 height 37
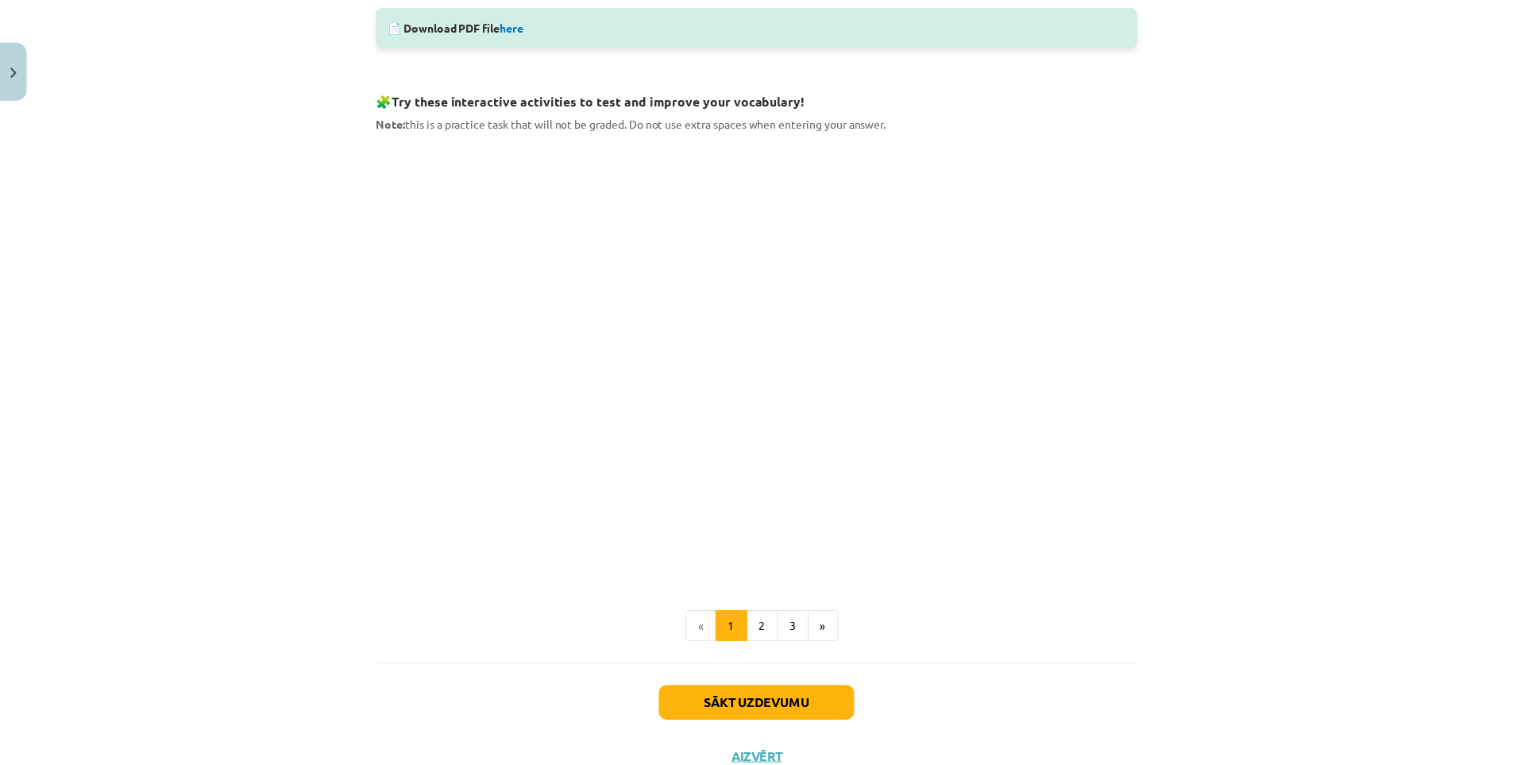
scroll to position [834, 0]
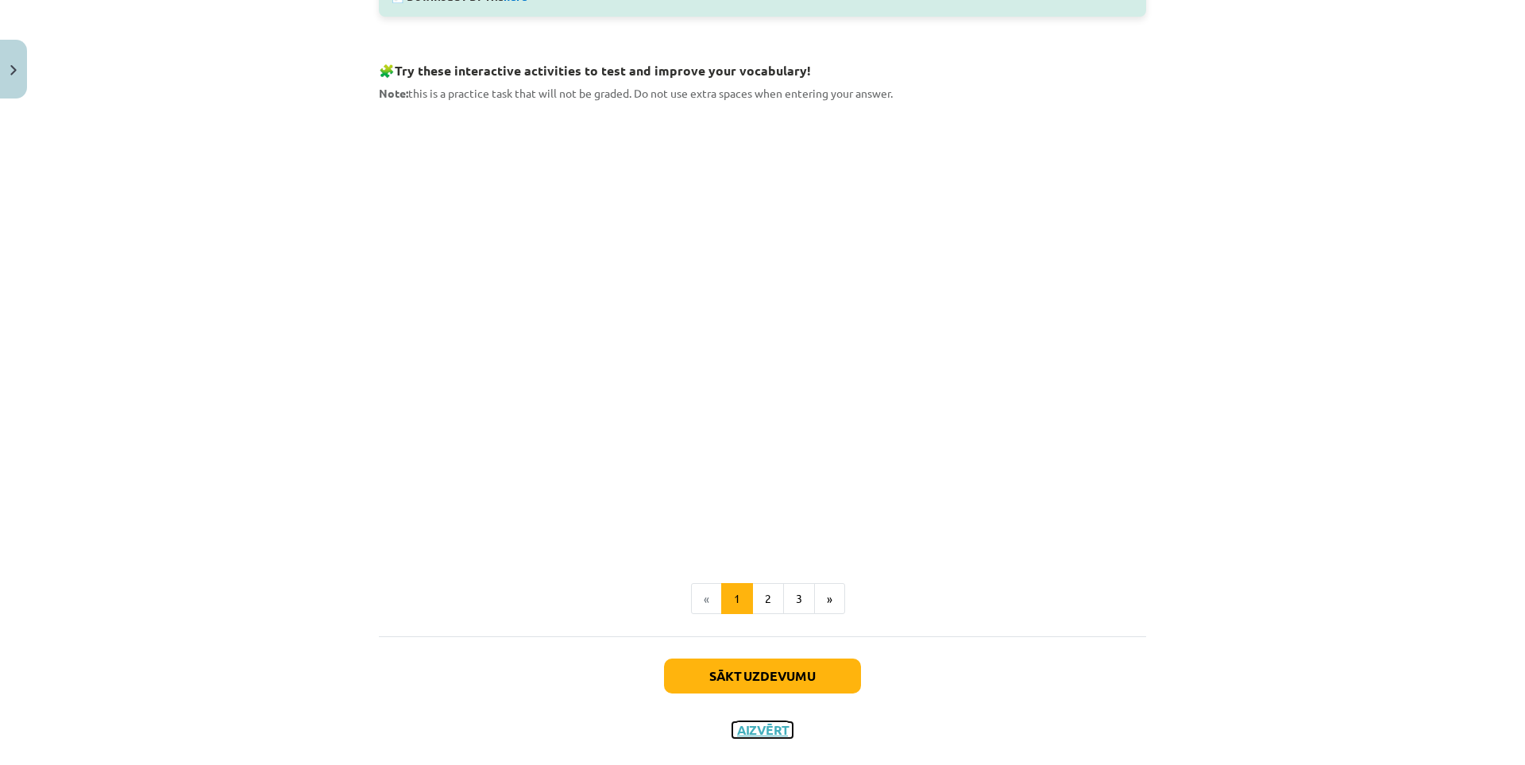
click at [764, 736] on button "Aizvērt" at bounding box center [762, 730] width 60 height 16
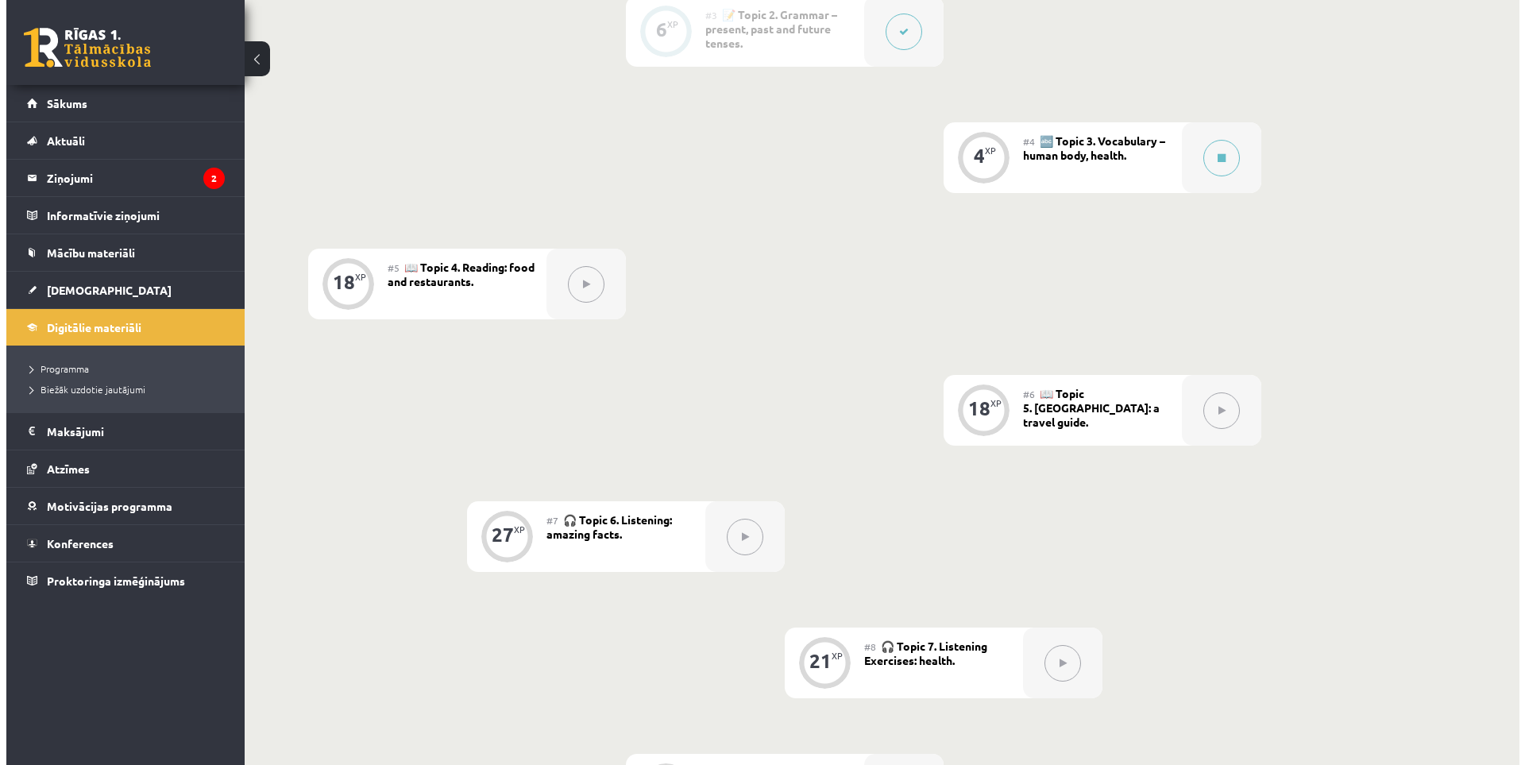
scroll to position [656, 0]
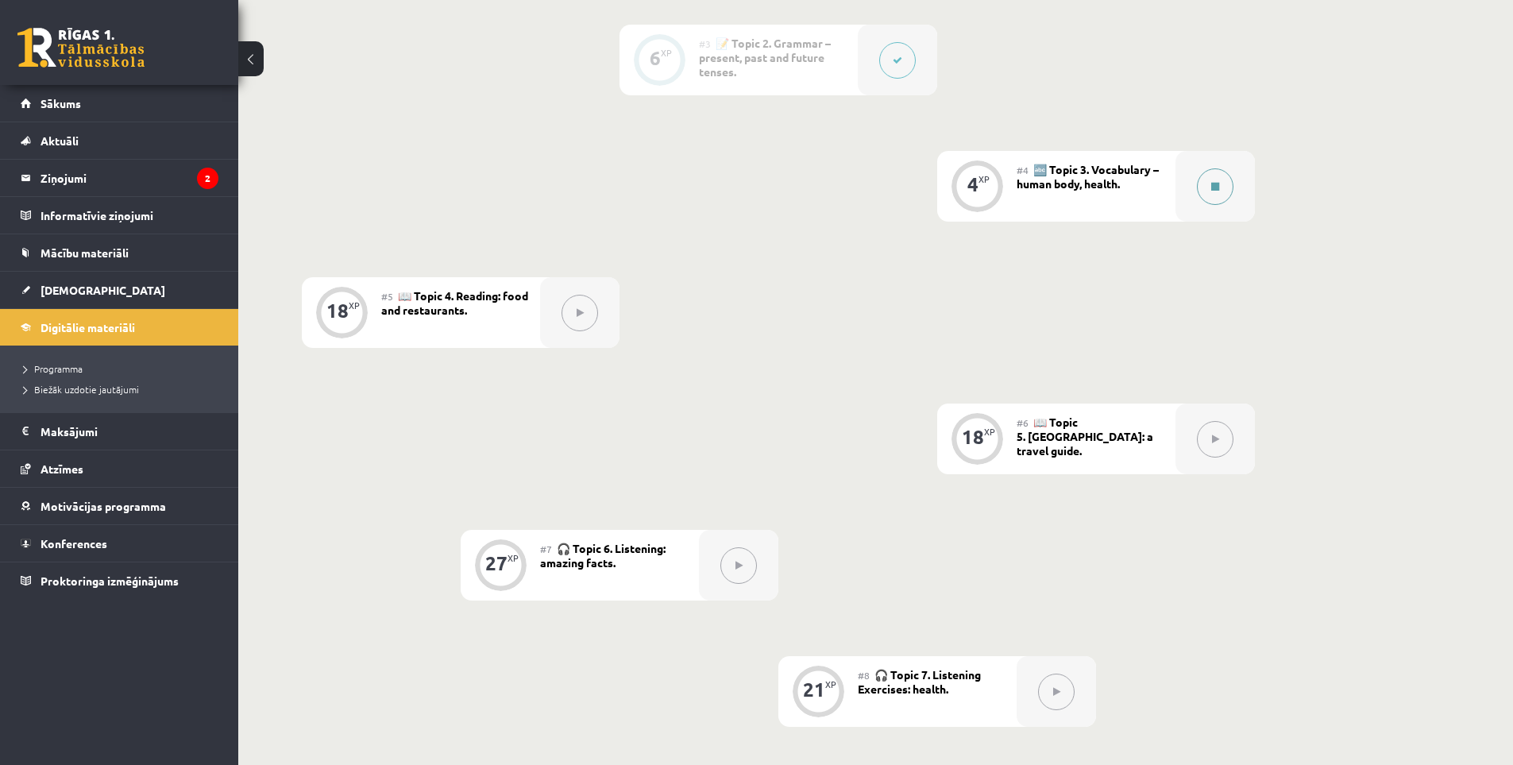
click at [1196, 189] on div at bounding box center [1215, 186] width 79 height 71
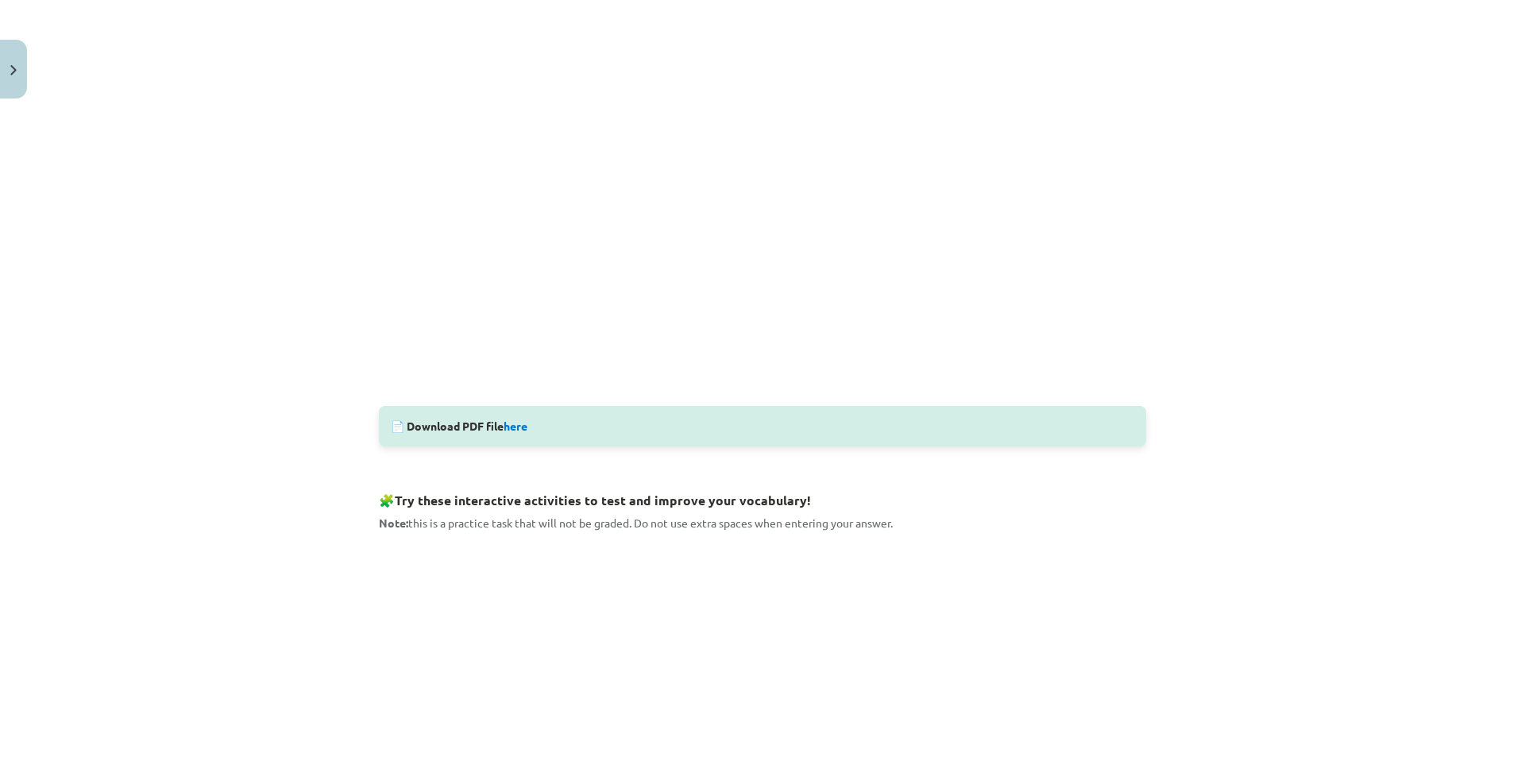
scroll to position [635, 0]
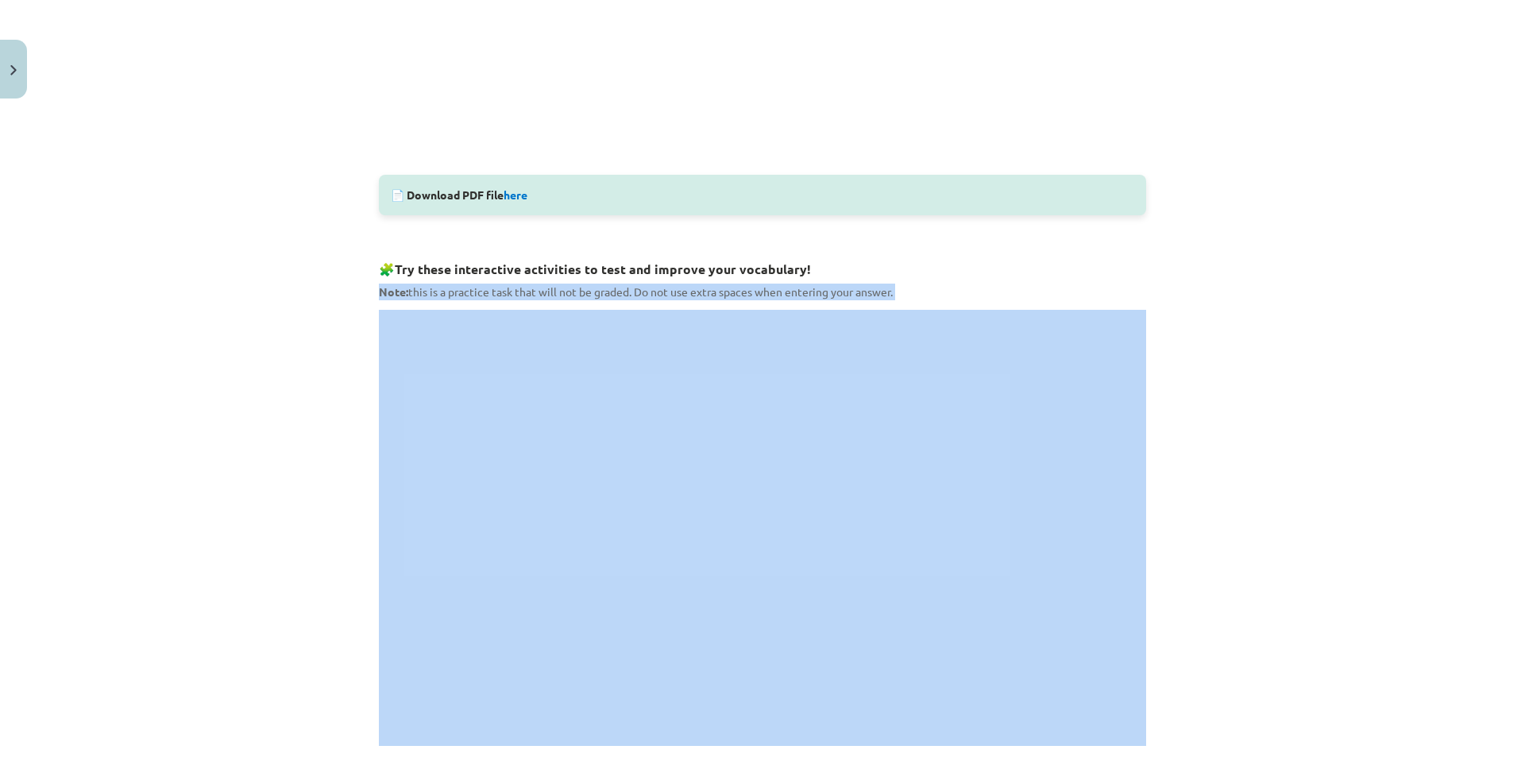
drag, startPoint x: 370, startPoint y: 289, endPoint x: 666, endPoint y: 309, distance: 296.1
click at [186, 98] on div "Mācību tēma: Angļu valodas 9. klases 1. ieskaites mācību materiāls #4 🔤 Topic 3…" at bounding box center [762, 382] width 1525 height 765
click at [388, 288] on strong "Note:" at bounding box center [393, 291] width 29 height 14
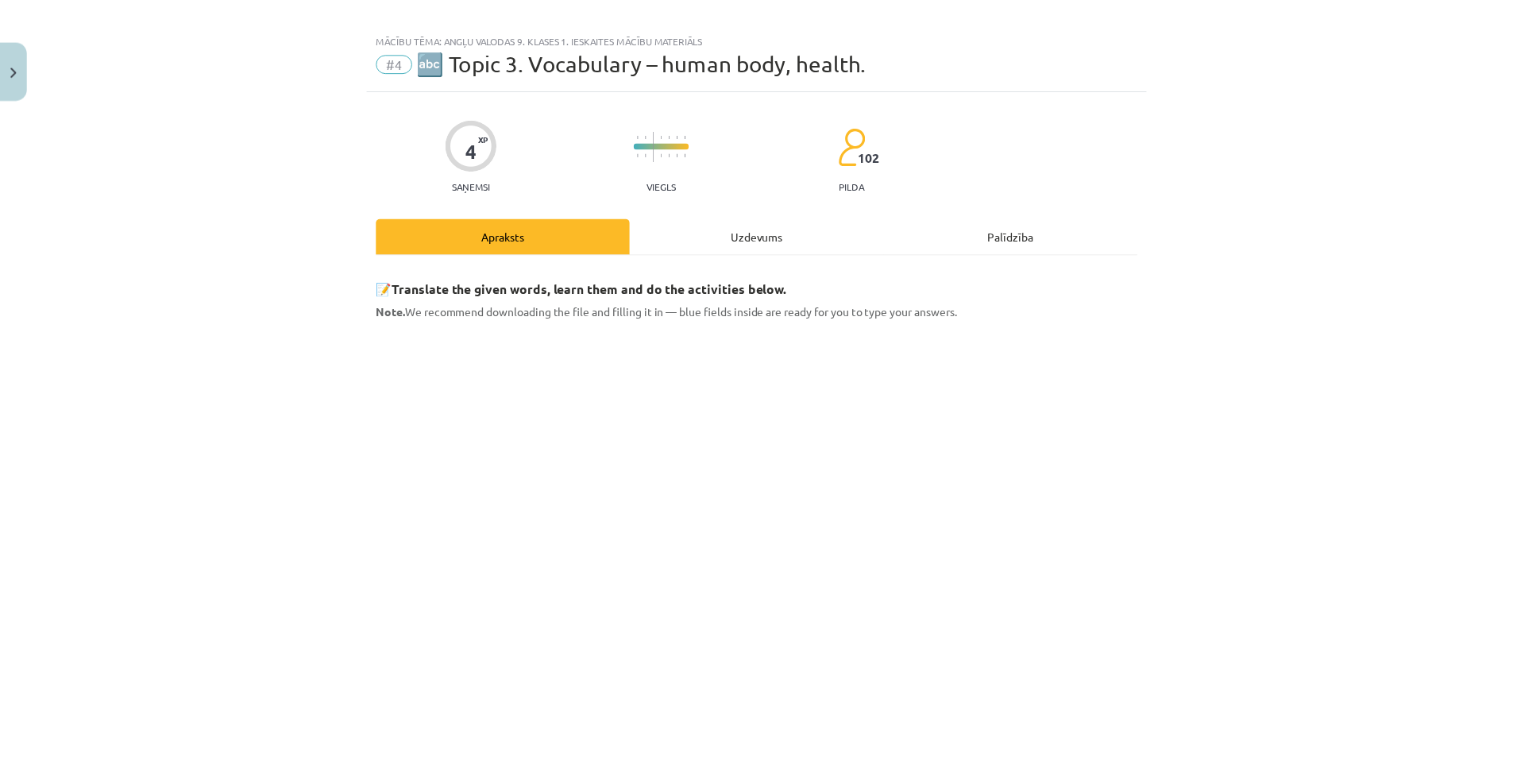
scroll to position [0, 0]
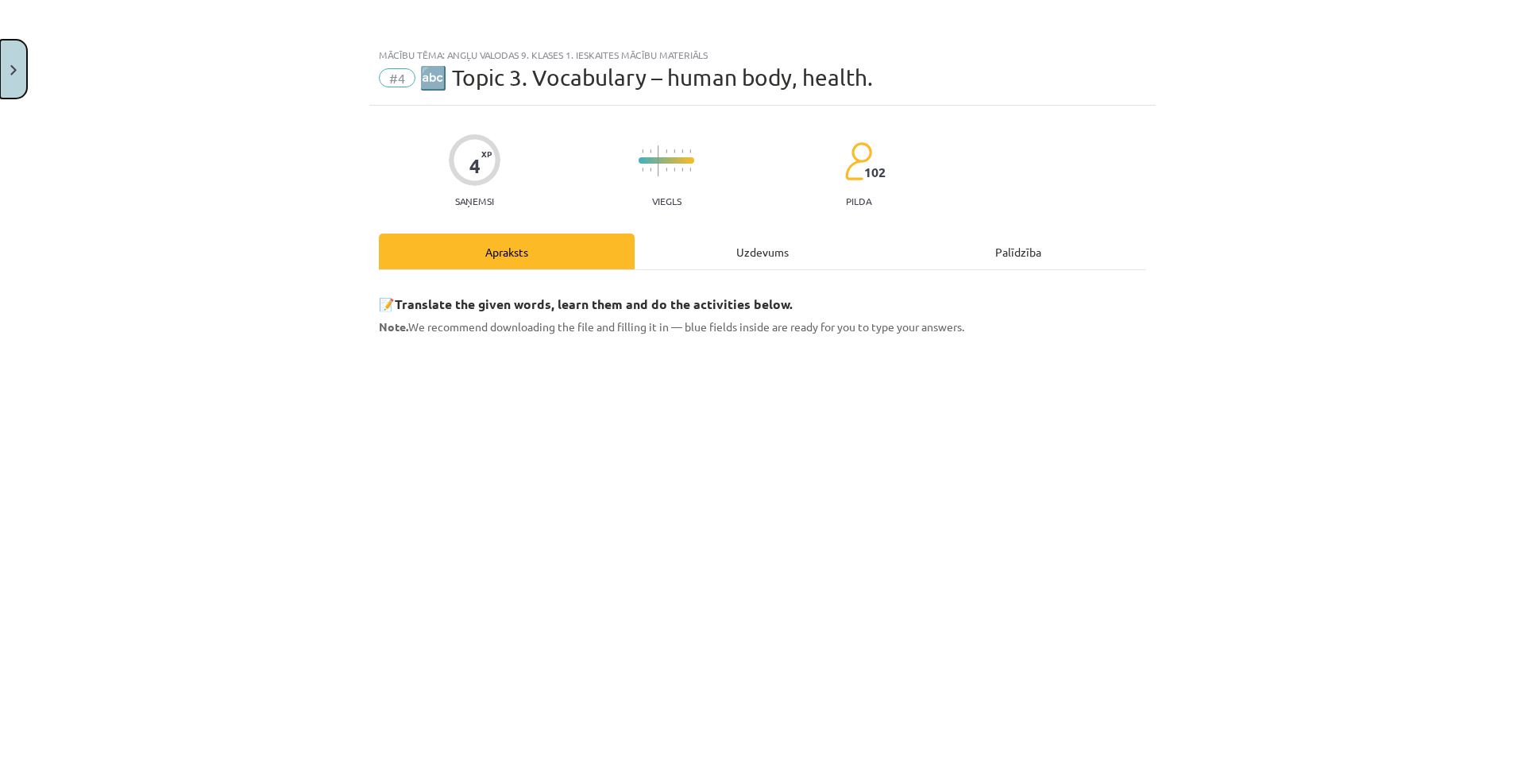
click at [10, 67] on button "Close" at bounding box center [13, 69] width 27 height 59
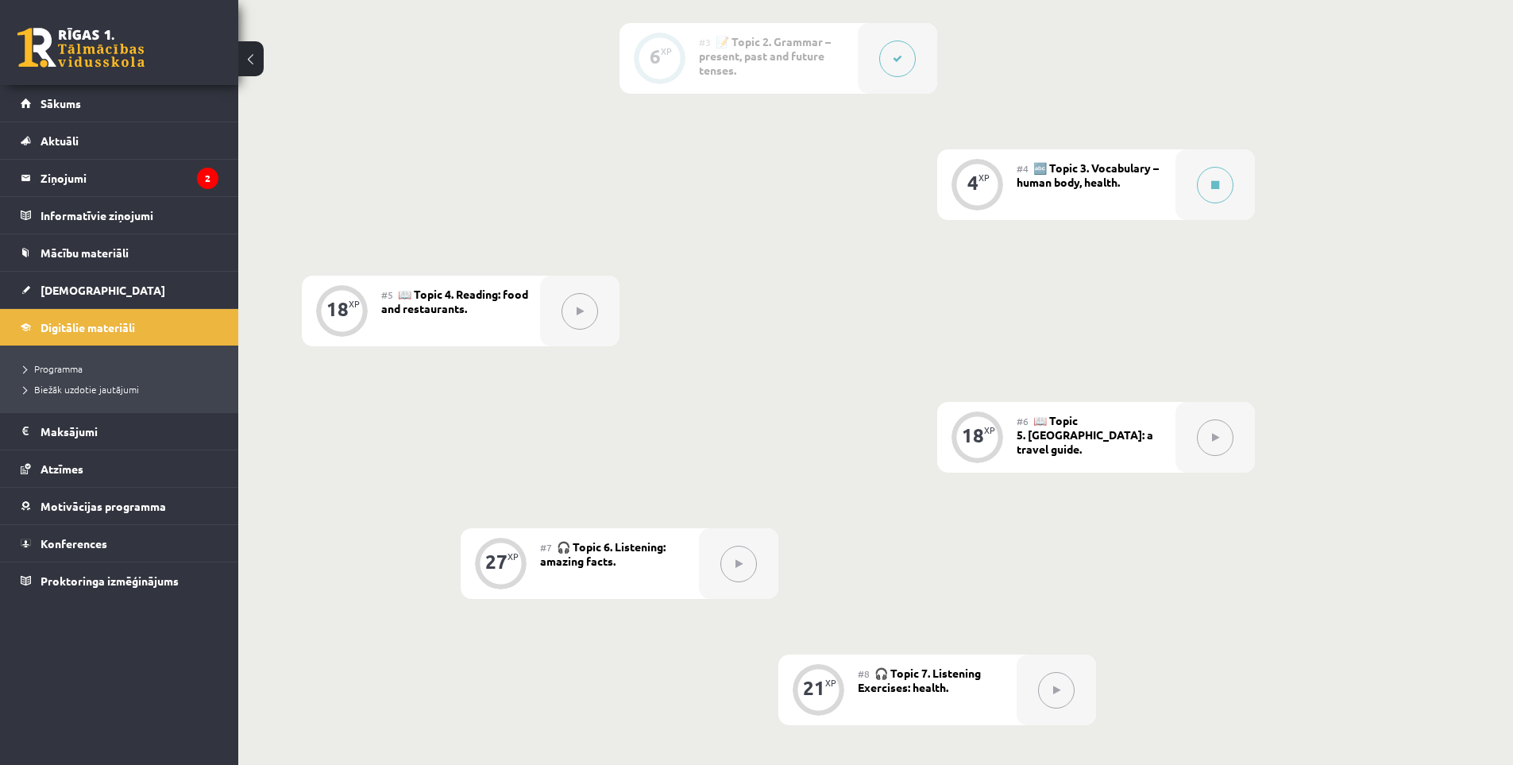
scroll to position [656, 0]
click at [579, 311] on icon at bounding box center [580, 313] width 7 height 10
click at [1079, 434] on span "📖 Topic 5. Reading: a travel guide." at bounding box center [1085, 436] width 137 height 43
click at [728, 577] on button at bounding box center [738, 565] width 37 height 37
click at [904, 665] on div "#8 🎧 Topic 7. Listening Exercises: health." at bounding box center [937, 691] width 159 height 71
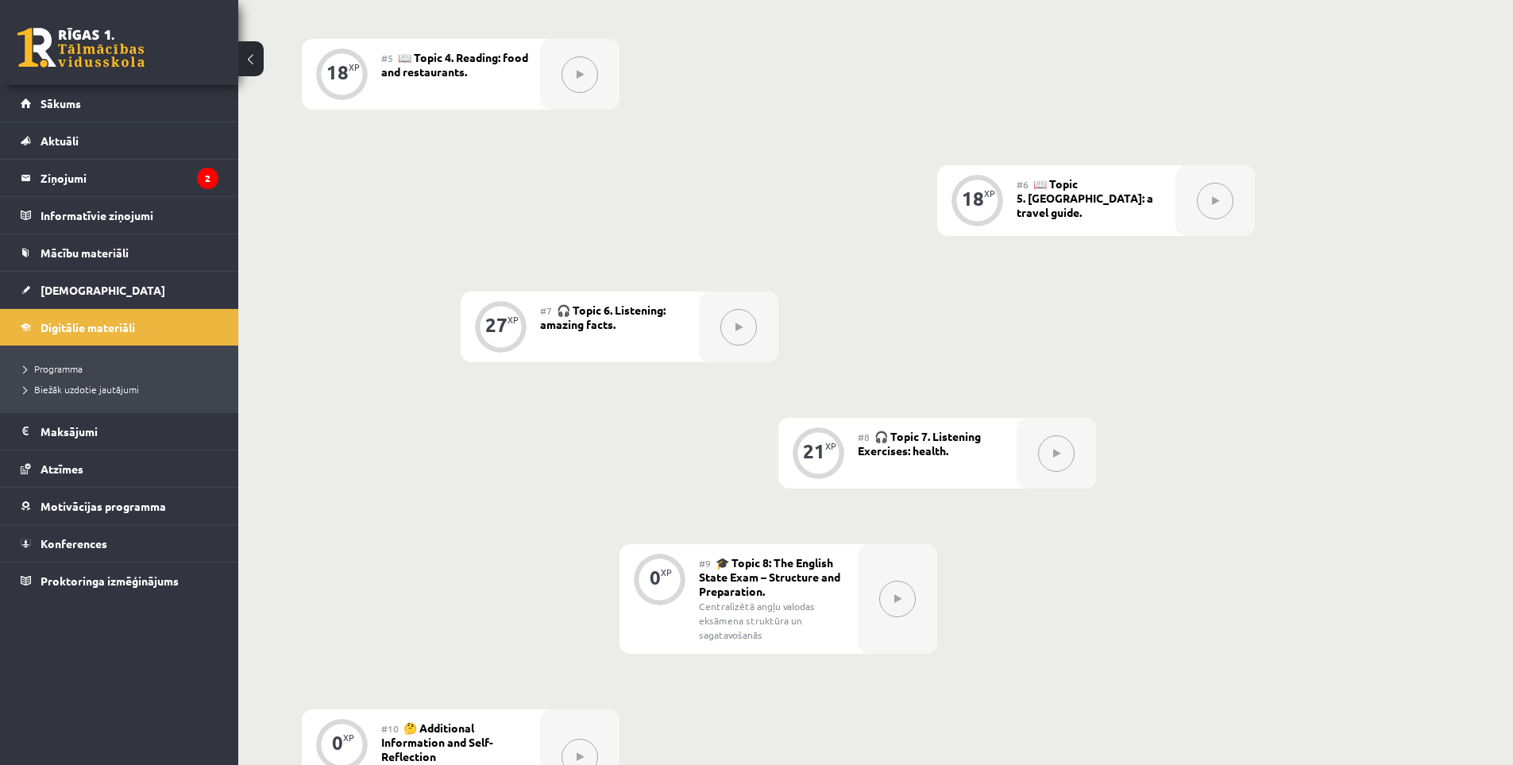
click at [888, 585] on button at bounding box center [897, 599] width 37 height 37
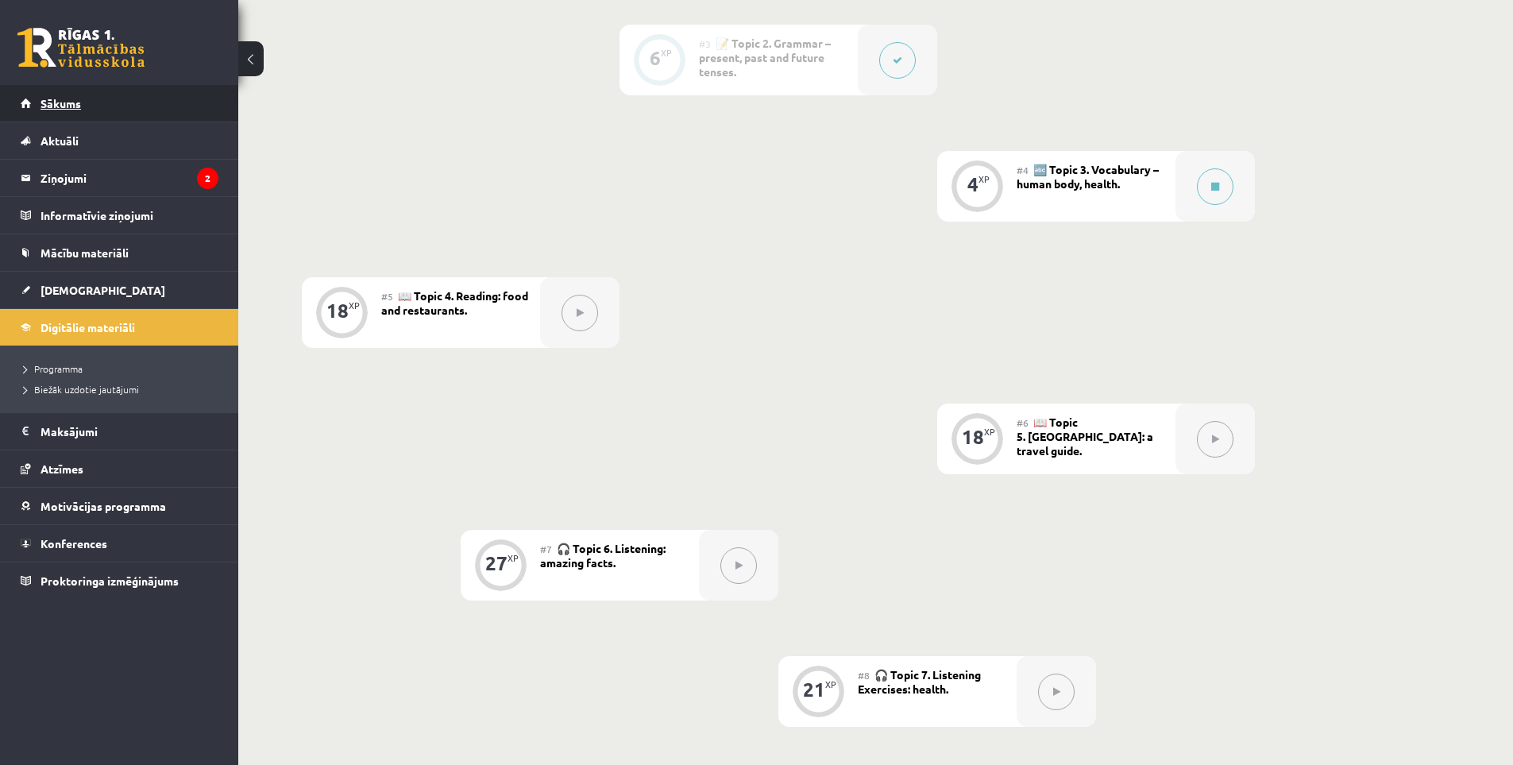
click at [88, 104] on link "Sākums" at bounding box center [120, 103] width 198 height 37
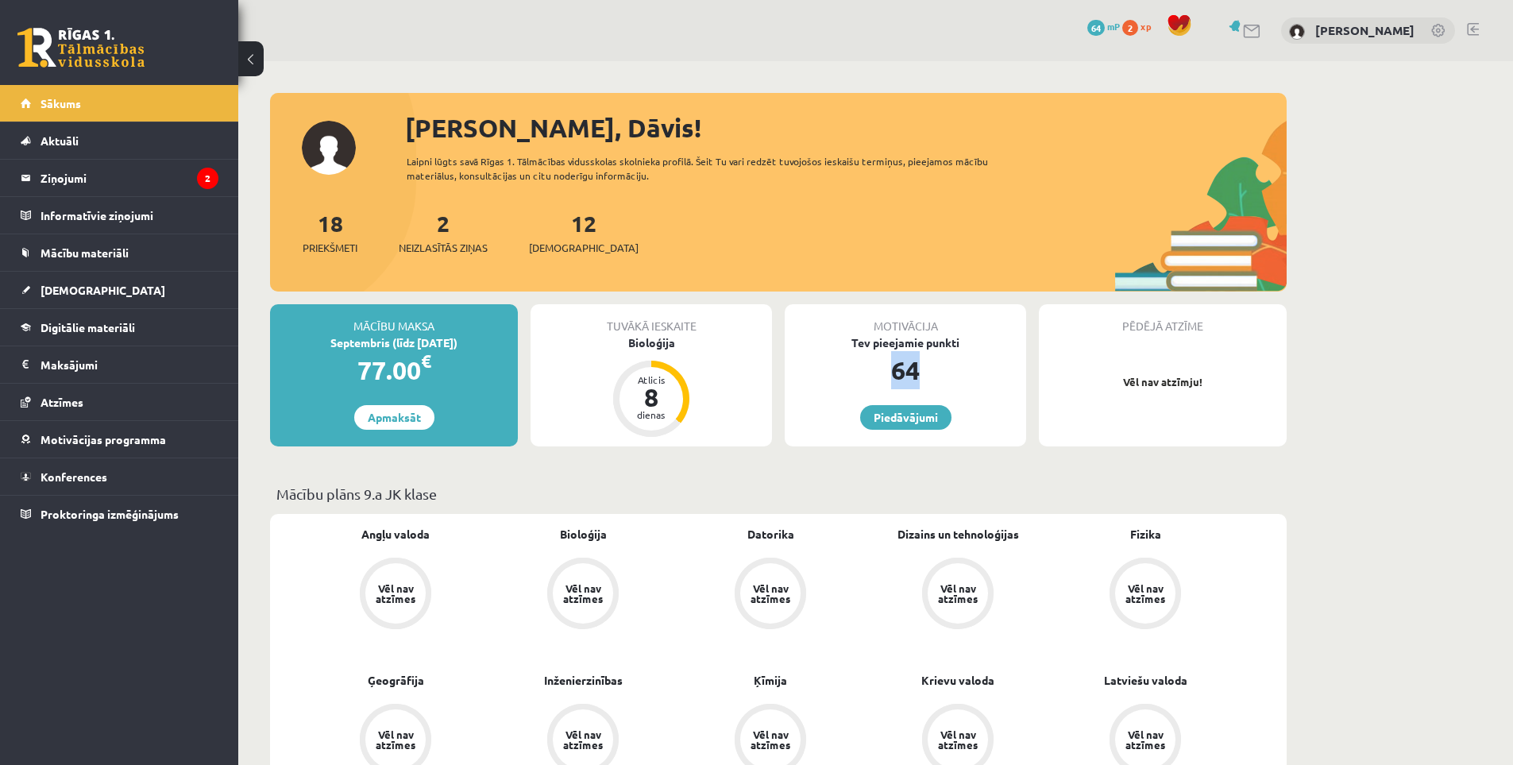
drag, startPoint x: 878, startPoint y: 372, endPoint x: 962, endPoint y: 367, distance: 84.3
click at [962, 367] on div "64" at bounding box center [905, 370] width 241 height 38
click at [956, 388] on div "64" at bounding box center [905, 370] width 241 height 38
click at [928, 411] on link "Piedāvājumi" at bounding box center [905, 417] width 91 height 25
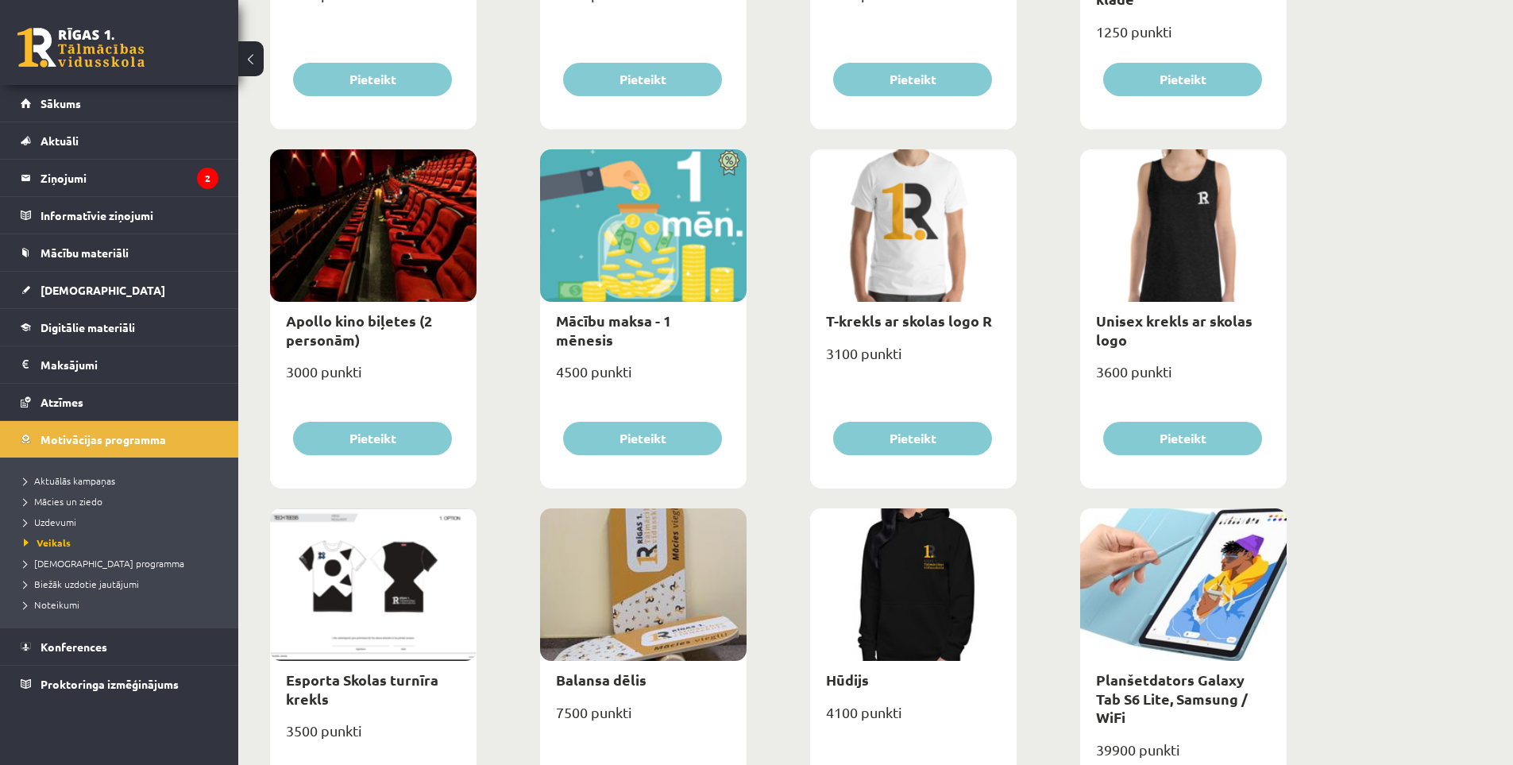
scroll to position [477, 0]
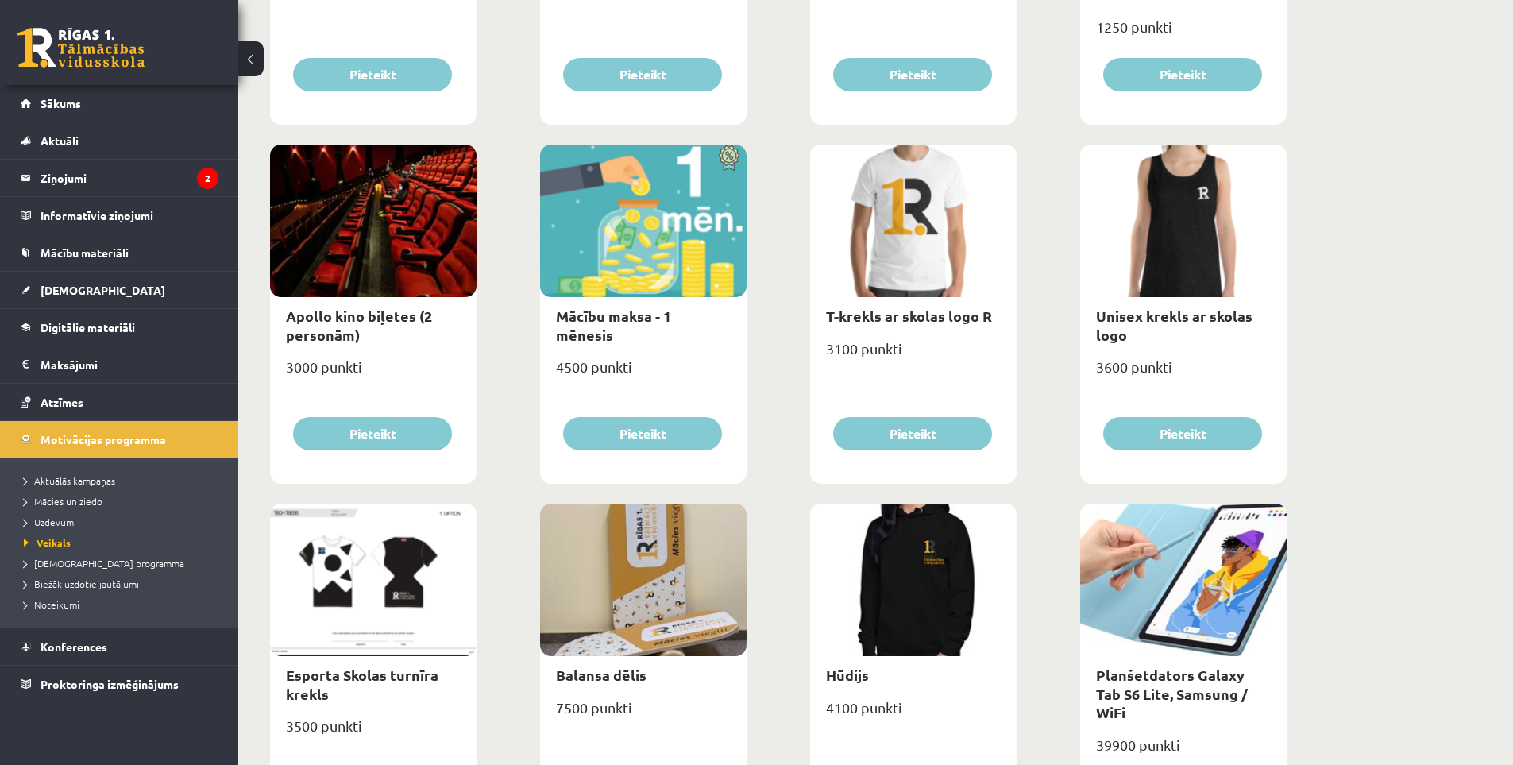
click at [349, 332] on link "Apollo kino biļetes (2 personām)" at bounding box center [359, 325] width 146 height 37
type input "*"
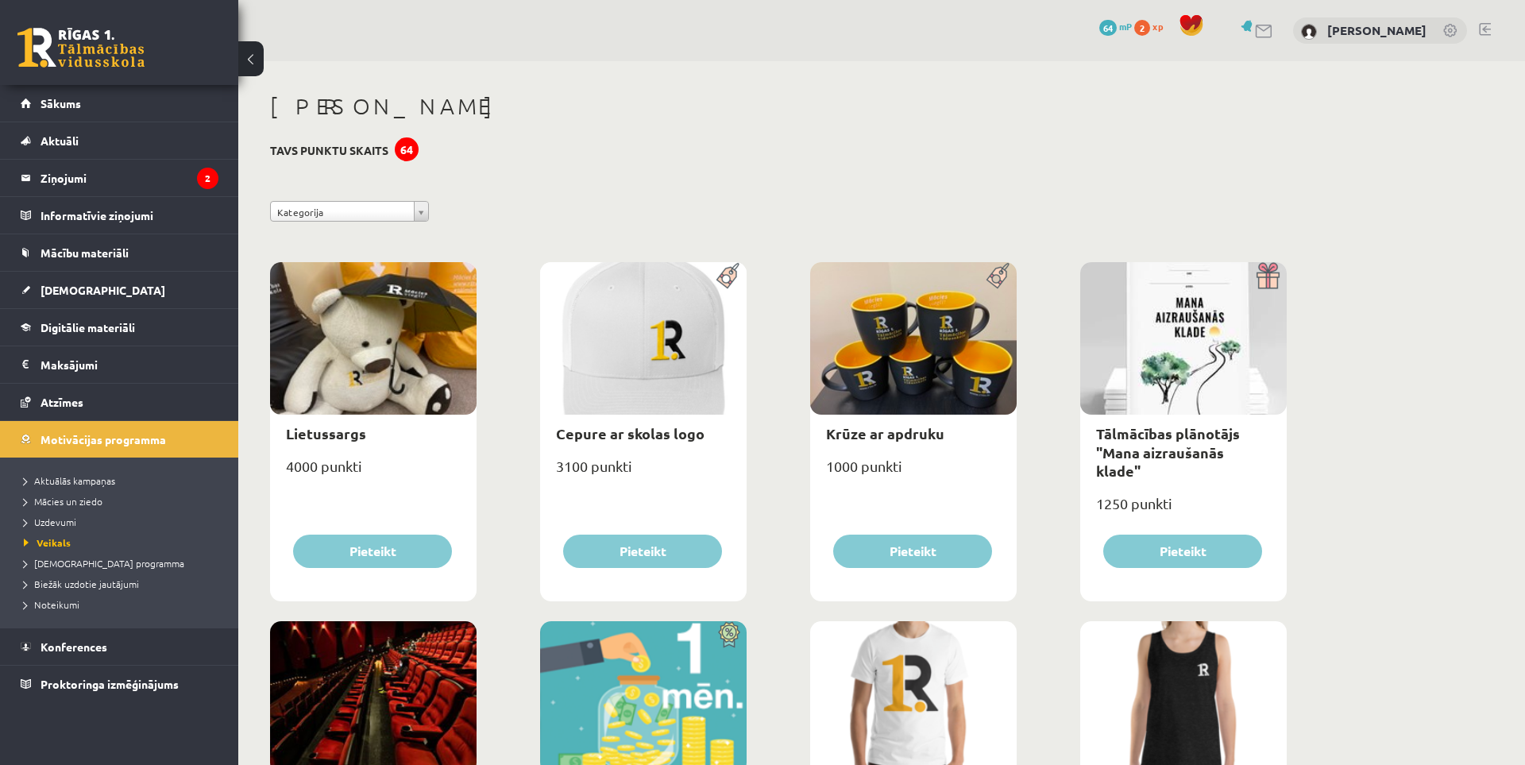
select select "**********"
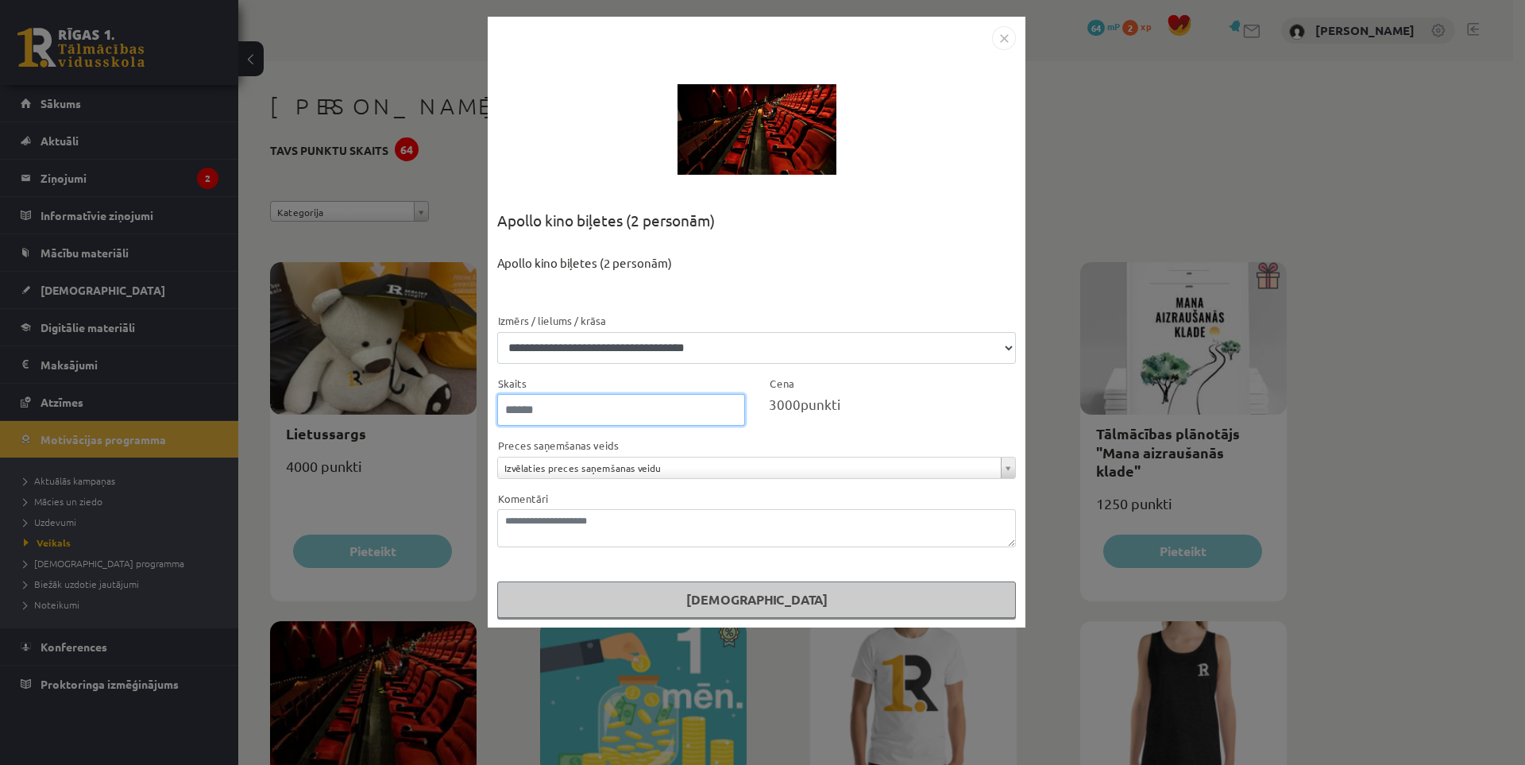
click at [729, 412] on input "*" at bounding box center [621, 410] width 248 height 32
click at [734, 404] on input "*" at bounding box center [621, 410] width 248 height 32
click at [728, 413] on input "*" at bounding box center [621, 410] width 248 height 32
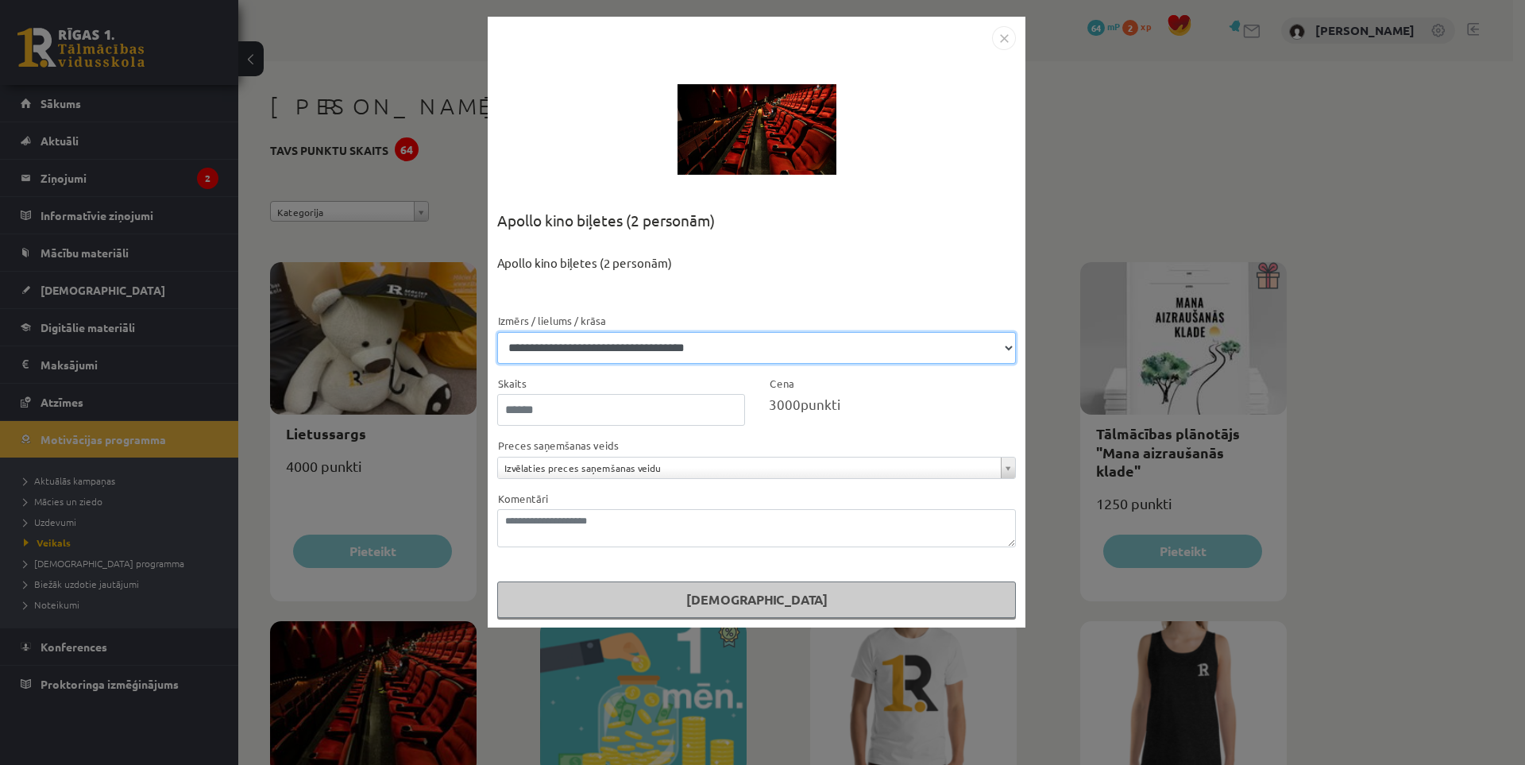
click at [698, 354] on select "**********" at bounding box center [756, 348] width 519 height 32
click at [705, 350] on select "**********" at bounding box center [756, 348] width 519 height 32
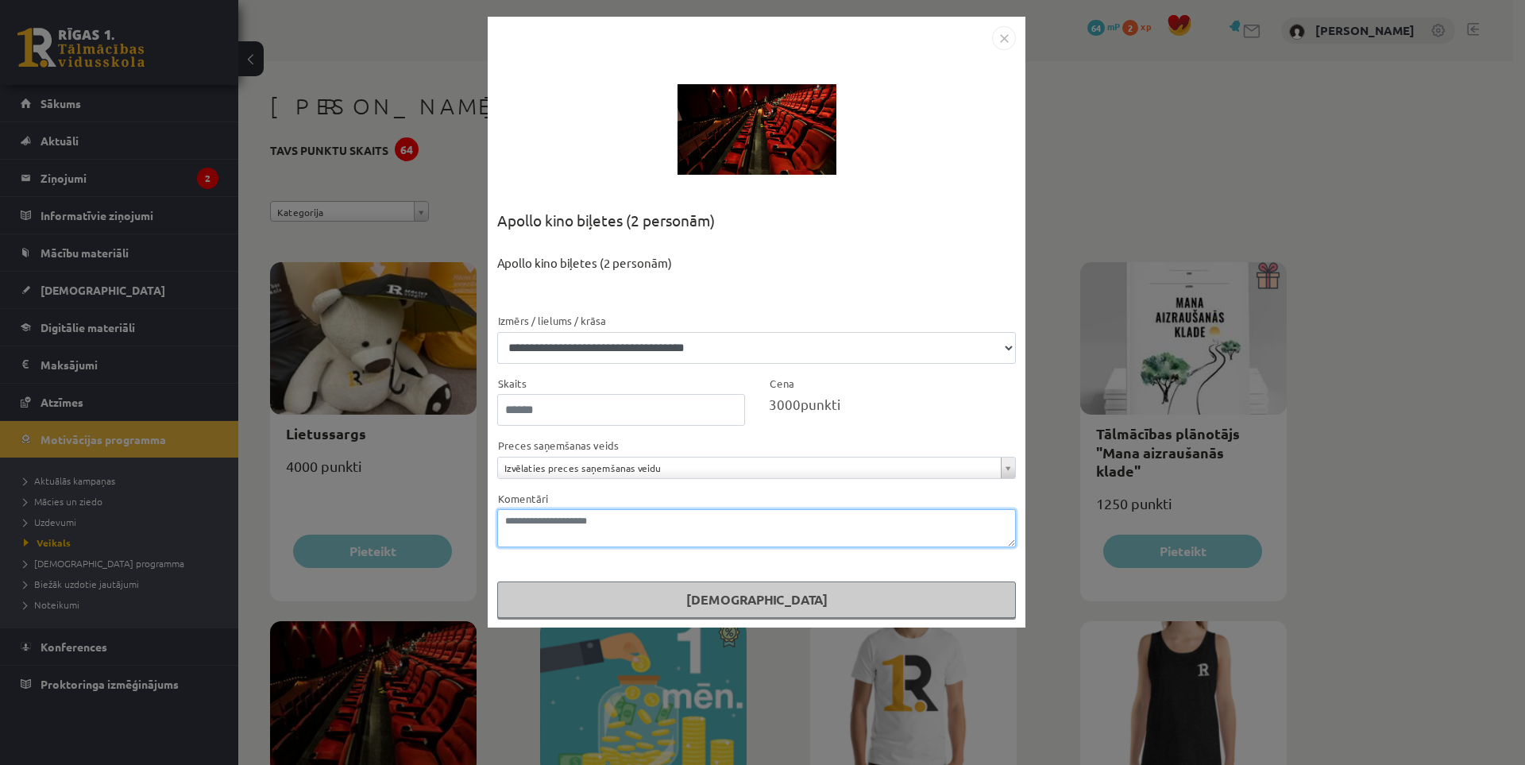
click at [686, 516] on textarea "Komentāri" at bounding box center [756, 528] width 519 height 38
click at [689, 489] on div "Komentāri" at bounding box center [756, 518] width 519 height 59
click at [782, 122] on div at bounding box center [757, 129] width 159 height 159
click at [998, 44] on img "Close" at bounding box center [1004, 38] width 24 height 24
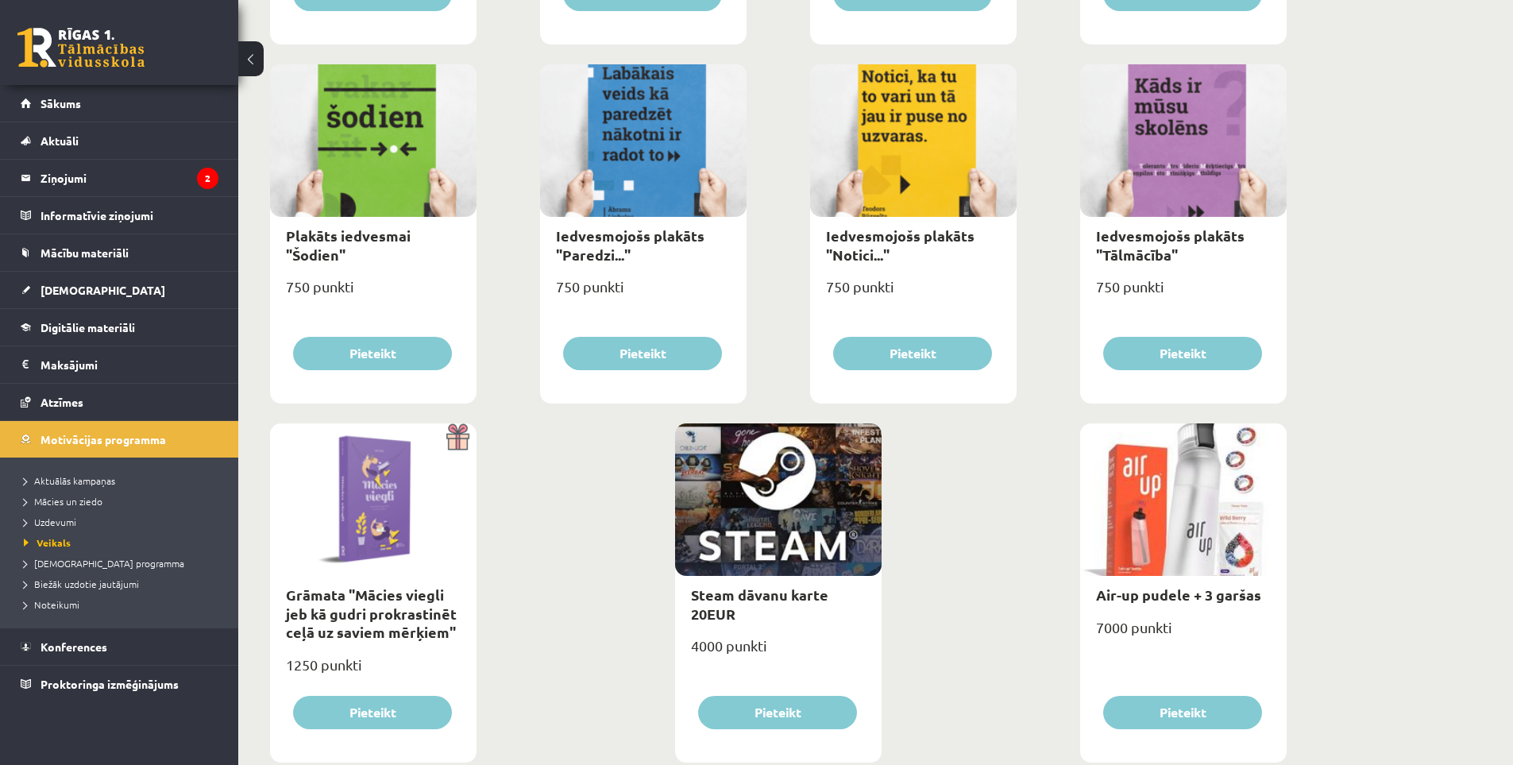
scroll to position [1675, 0]
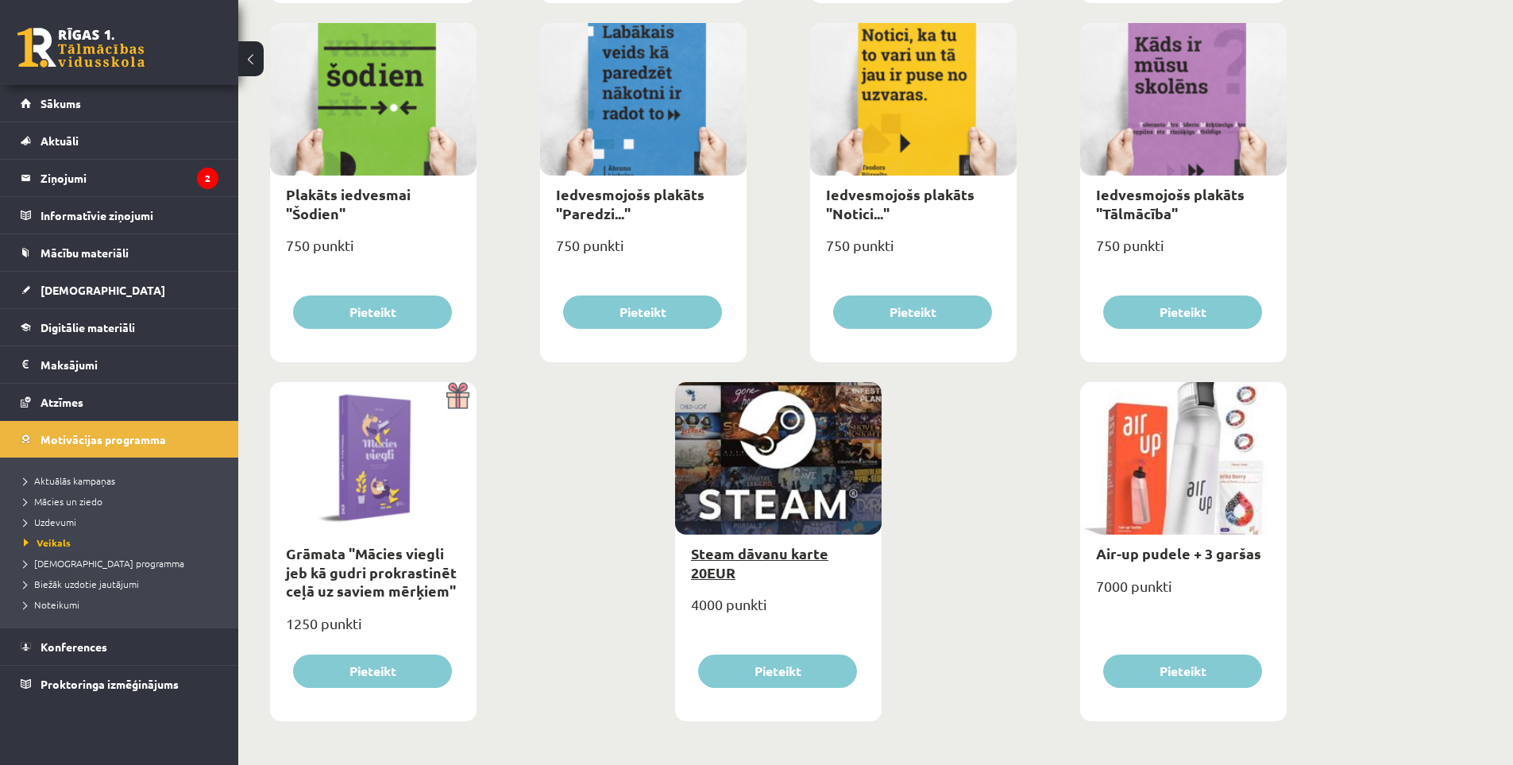
click at [734, 570] on link "Steam dāvanu karte 20EUR" at bounding box center [759, 562] width 137 height 37
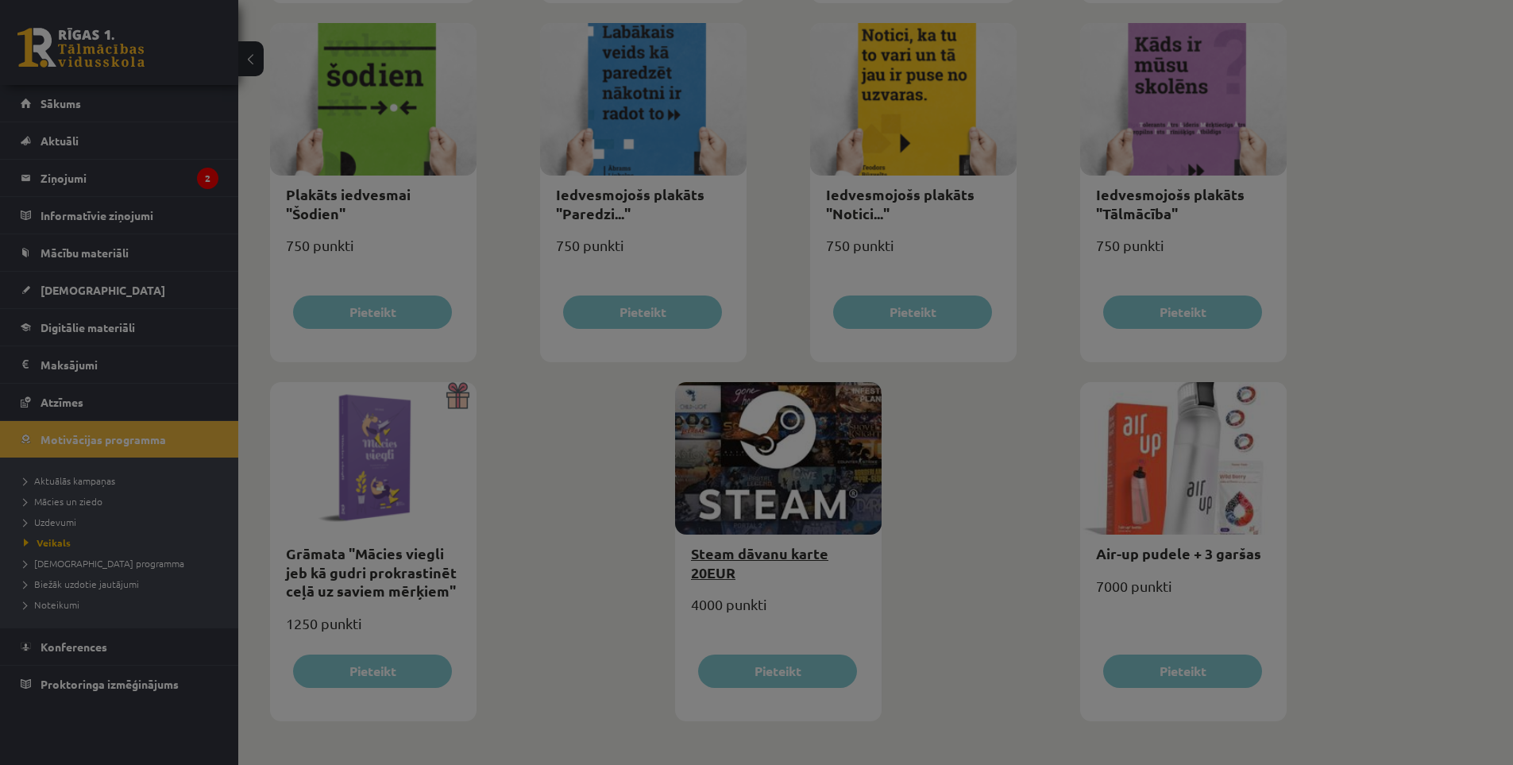
scroll to position [0, 0]
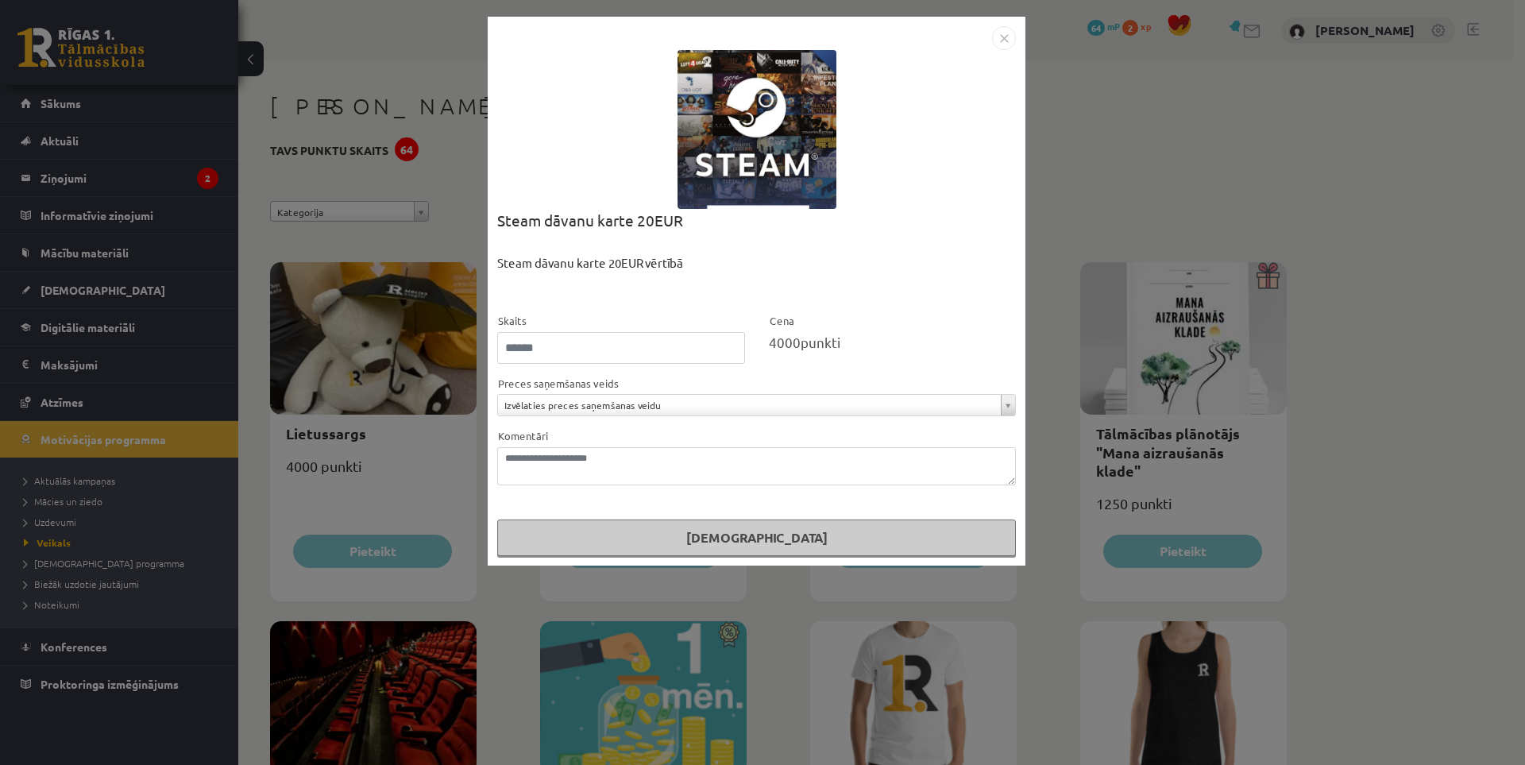
click at [1005, 43] on img "Close" at bounding box center [1004, 38] width 24 height 24
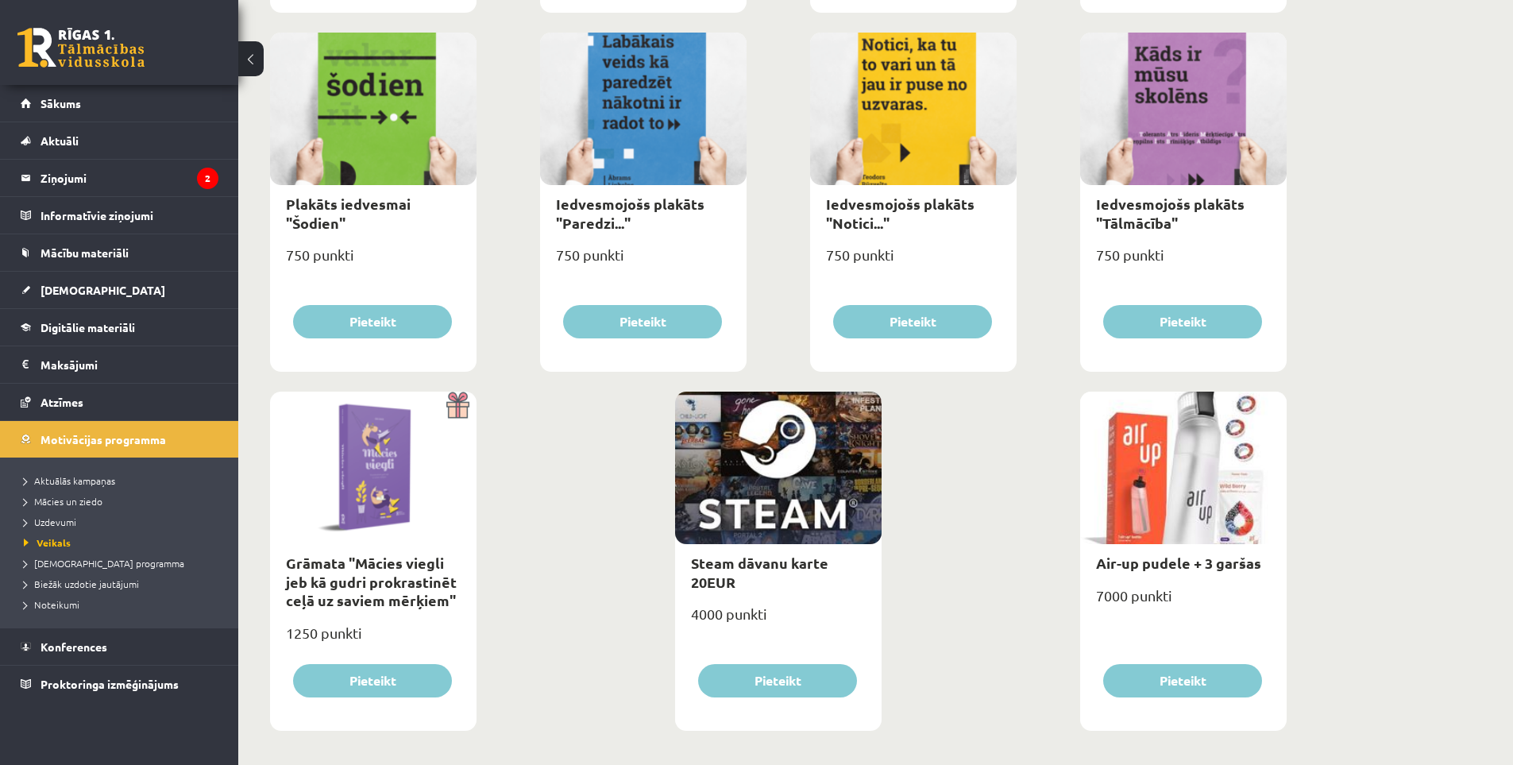
scroll to position [1668, 0]
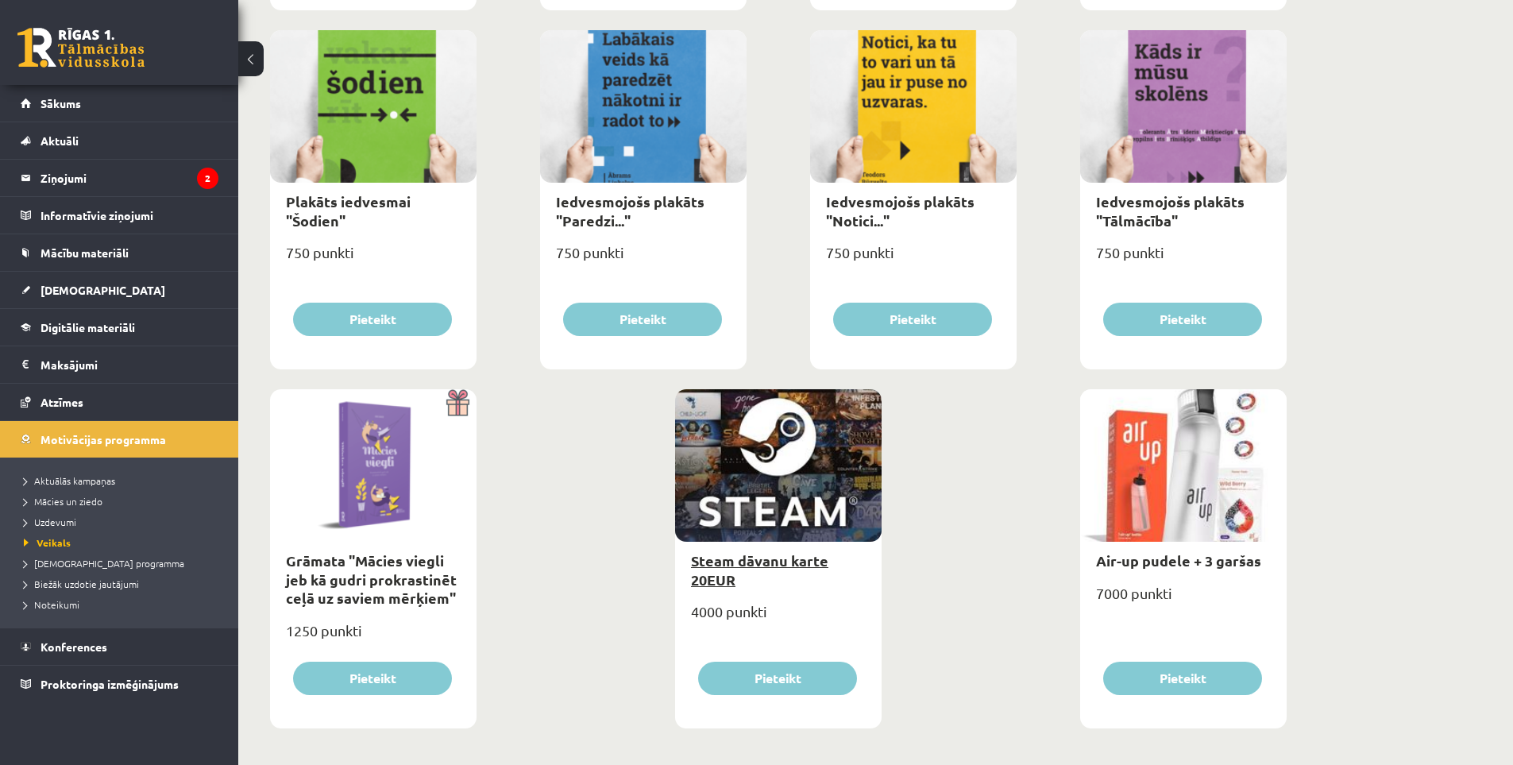
click at [748, 558] on link "Steam dāvanu karte 20EUR" at bounding box center [759, 569] width 137 height 37
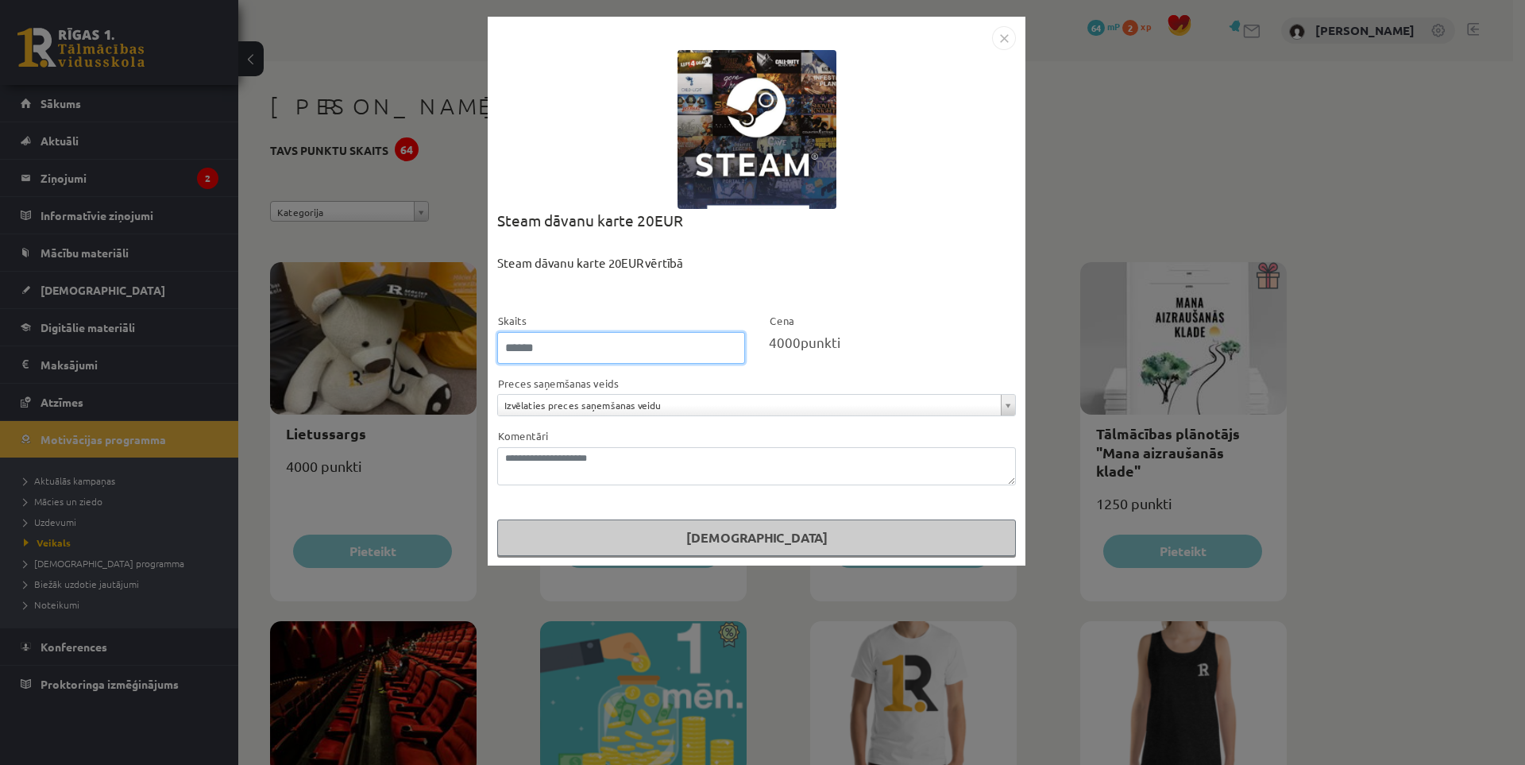
click at [732, 346] on input "*" at bounding box center [621, 348] width 248 height 32
click at [728, 349] on input "*" at bounding box center [621, 348] width 248 height 32
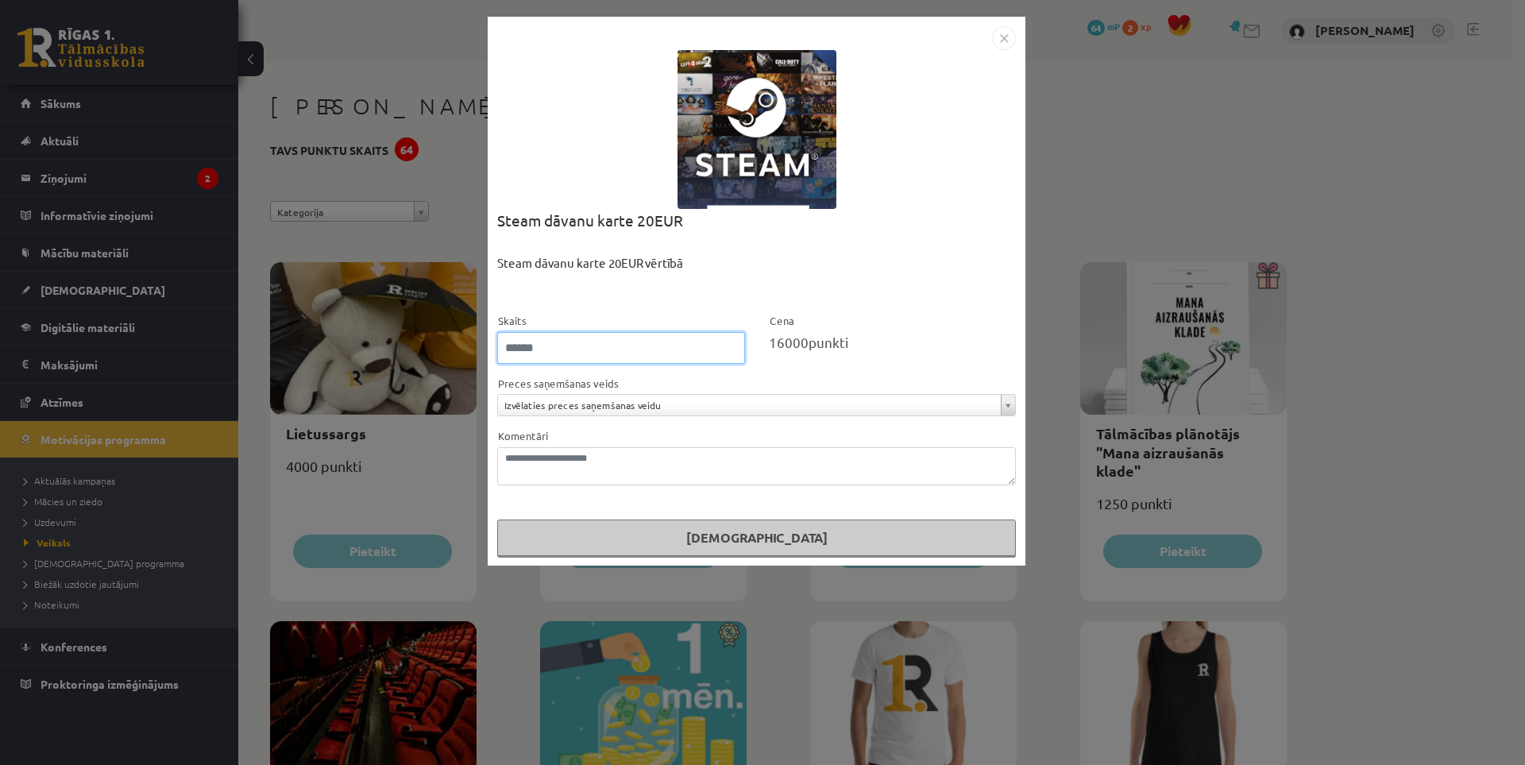
click at [728, 349] on input "*" at bounding box center [621, 348] width 248 height 32
type input "*"
click at [728, 349] on input "*" at bounding box center [621, 348] width 248 height 32
click at [1013, 48] on img "Close" at bounding box center [1004, 38] width 24 height 24
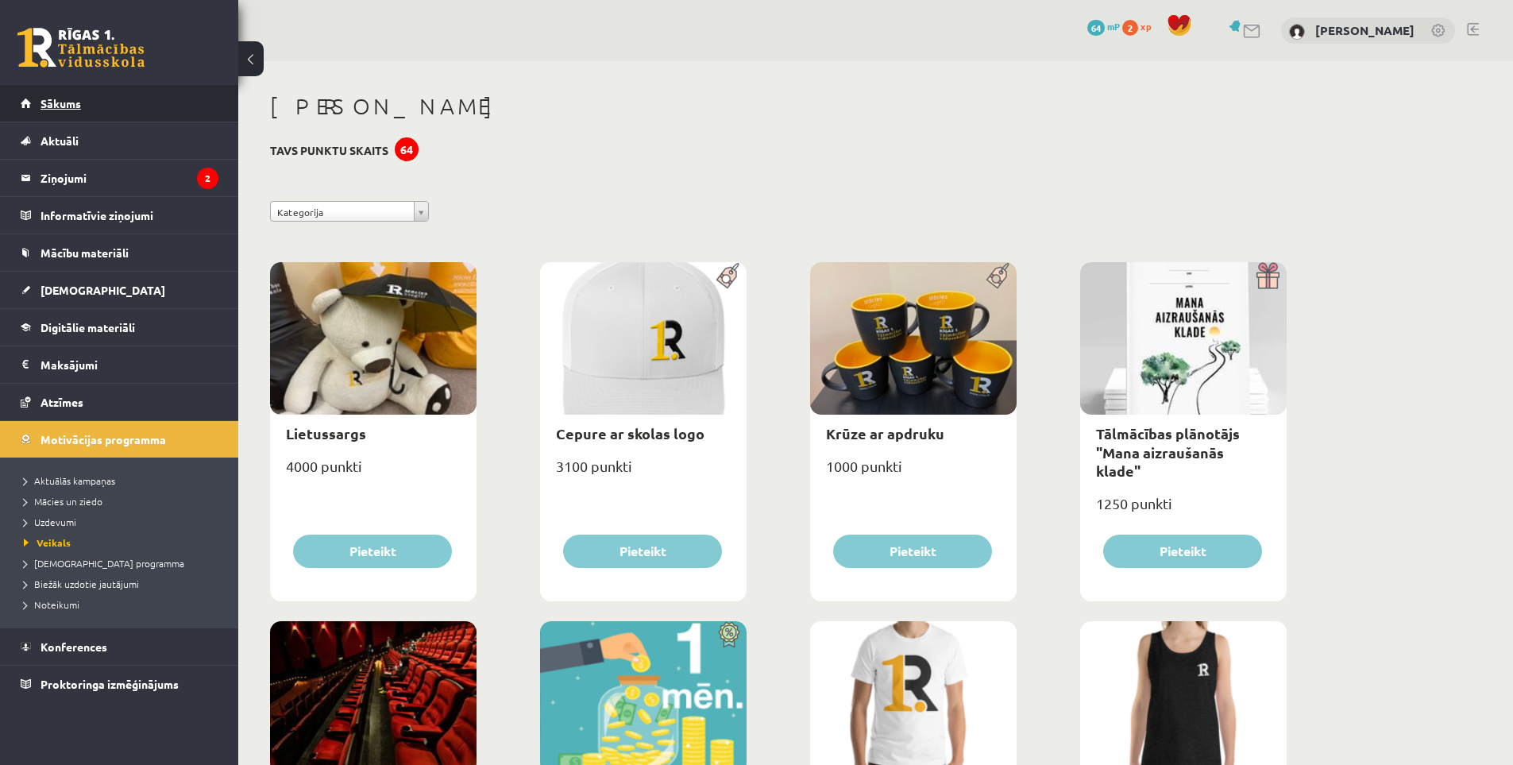
click at [87, 112] on link "Sākums" at bounding box center [120, 103] width 198 height 37
